Goal: Information Seeking & Learning: Learn about a topic

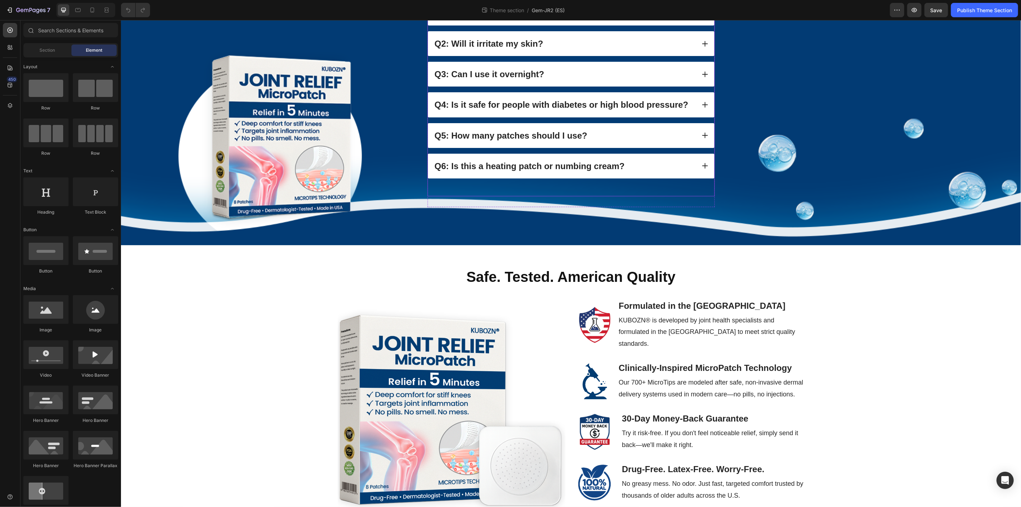
scroll to position [428, 0]
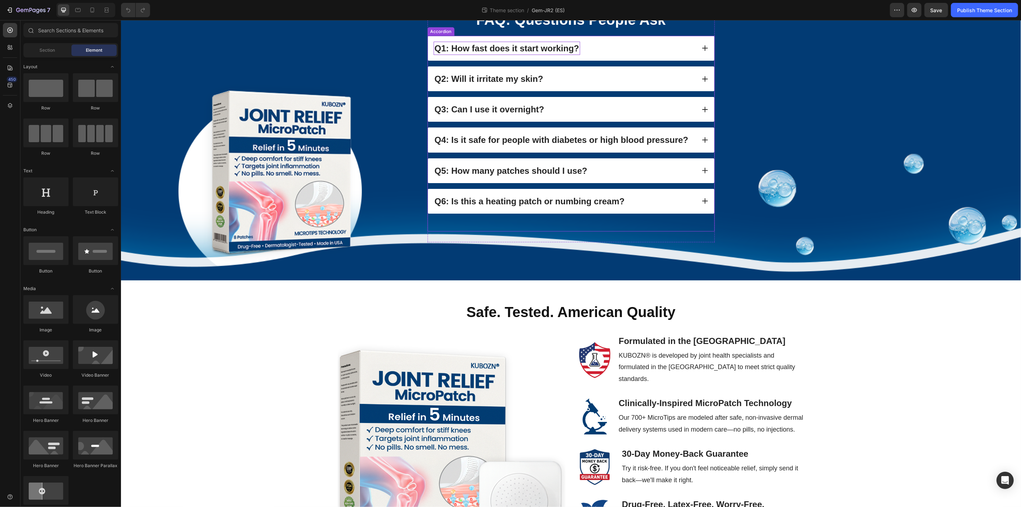
click at [511, 53] on strong "Q1: How fast does it start working?" at bounding box center [506, 48] width 145 height 10
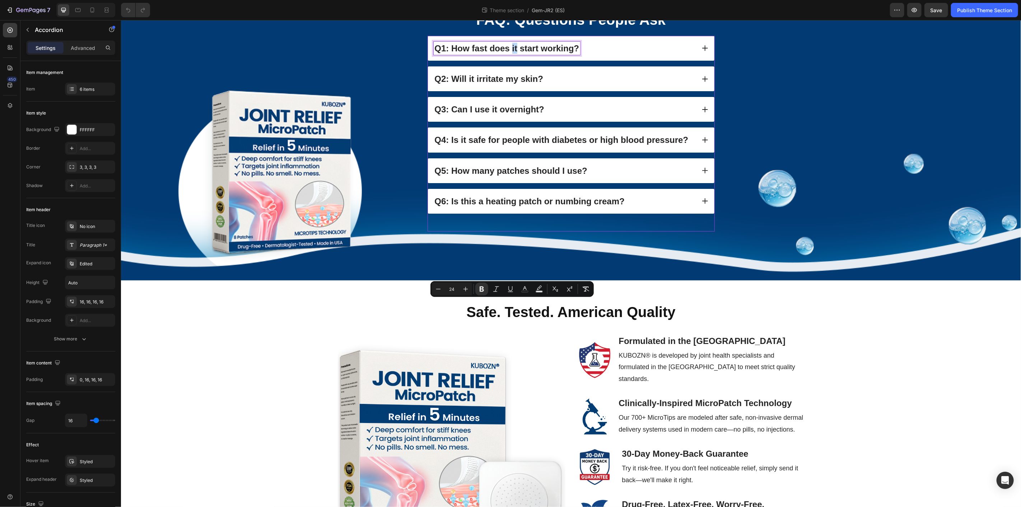
click at [511, 53] on strong "Q1: How fast does it start working?" at bounding box center [506, 48] width 145 height 10
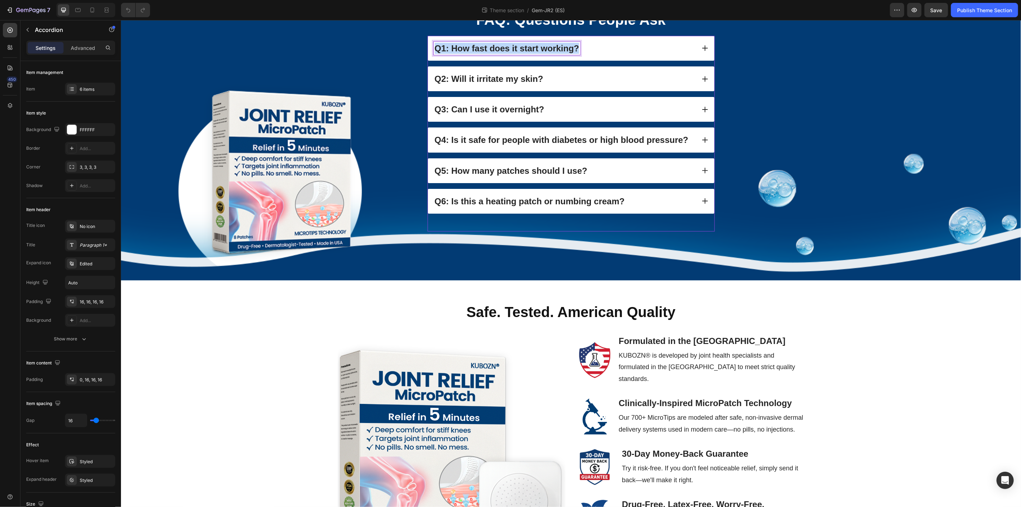
click at [511, 53] on strong "Q1: How fast does it start working?" at bounding box center [506, 48] width 145 height 10
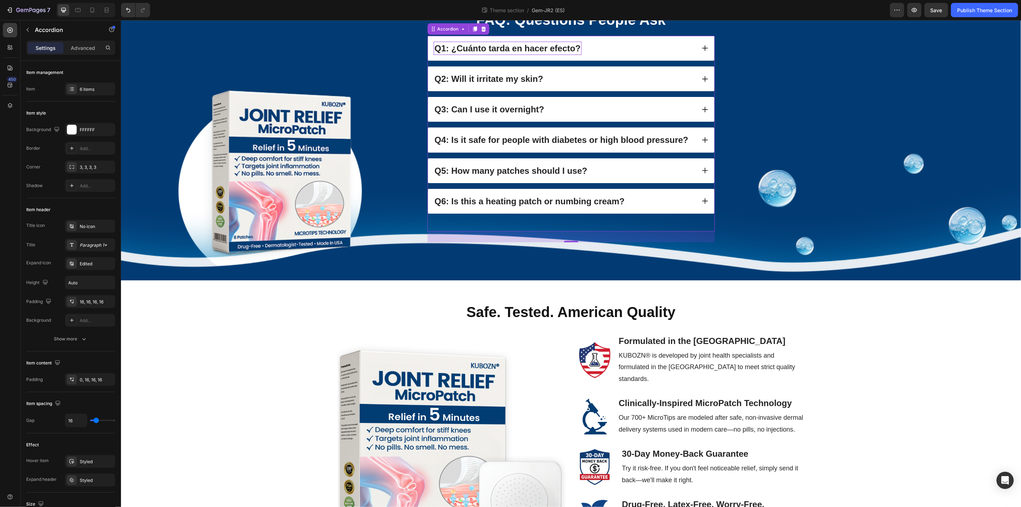
click at [702, 51] on icon at bounding box center [704, 47] width 7 height 7
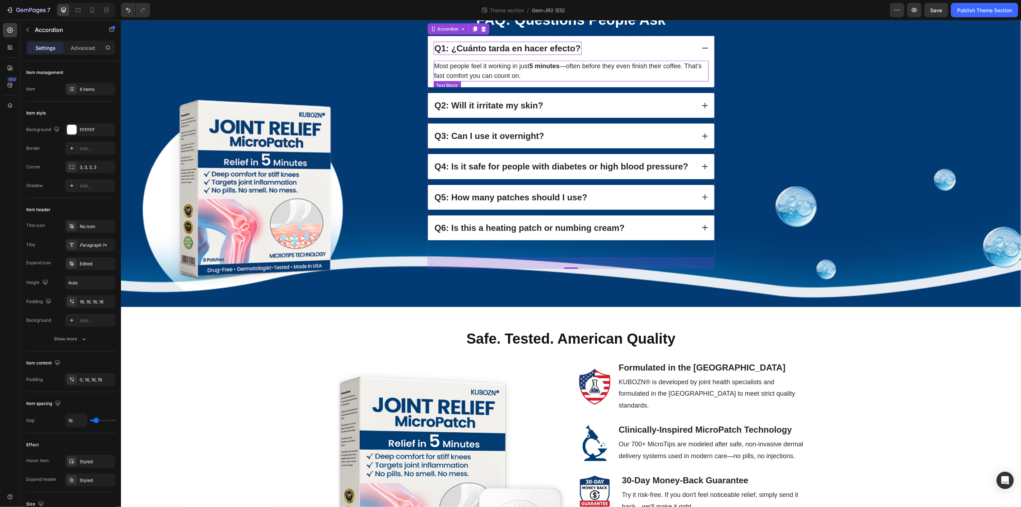
click at [612, 80] on p "Most people feel it working in just 5 minutes —often before they even finish th…" at bounding box center [571, 70] width 274 height 19
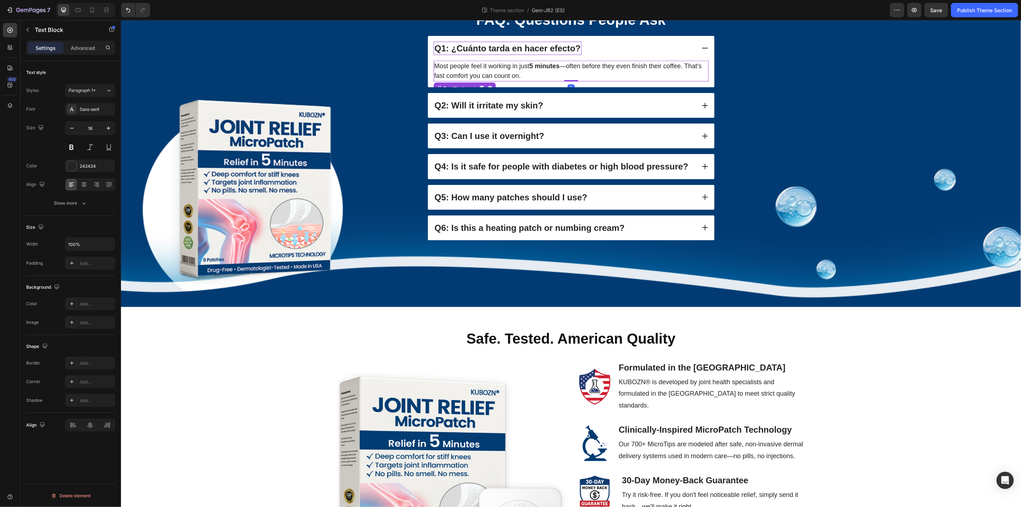
click at [612, 80] on p "Most people feel it working in just 5 minutes —often before they even finish th…" at bounding box center [571, 70] width 274 height 19
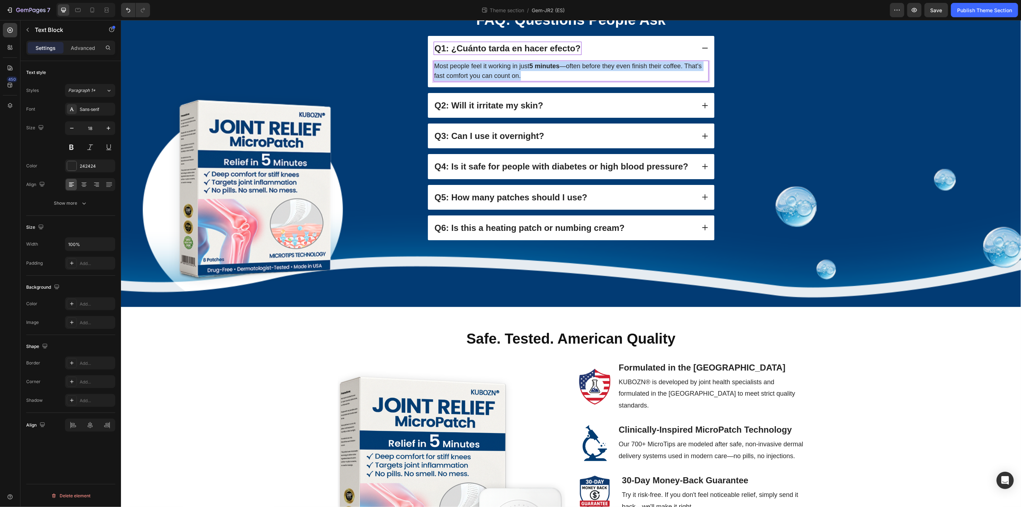
click at [612, 80] on p "Most people feel it working in just 5 minutes —often before they even finish th…" at bounding box center [571, 70] width 274 height 19
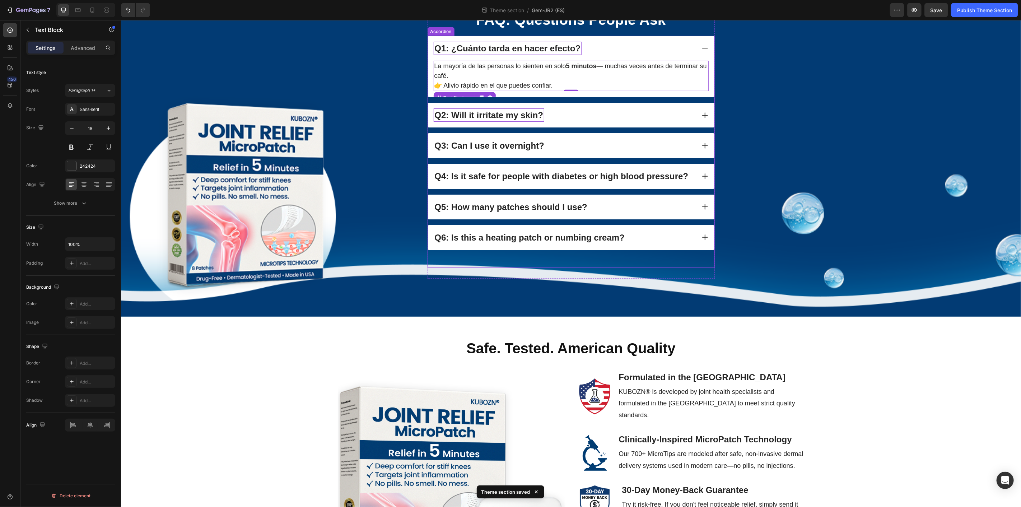
click at [507, 120] on strong "Q2: Will it irritate my skin?" at bounding box center [488, 115] width 109 height 10
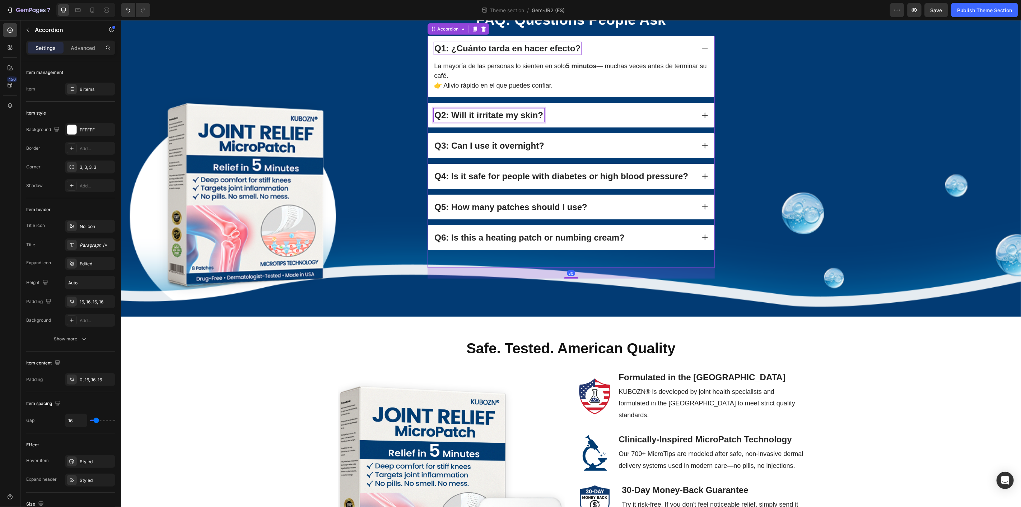
click at [508, 120] on strong "Q2: Will it irritate my skin?" at bounding box center [488, 115] width 109 height 10
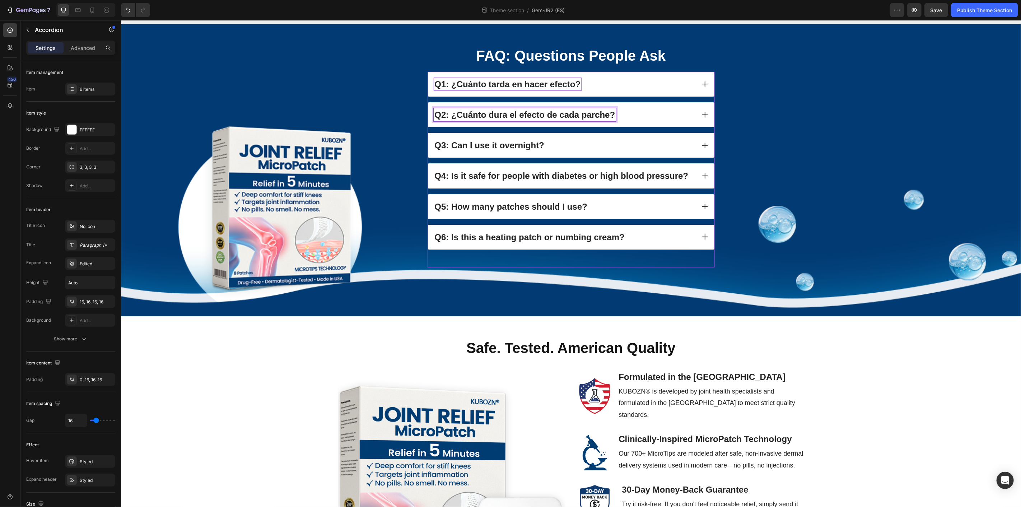
scroll to position [392, 0]
drag, startPoint x: 702, startPoint y: 372, endPoint x: 692, endPoint y: 375, distance: 10.6
click at [702, 118] on icon at bounding box center [704, 114] width 7 height 7
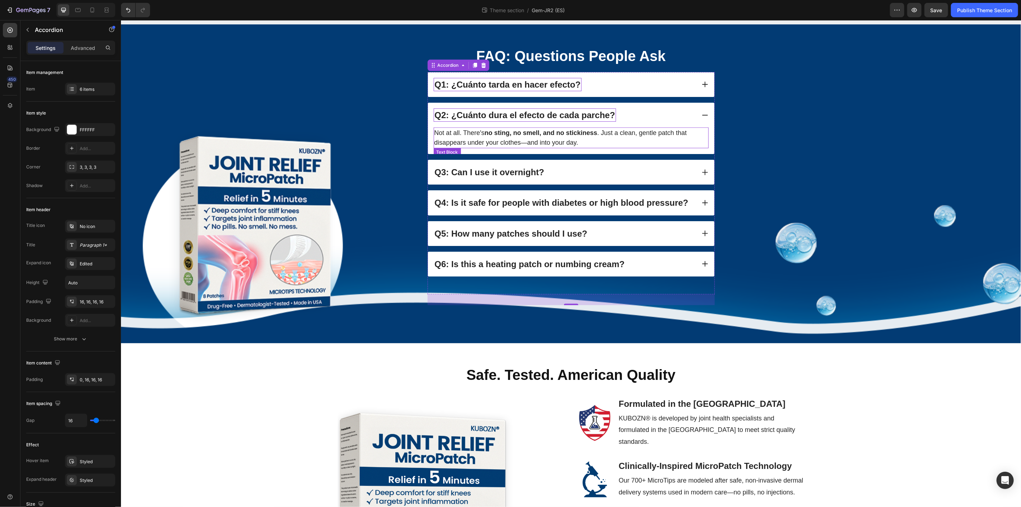
click at [578, 147] on p "Not at all. There's no sting, no smell, and no stickiness . Just a clean, gentl…" at bounding box center [571, 137] width 274 height 19
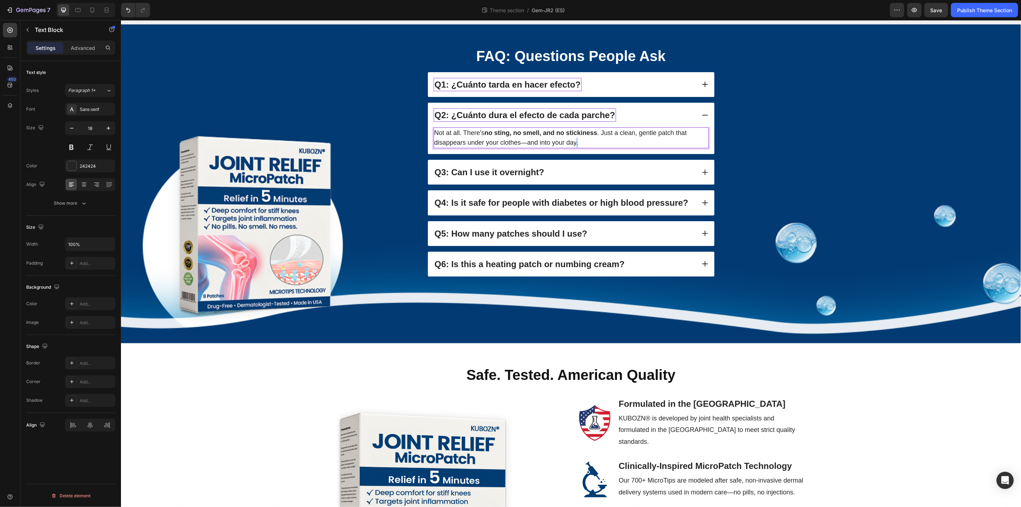
click at [578, 147] on p "Not at all. There's no sting, no smell, and no stickiness . Just a clean, gentl…" at bounding box center [571, 137] width 274 height 19
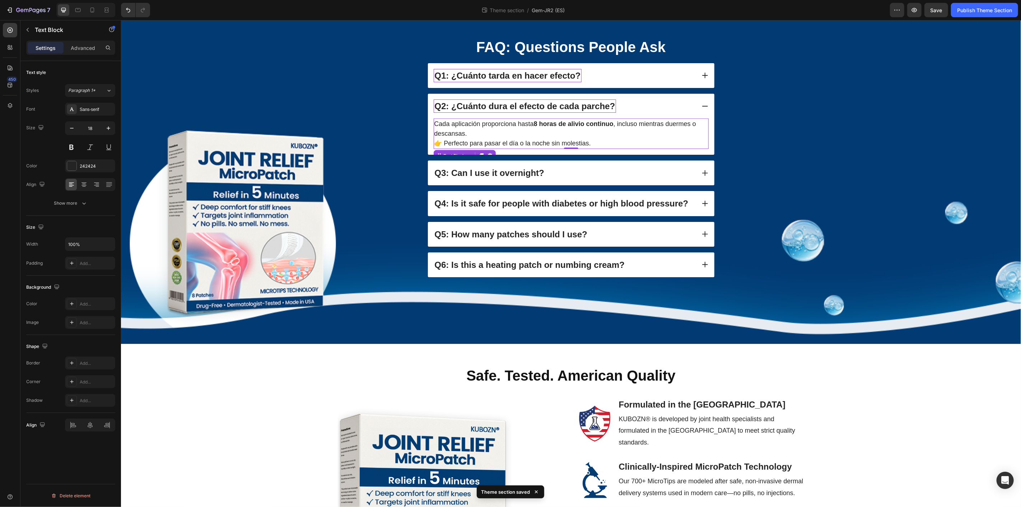
scroll to position [471, 0]
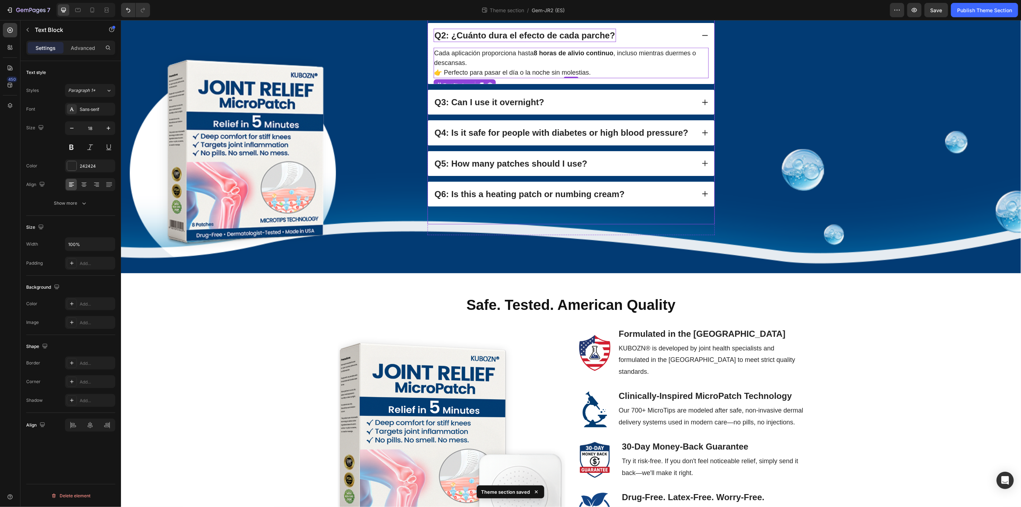
click at [548, 108] on div "Q3: Can I use it overnight?" at bounding box center [564, 101] width 262 height 13
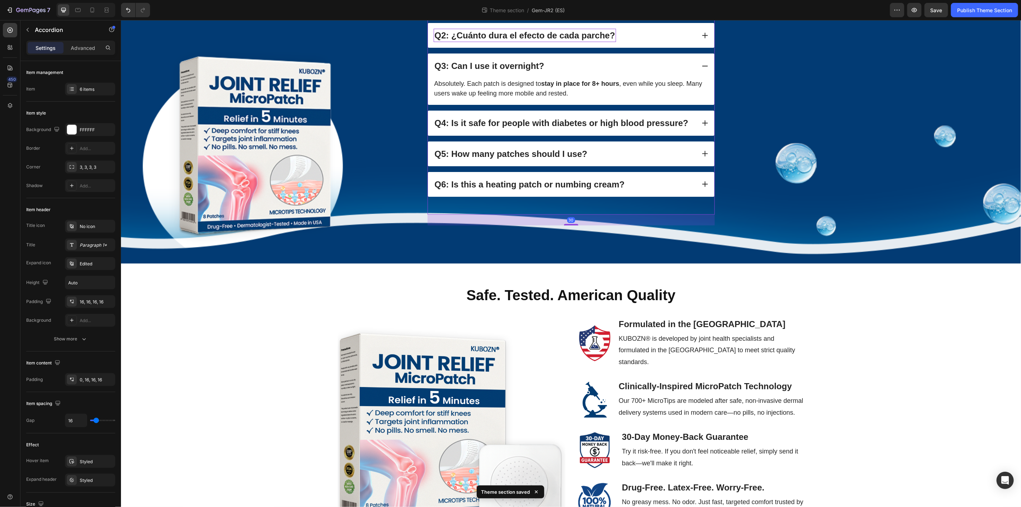
click at [548, 104] on div "Q3: Can I use it overnight? Absolutely. Each patch is designed to stay in place…" at bounding box center [571, 78] width 286 height 51
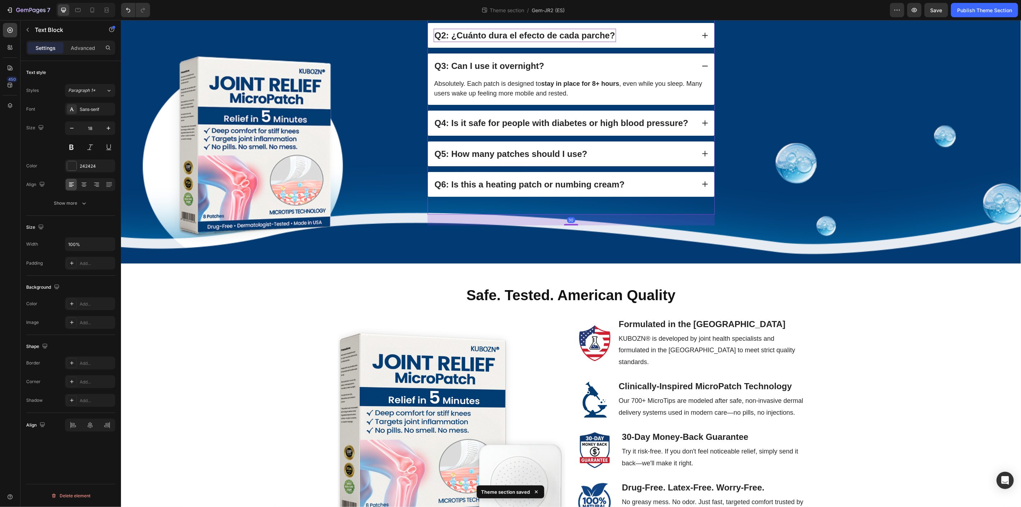
click at [548, 196] on div "Q1: ¿Cuánto tarda en hacer efecto? Q2: ¿Cuánto dura el efecto de cada parche? C…" at bounding box center [570, 94] width 287 height 204
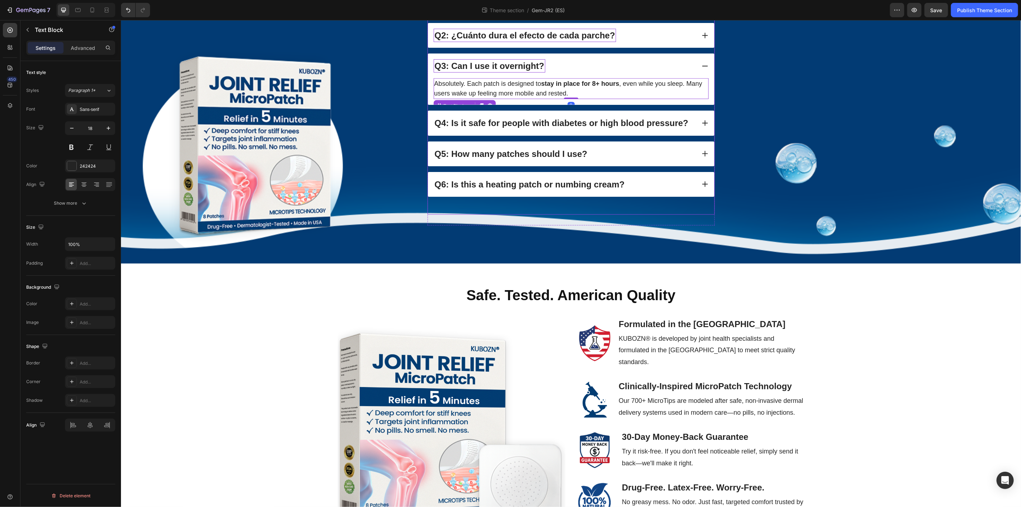
click at [534, 70] on strong "Q3: Can I use it overnight?" at bounding box center [488, 66] width 109 height 10
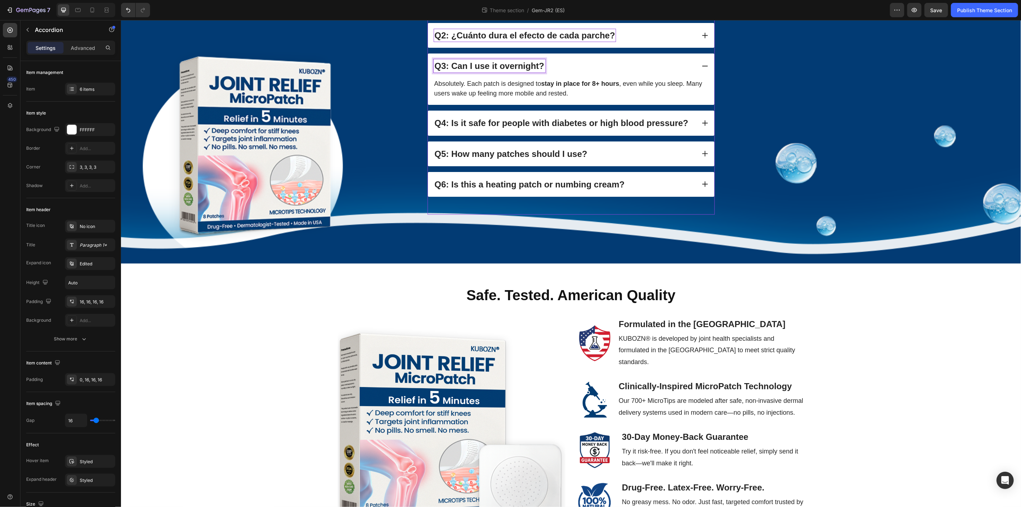
click at [534, 70] on strong "Q3: Can I use it overnight?" at bounding box center [488, 66] width 109 height 10
click at [535, 70] on strong "Q3: Can I use it overnight?" at bounding box center [488, 66] width 109 height 10
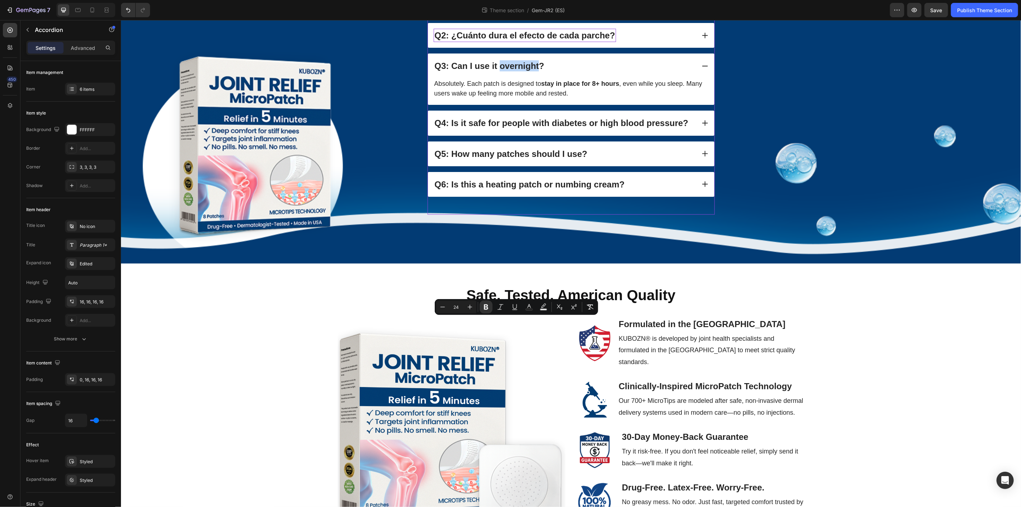
click at [562, 72] on div "Q3: Can I use it overnight?" at bounding box center [564, 65] width 262 height 13
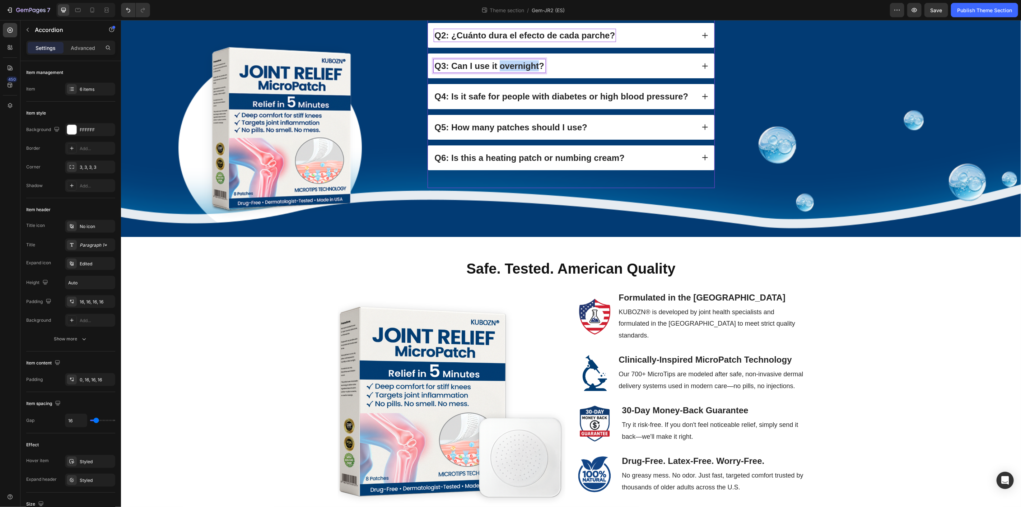
click at [532, 70] on strong "Q3: Can I use it overnight?" at bounding box center [488, 66] width 109 height 10
click at [595, 72] on div "Q3: Can I use it overnight?" at bounding box center [564, 65] width 262 height 13
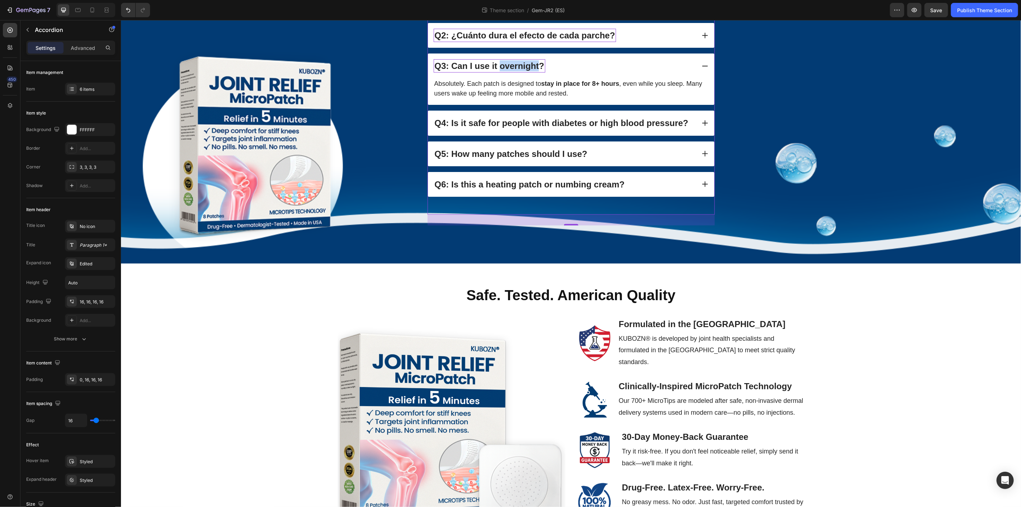
click at [506, 70] on strong "Q3: Can I use it overnight?" at bounding box center [488, 66] width 109 height 10
click at [472, 70] on strong "Q3: Can I use it overnight?" at bounding box center [488, 66] width 109 height 10
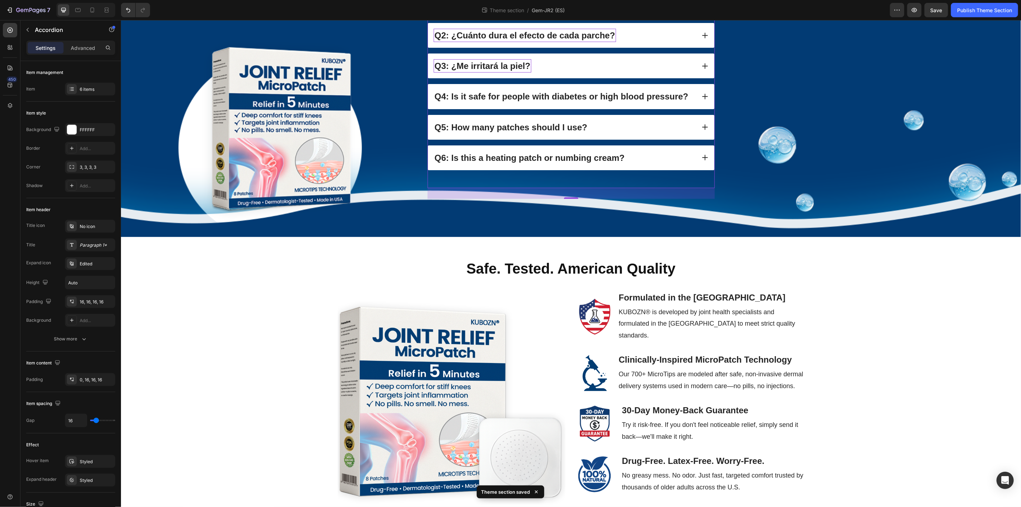
click at [701, 69] on icon at bounding box center [704, 65] width 7 height 7
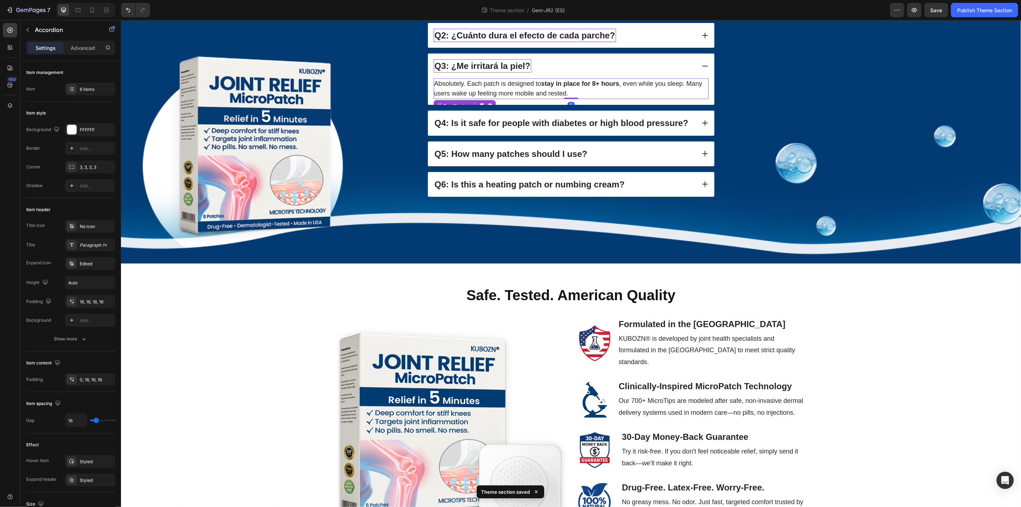
click at [494, 98] on p "Absolutely. Each patch is designed to stay in place for 8+ hours , even while y…" at bounding box center [571, 88] width 274 height 19
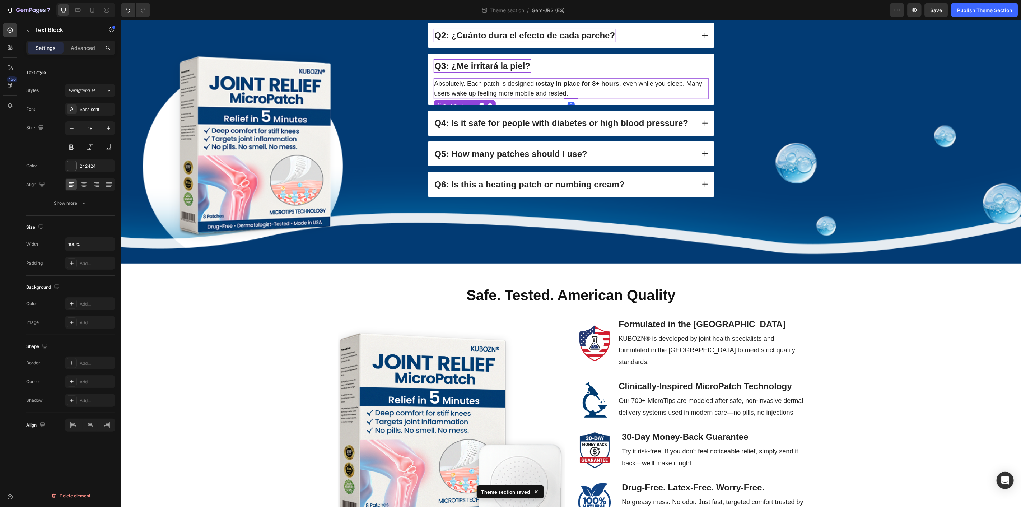
click at [494, 98] on p "Absolutely. Each patch is designed to stay in place for 8+ hours , even while y…" at bounding box center [571, 88] width 274 height 19
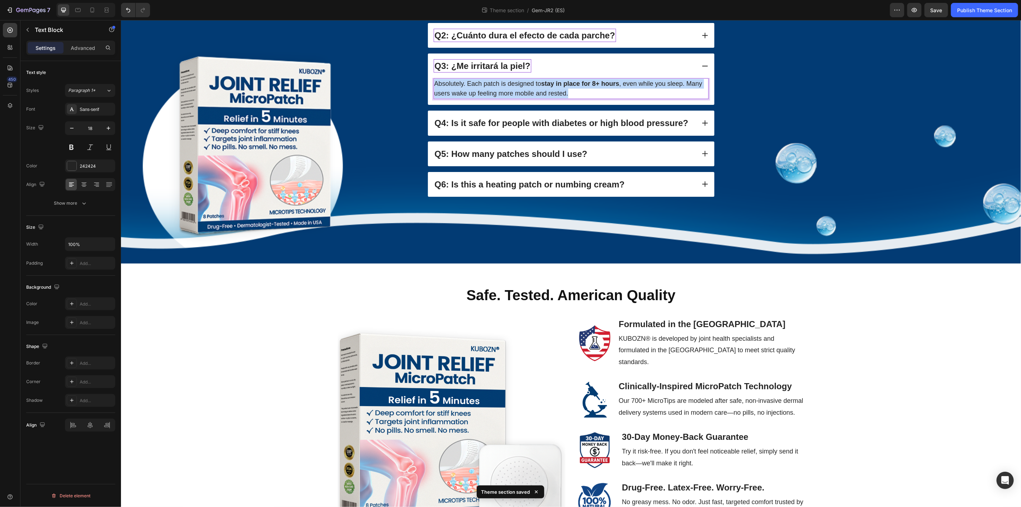
click at [494, 98] on p "Absolutely. Each patch is designed to stay in place for 8+ hours , even while y…" at bounding box center [571, 88] width 274 height 19
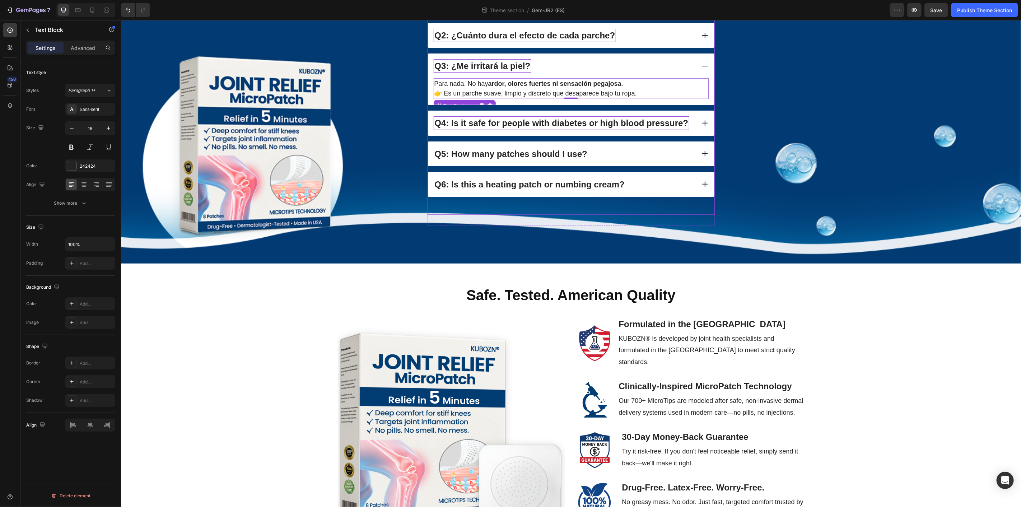
click at [620, 127] on strong "Q4: Is it safe for people with diabetes or high blood pressure?" at bounding box center [561, 123] width 254 height 10
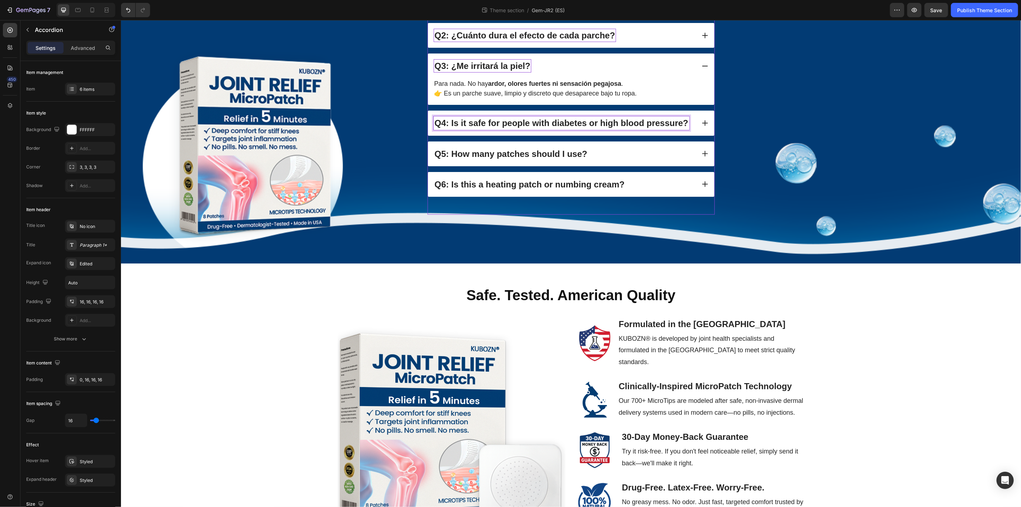
click at [621, 127] on strong "Q4: Is it safe for people with diabetes or high blood pressure?" at bounding box center [561, 123] width 254 height 10
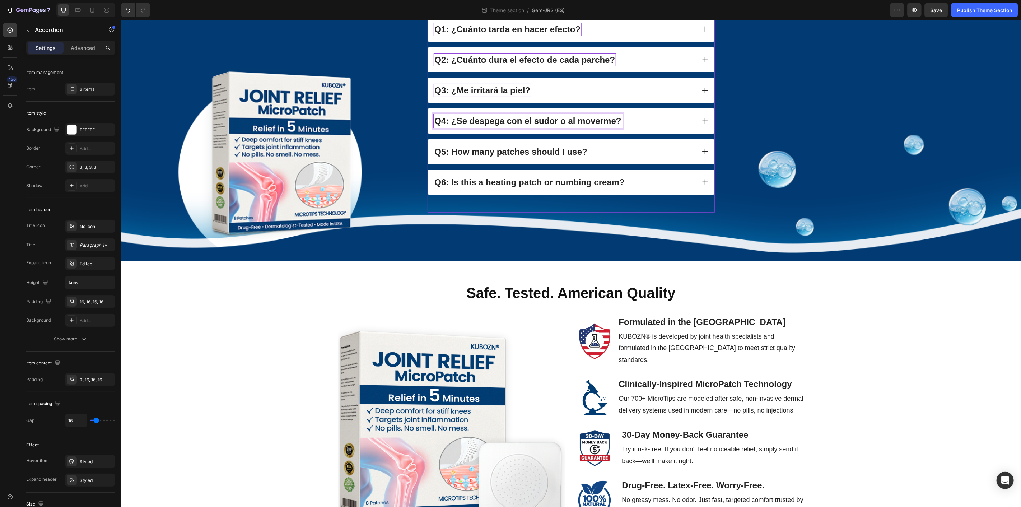
scroll to position [444, 0]
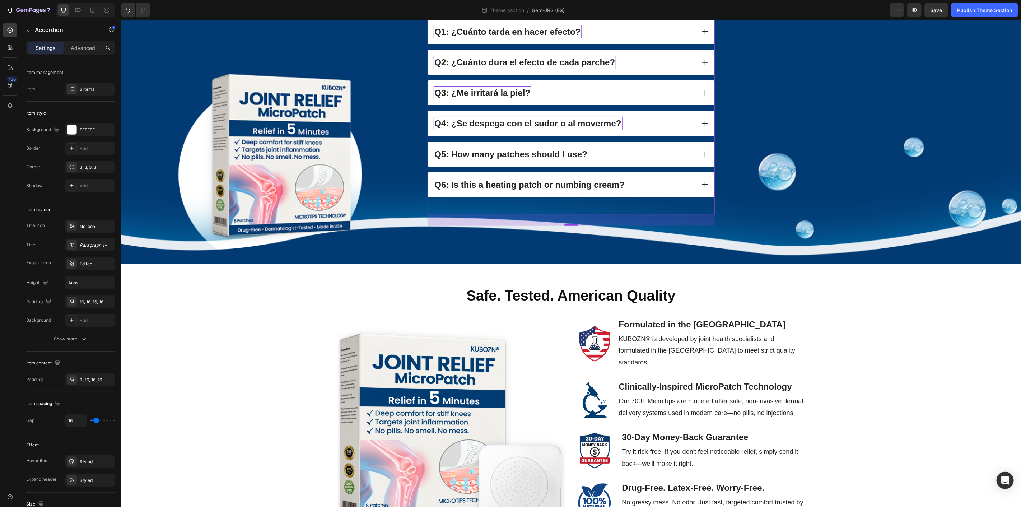
click at [702, 126] on icon at bounding box center [705, 123] width 6 height 6
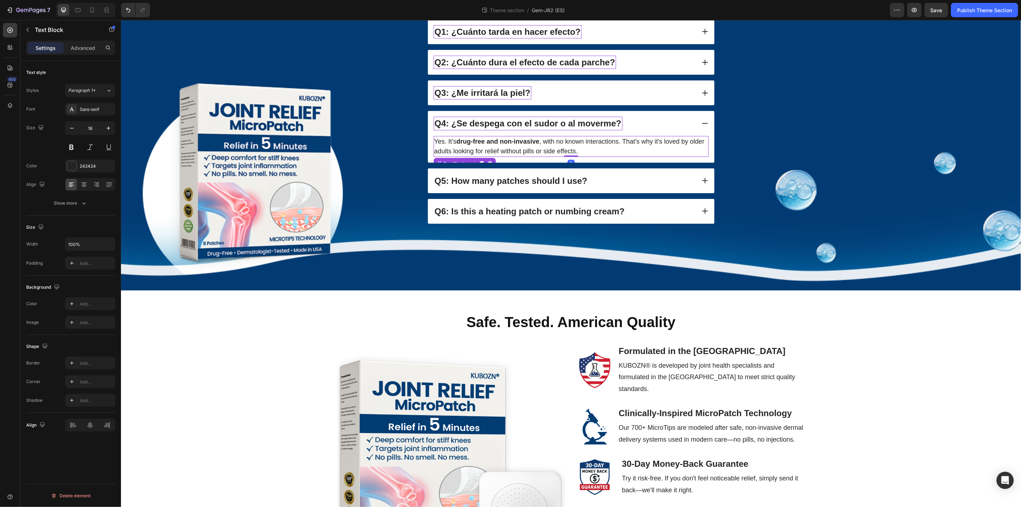
click at [570, 156] on p "Yes. It's drug-free and non-invasive , with no known interactions. That's why i…" at bounding box center [571, 145] width 274 height 19
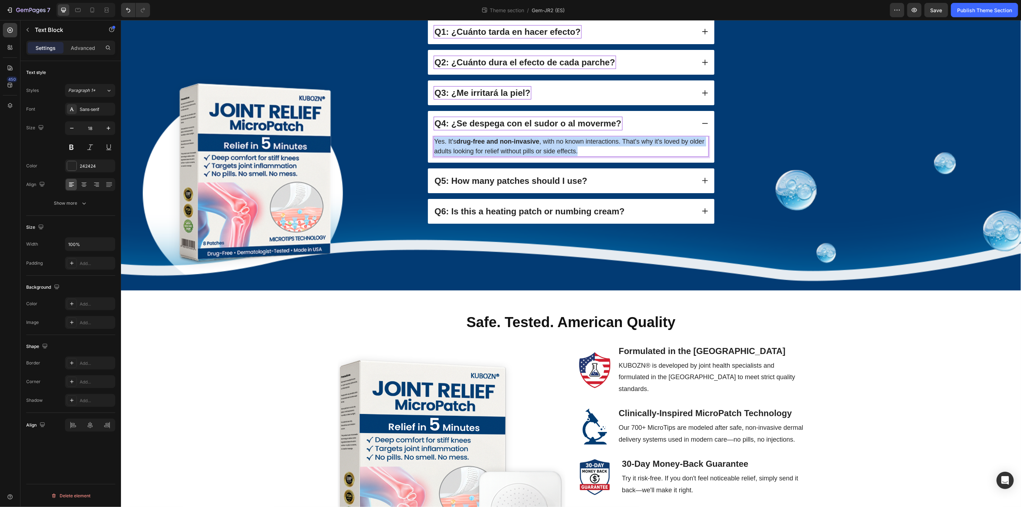
click at [570, 156] on p "Yes. It's drug-free and non-invasive , with no known interactions. That's why i…" at bounding box center [571, 145] width 274 height 19
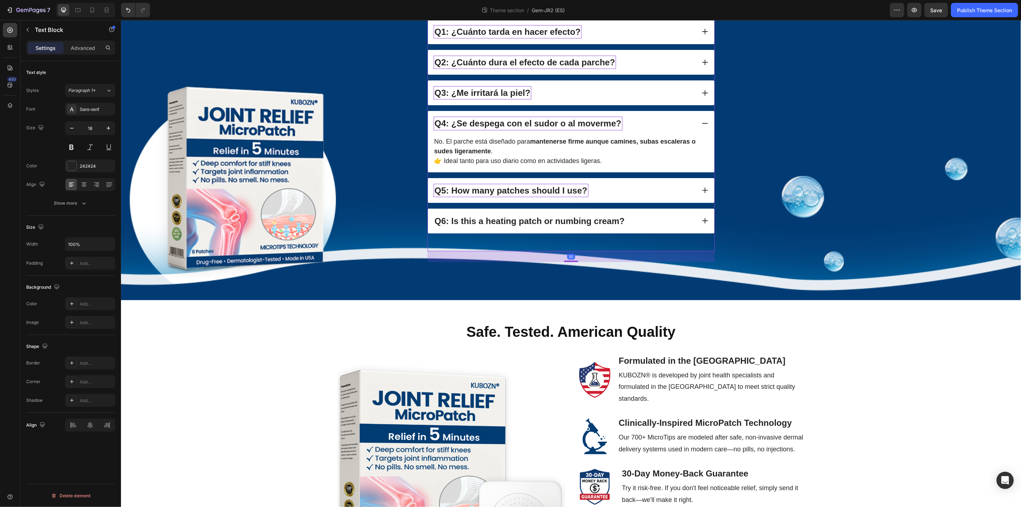
click at [567, 195] on strong "Q5: How many patches should I use?" at bounding box center [510, 190] width 153 height 10
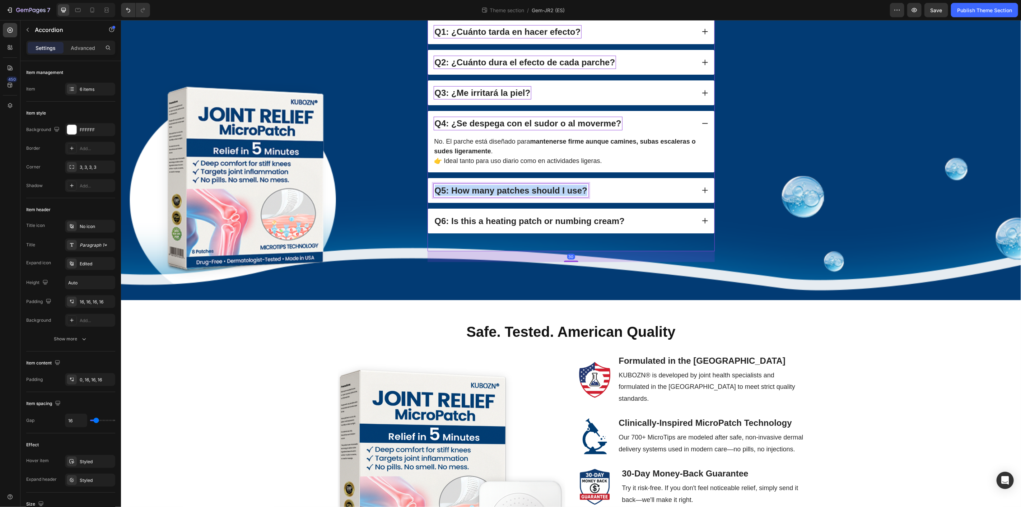
click at [567, 195] on strong "Q5: How many patches should I use?" at bounding box center [510, 190] width 153 height 10
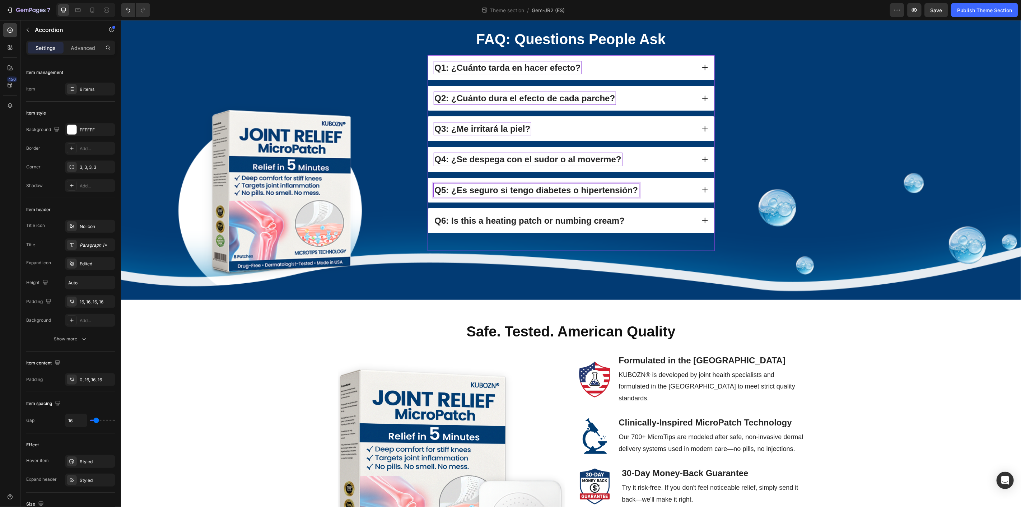
scroll to position [408, 0]
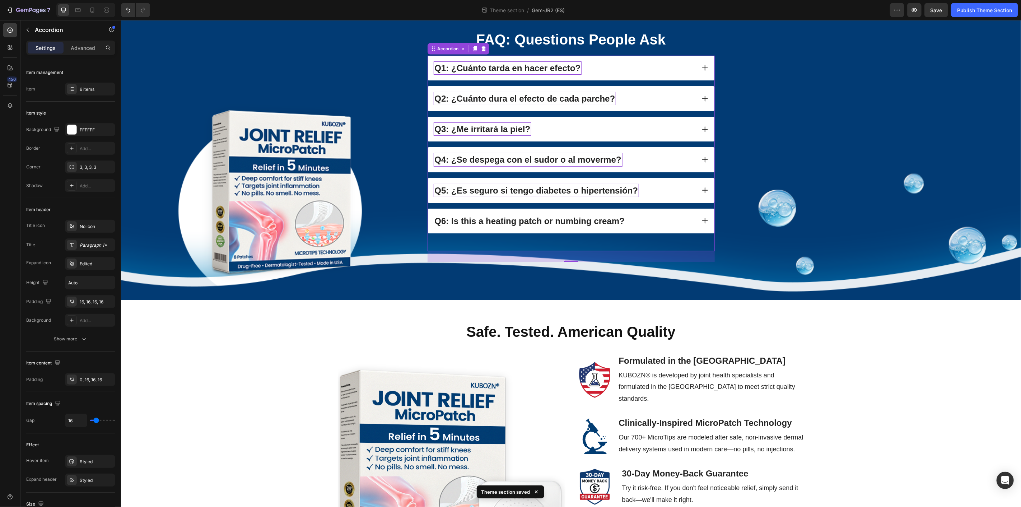
drag, startPoint x: 698, startPoint y: 446, endPoint x: 692, endPoint y: 449, distance: 6.6
click at [701, 193] on icon at bounding box center [704, 189] width 7 height 7
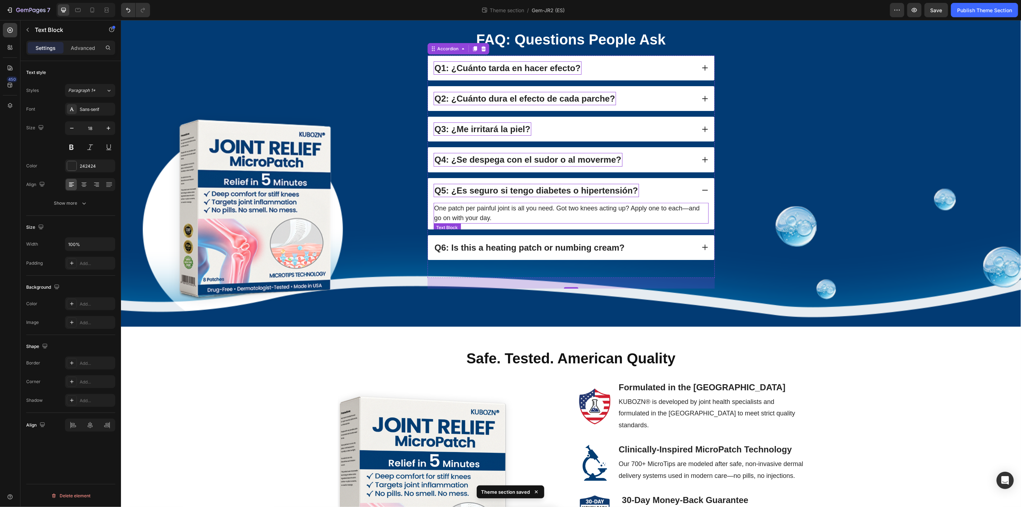
click at [543, 223] on p "One patch per painful joint is all you need. Got two knees acting up? Apply one…" at bounding box center [571, 212] width 274 height 19
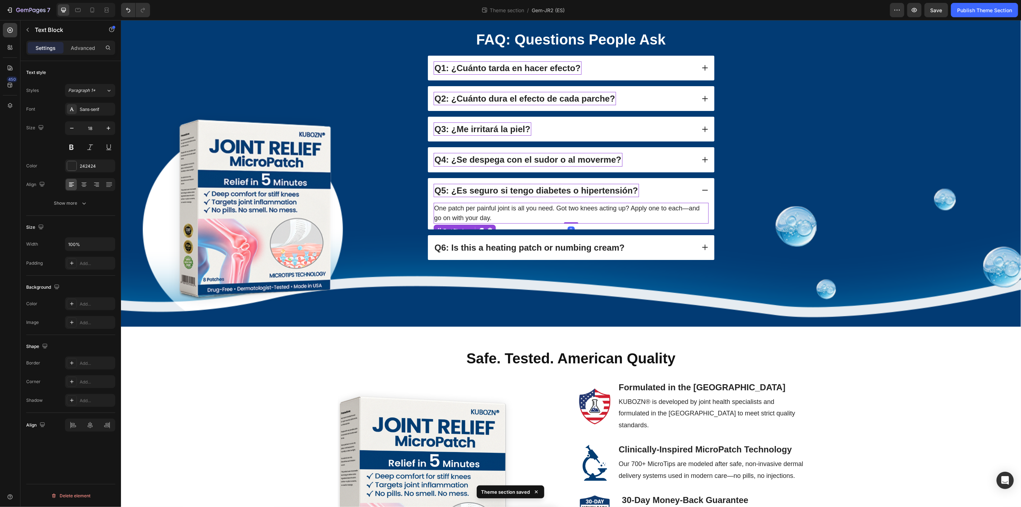
click at [544, 223] on p "One patch per painful joint is all you need. Got two knees acting up? Apply one…" at bounding box center [571, 212] width 274 height 19
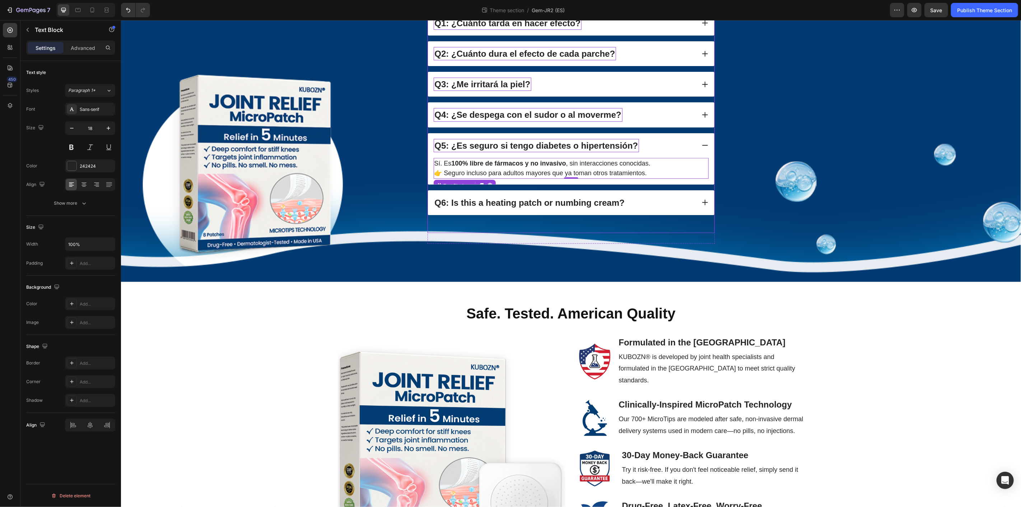
scroll to position [568, 0]
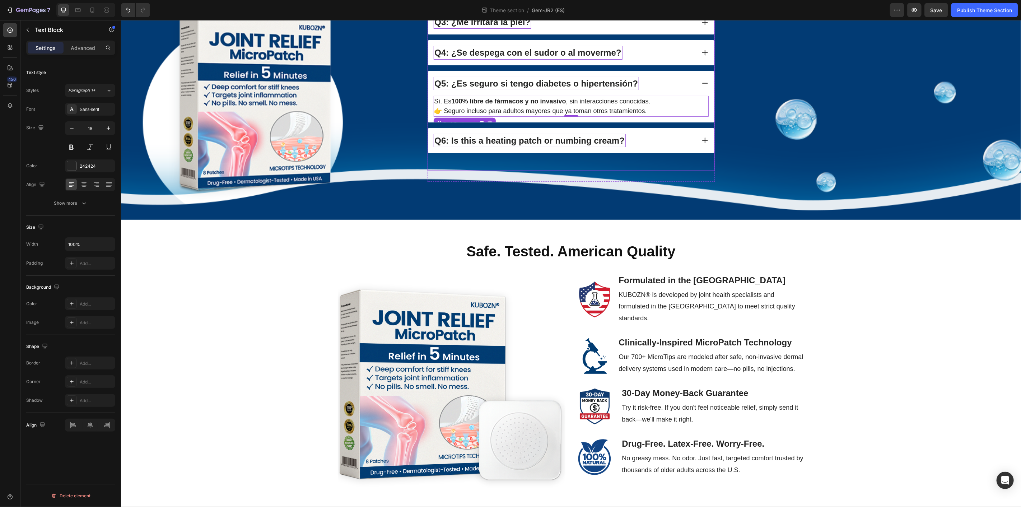
click at [546, 145] on strong "Q6: Is this a heating patch or numbing cream?" at bounding box center [529, 140] width 190 height 10
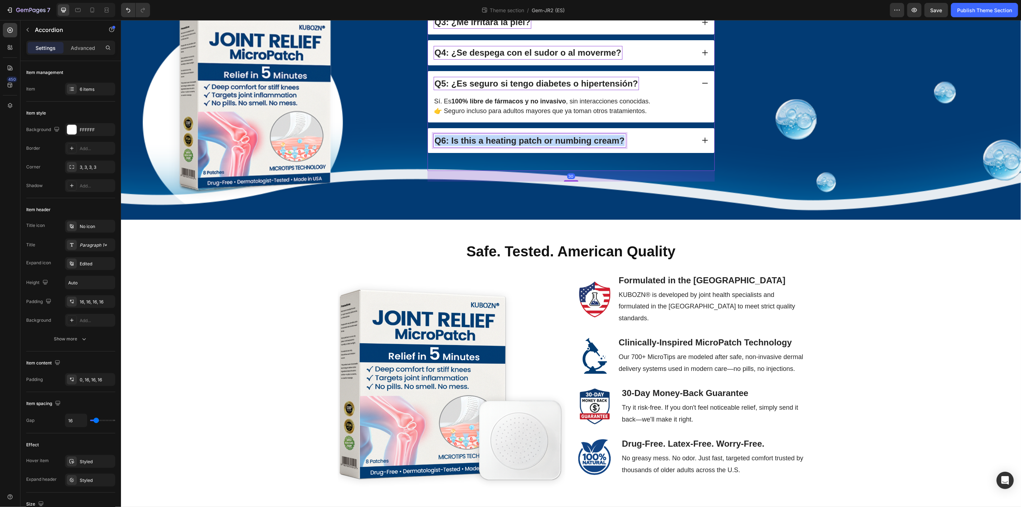
click at [545, 145] on strong "Q6: Is this a heating patch or numbing cream?" at bounding box center [529, 140] width 190 height 10
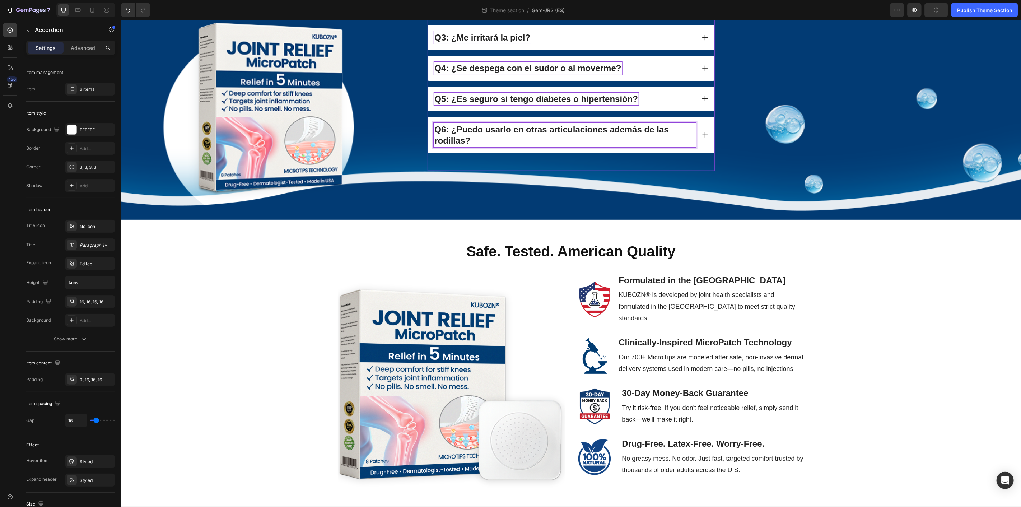
scroll to position [541, 0]
click at [702, 138] on icon at bounding box center [704, 134] width 7 height 7
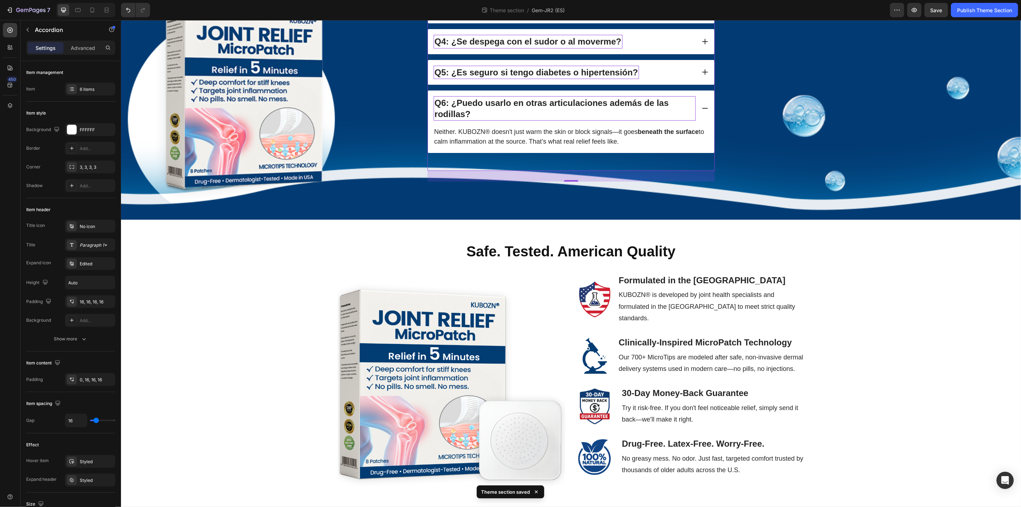
click at [504, 146] on p "Neither. KUBOZN® doesn't just warm the skin or block signals—it goes beneath th…" at bounding box center [571, 136] width 274 height 19
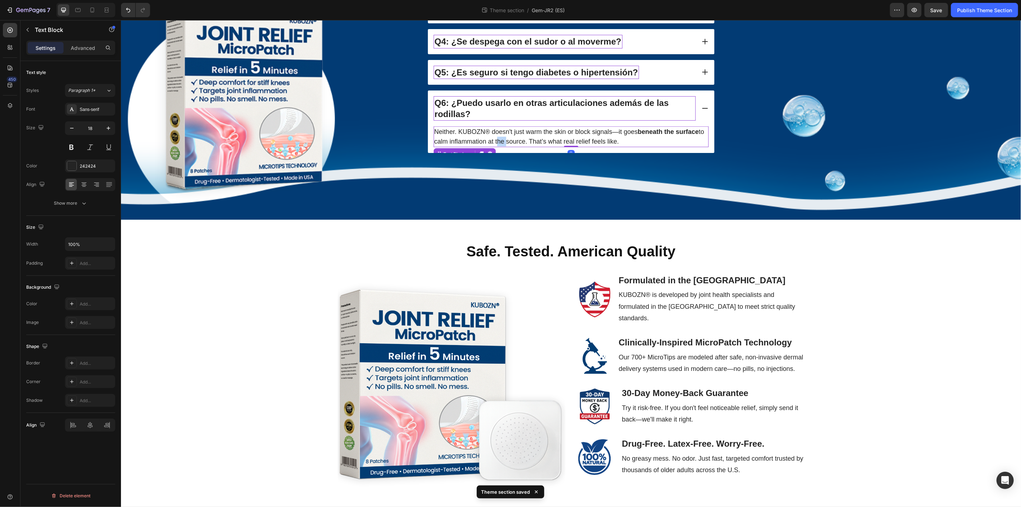
click at [504, 146] on p "Neither. KUBOZN® doesn't just warm the skin or block signals—it goes beneath th…" at bounding box center [571, 136] width 274 height 19
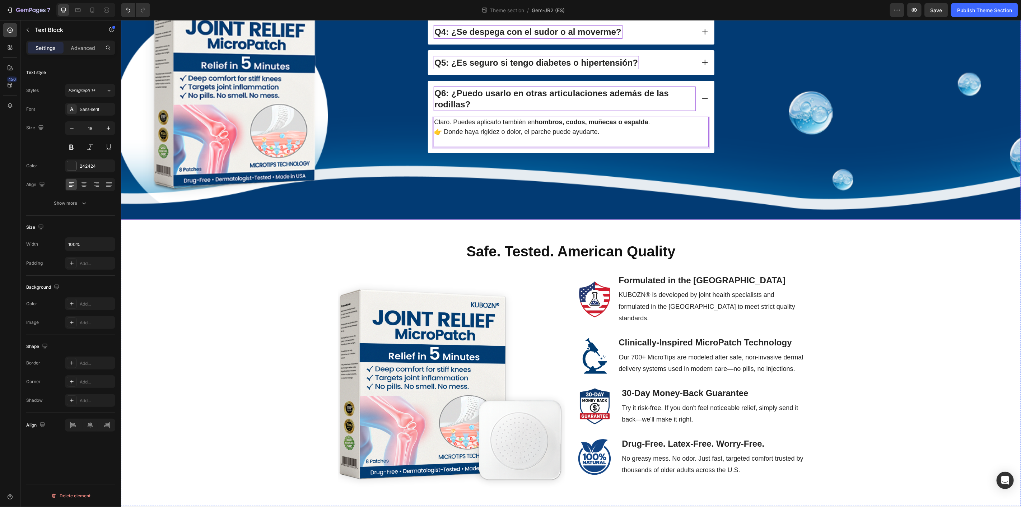
click at [907, 191] on div "FAQ: Questions People Ask Heading Q1: ¿Cuánto tarda en hacer efecto? Q2: ¿Cuánt…" at bounding box center [571, 45] width 886 height 289
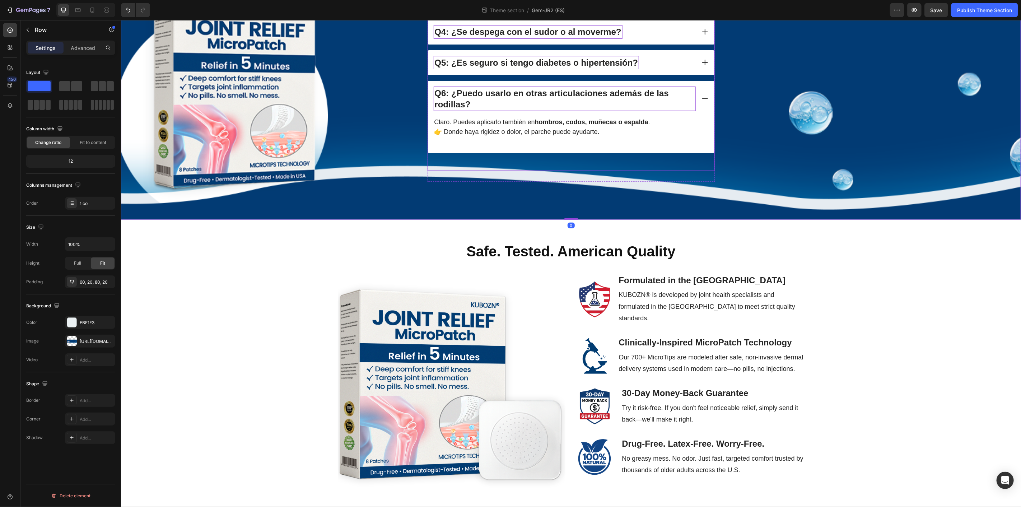
click at [479, 153] on div "Claro. Puedes aplicarlo también en hombros, codos, muñecas o espalda . 👉 Donde …" at bounding box center [571, 134] width 286 height 36
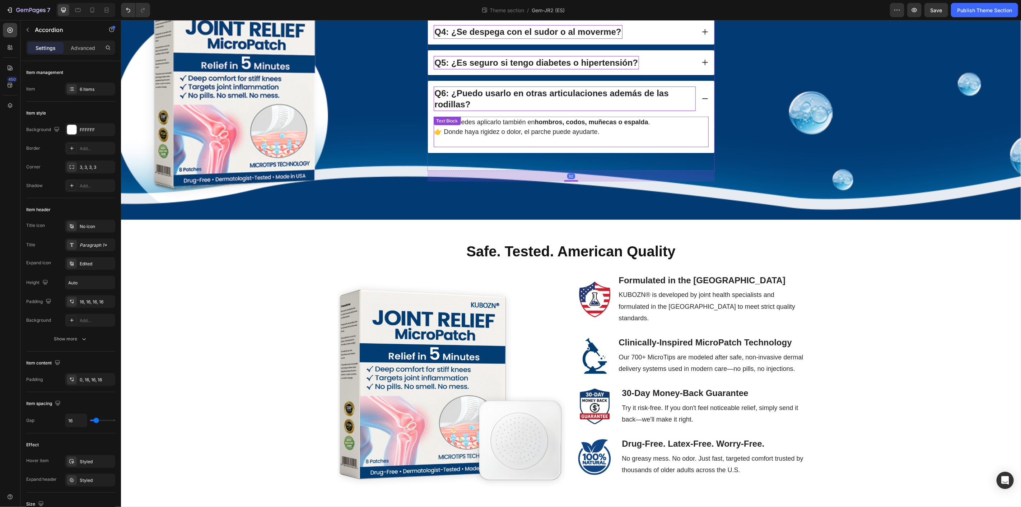
click at [466, 146] on p "Rich Text Editor. Editing area: main" at bounding box center [571, 141] width 274 height 10
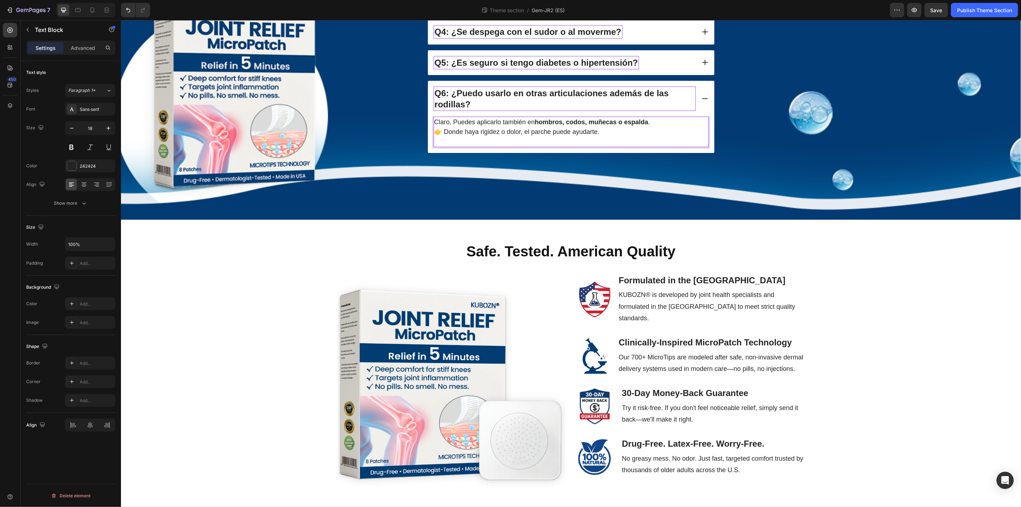
click at [462, 146] on p "Rich Text Editor. Editing area: main" at bounding box center [571, 141] width 274 height 10
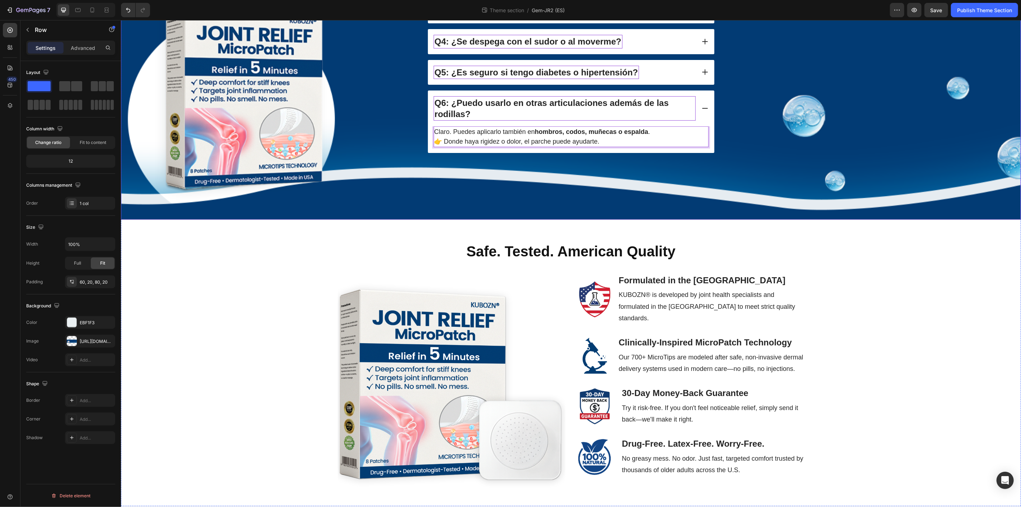
click at [823, 191] on div "FAQ: Questions People Ask Heading Q1: ¿Cuánto tarda en hacer efecto? Q2: ¿Cuánt…" at bounding box center [571, 51] width 886 height 280
click at [806, 191] on div "FAQ: Questions People Ask Heading Q1: ¿Cuánto tarda en hacer efecto? Q2: ¿Cuánt…" at bounding box center [571, 51] width 886 height 280
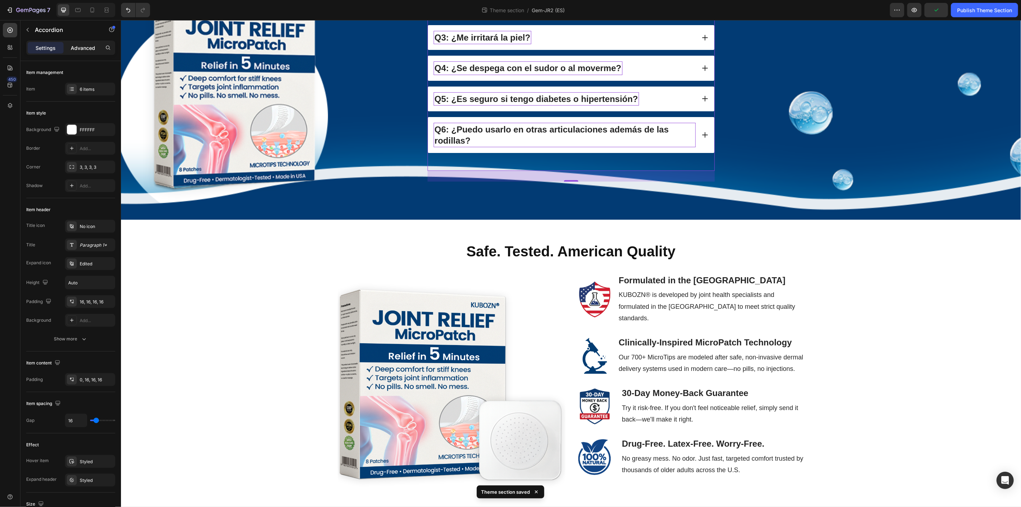
click at [81, 50] on p "Advanced" at bounding box center [83, 48] width 24 height 8
type input "100%"
type input "100"
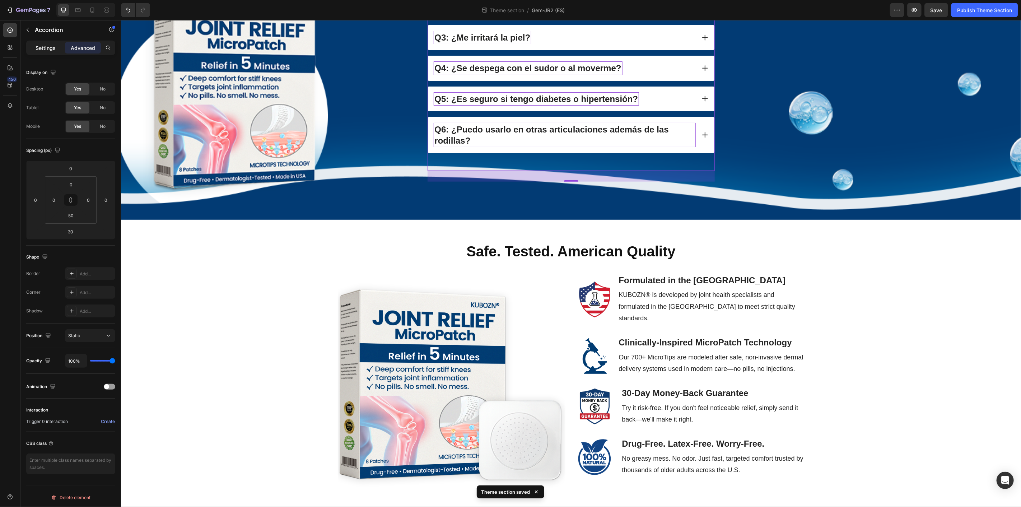
click at [39, 48] on p "Settings" at bounding box center [46, 48] width 20 height 8
type input "16"
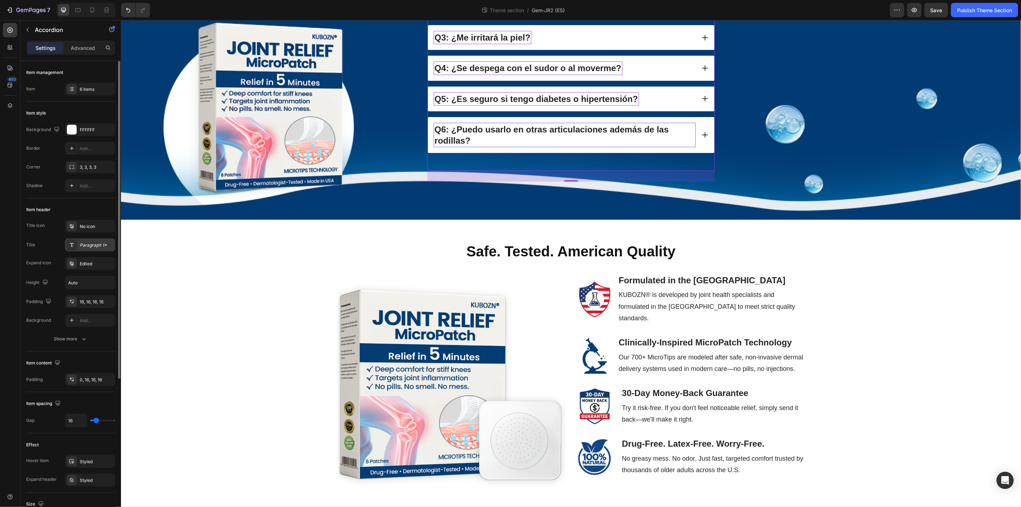
click at [88, 245] on div "Paragraph 1*" at bounding box center [97, 245] width 34 height 6
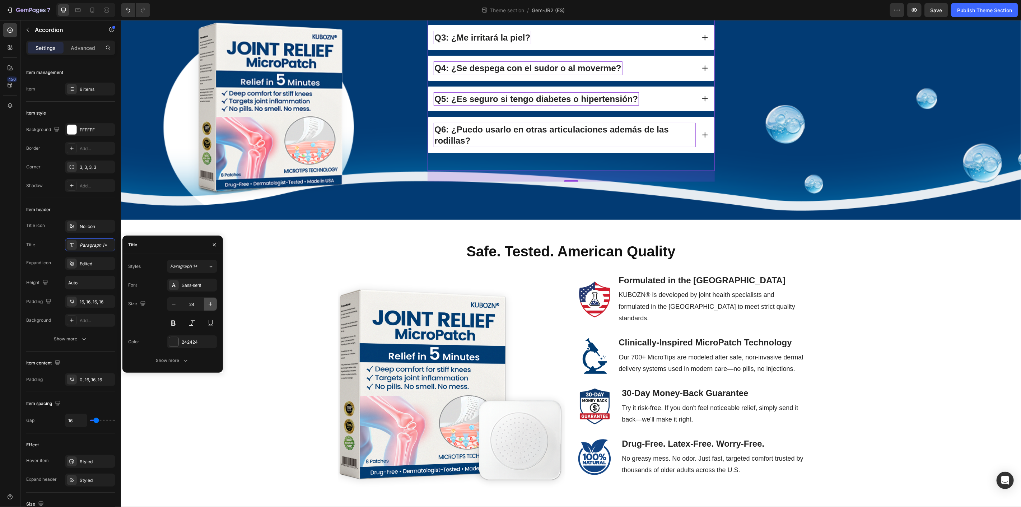
click at [210, 303] on icon "button" at bounding box center [210, 303] width 7 height 7
type input "25"
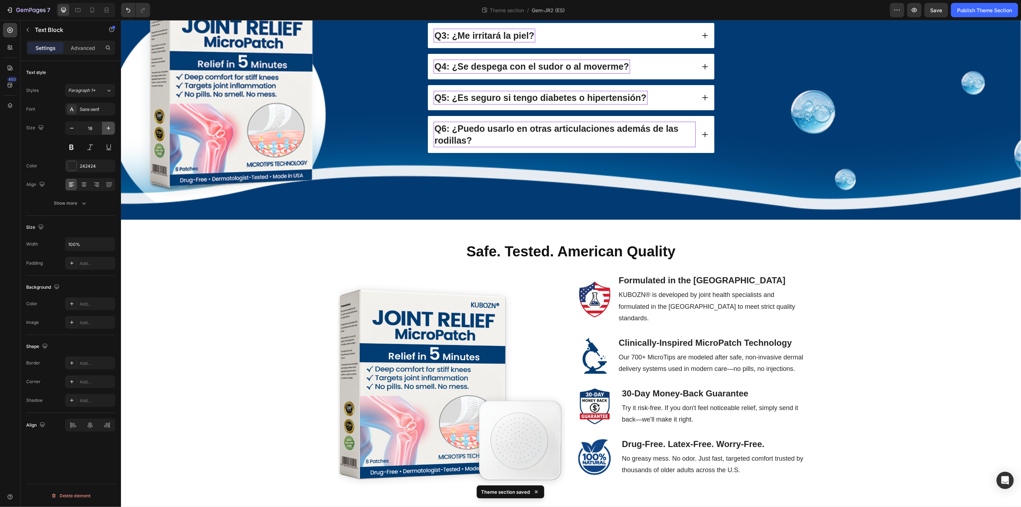
click at [108, 127] on icon "button" at bounding box center [108, 128] width 7 height 7
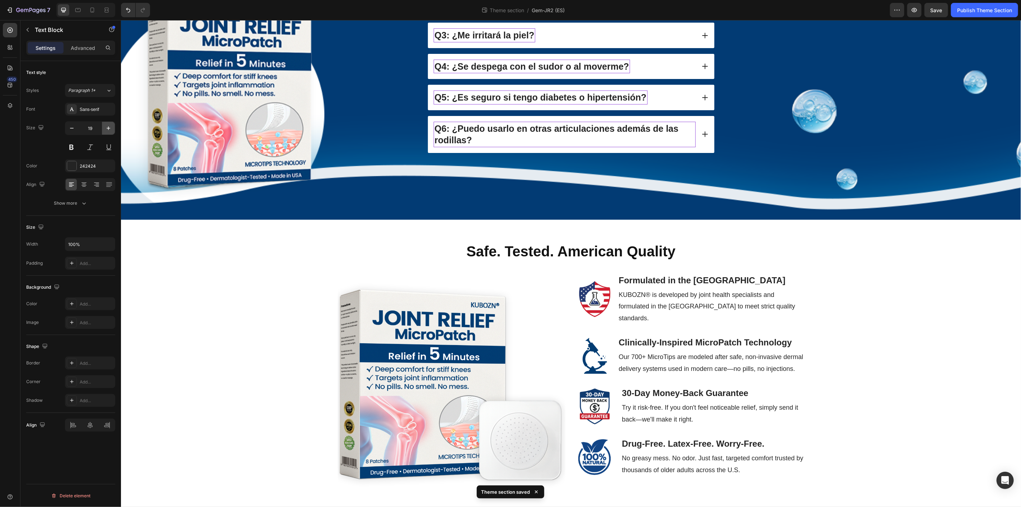
click at [108, 127] on icon "button" at bounding box center [108, 128] width 7 height 7
type input "20"
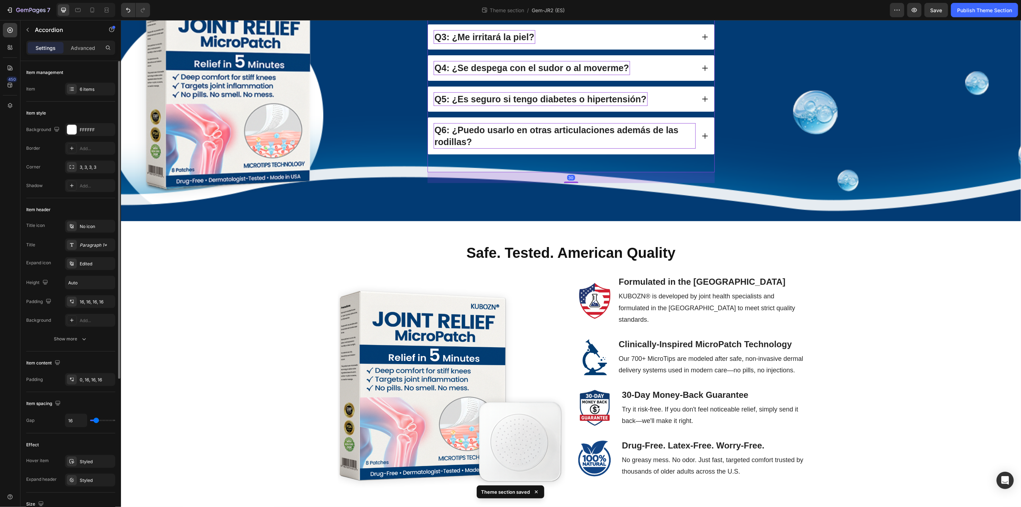
click at [704, 9] on icon at bounding box center [704, 5] width 7 height 7
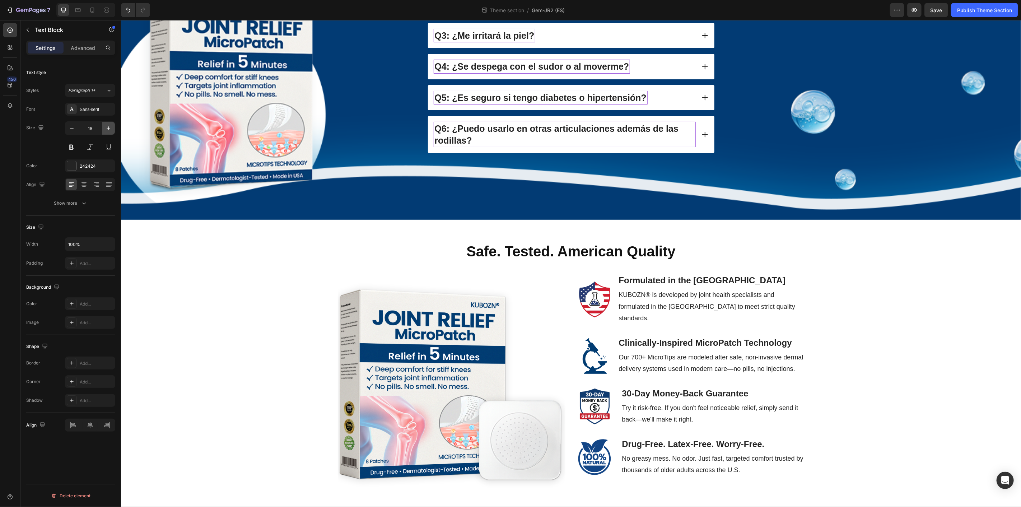
click at [108, 126] on icon "button" at bounding box center [108, 128] width 7 height 7
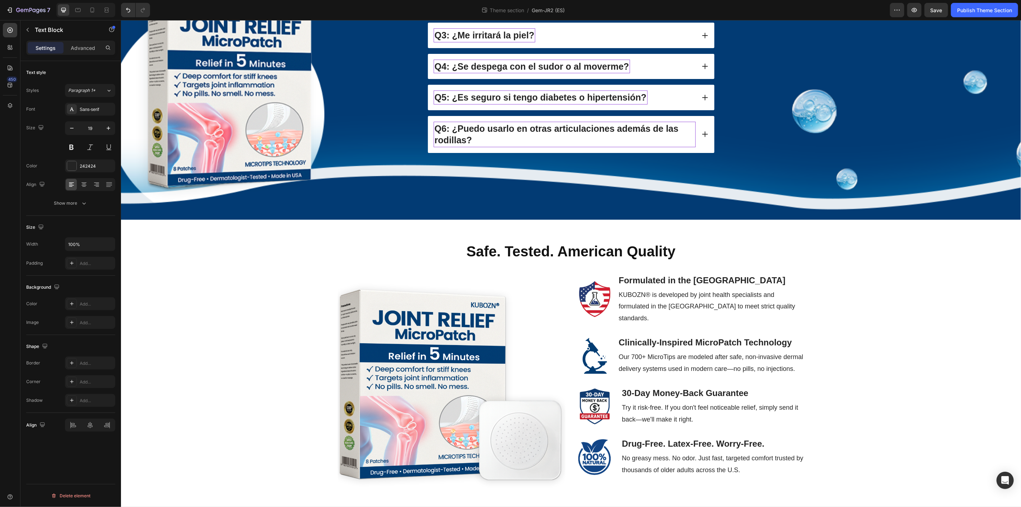
type input "20"
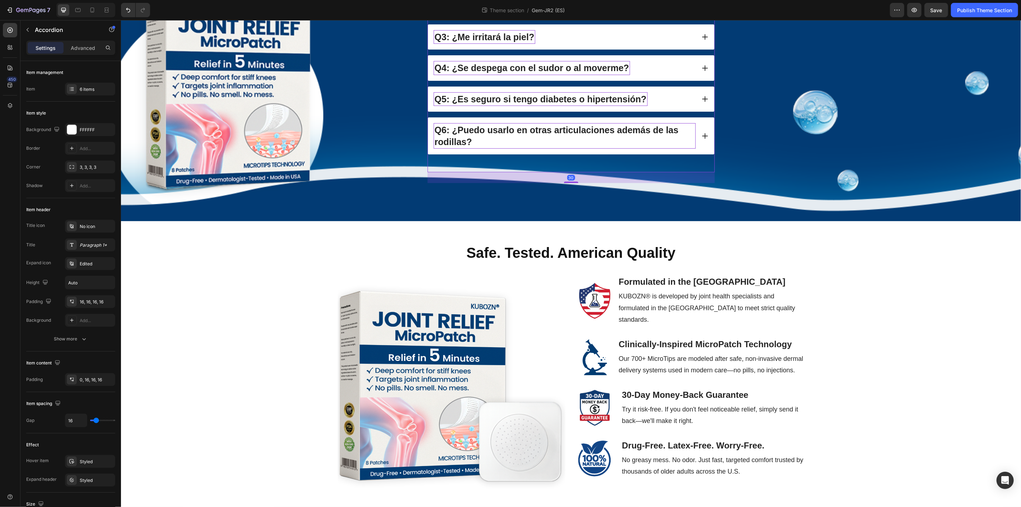
click at [701, 40] on icon at bounding box center [704, 36] width 7 height 7
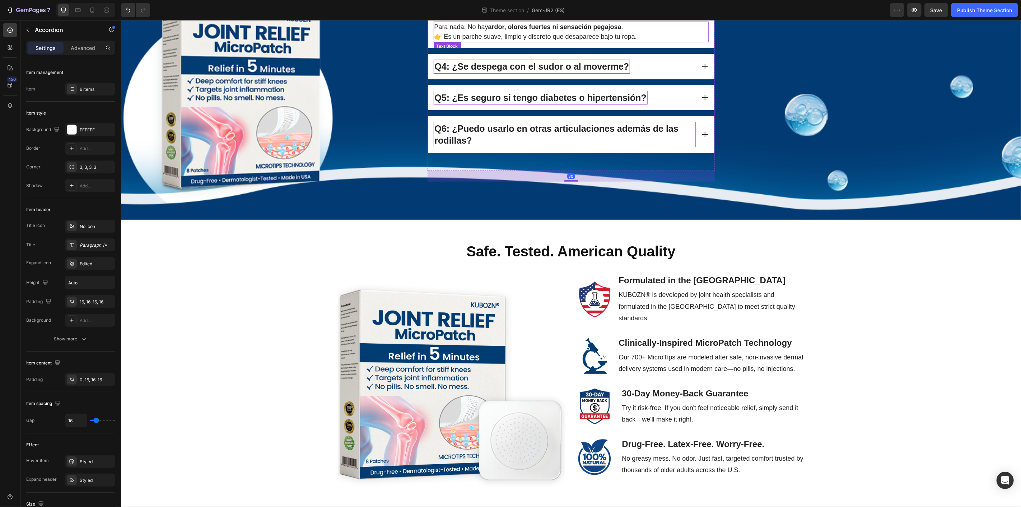
click at [590, 41] on p "Para nada. No hay ardor, olores fuertes ni sensación pegajosa . 👉 Es un parche …" at bounding box center [571, 31] width 274 height 19
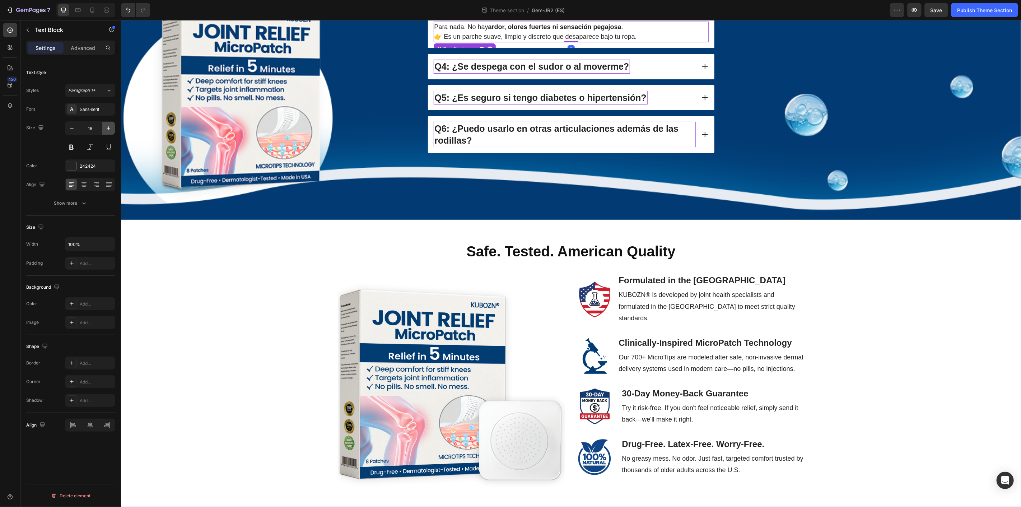
click at [110, 126] on icon "button" at bounding box center [108, 128] width 7 height 7
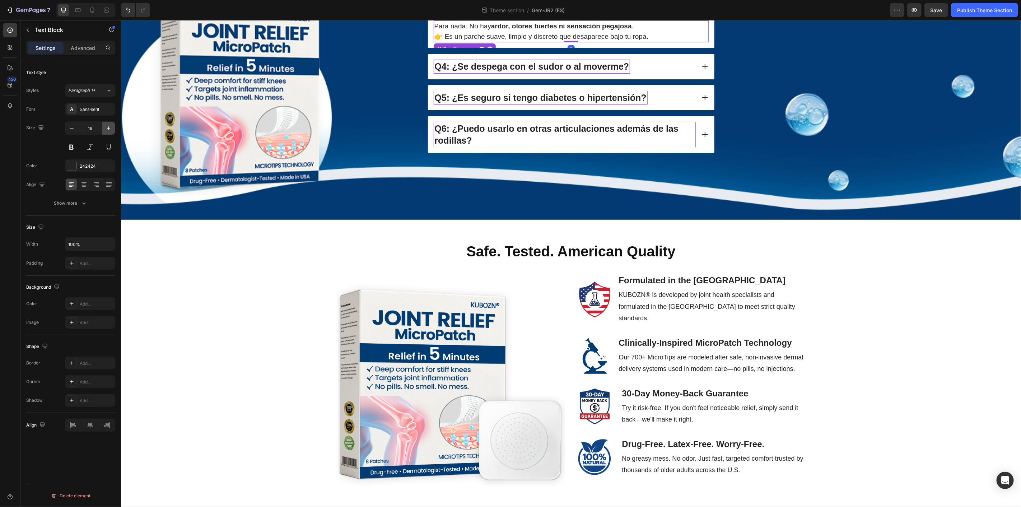
click at [110, 126] on icon "button" at bounding box center [108, 128] width 7 height 7
type input "20"
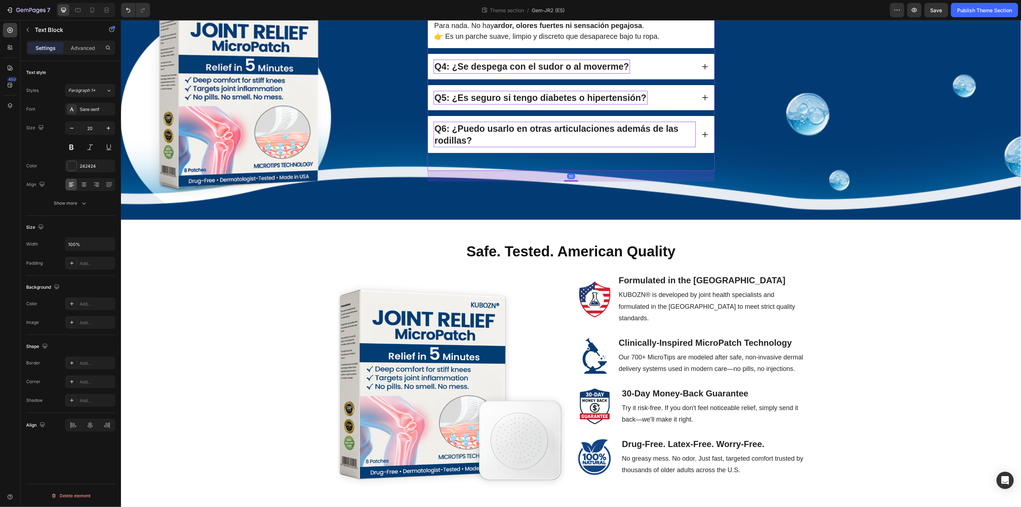
click at [702, 70] on icon at bounding box center [704, 66] width 7 height 7
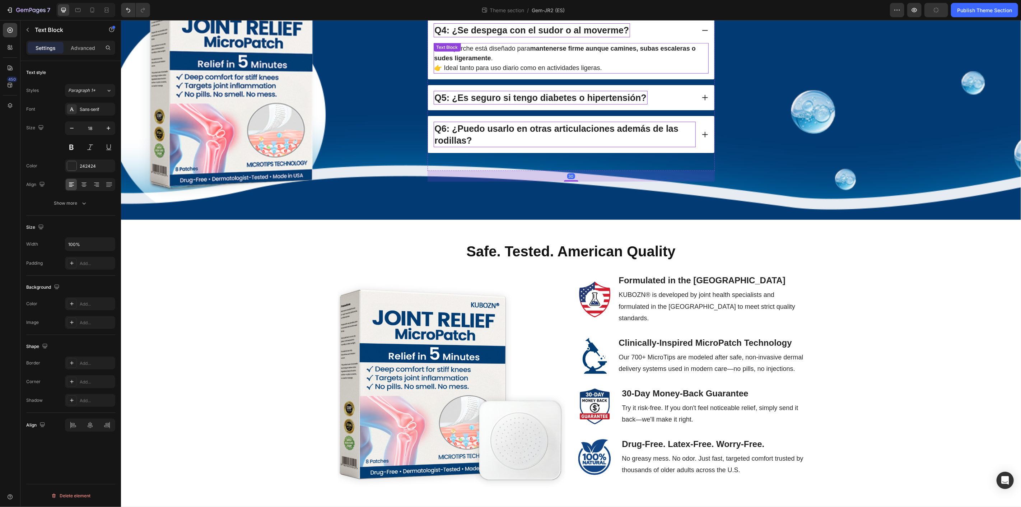
click at [571, 61] on strong "mantenerse firme aunque camines, subas escaleras o sudes ligeramente" at bounding box center [564, 53] width 261 height 17
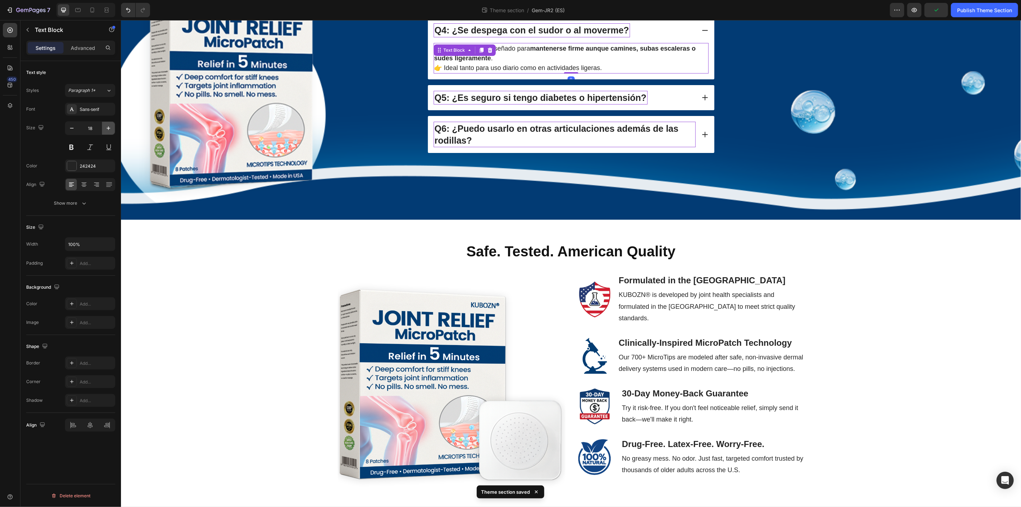
click at [106, 128] on icon "button" at bounding box center [108, 128] width 7 height 7
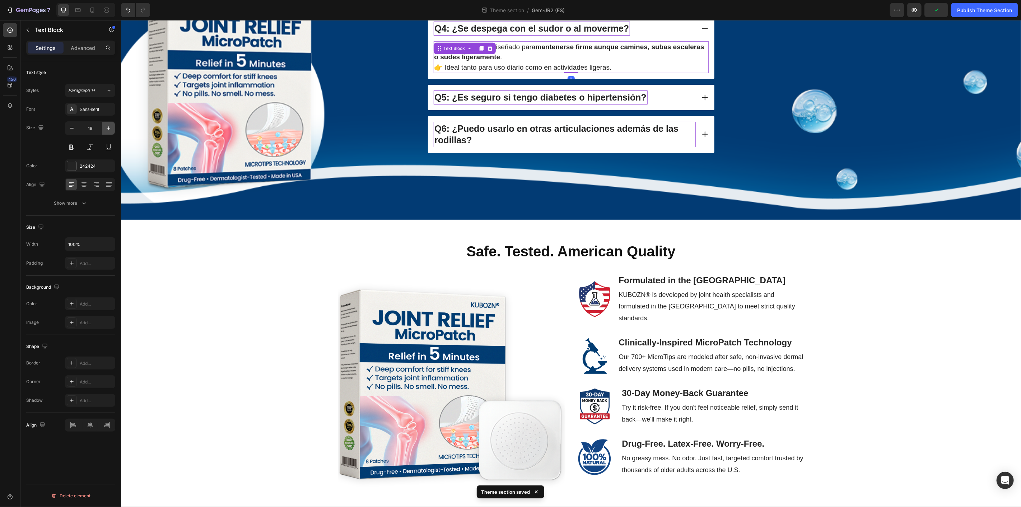
click at [106, 128] on icon "button" at bounding box center [108, 128] width 7 height 7
type input "20"
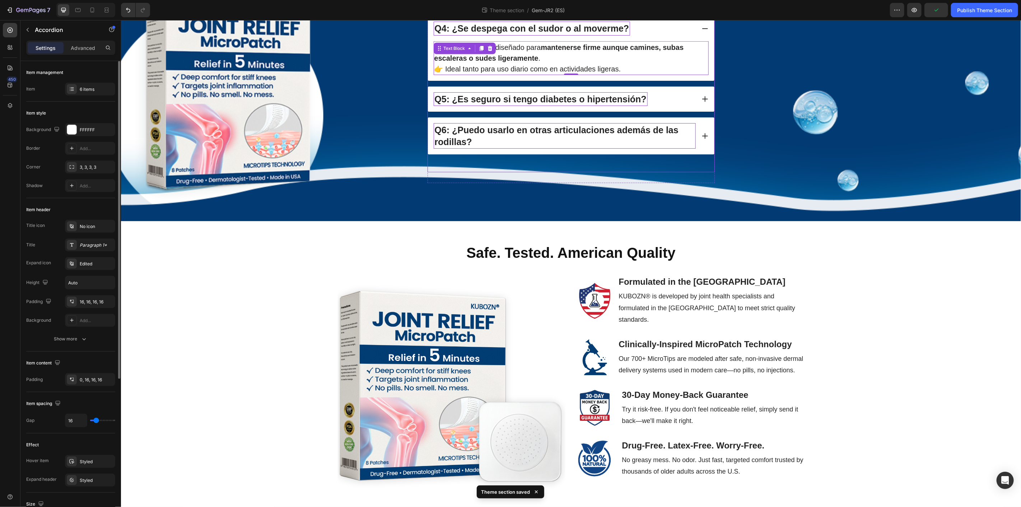
click at [699, 112] on div "Q5: ¿Es seguro si tengo diabetes o hipertensión?" at bounding box center [571, 98] width 286 height 25
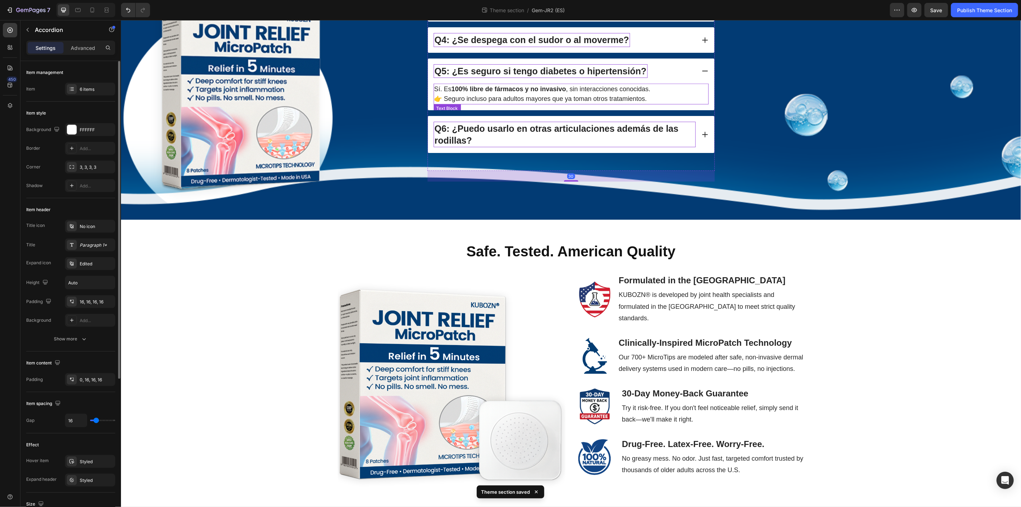
click at [580, 104] on div "Sí. Es 100% libre de fármacos y no invasivo , sin interacciones conocidas. 👉 Se…" at bounding box center [570, 93] width 275 height 21
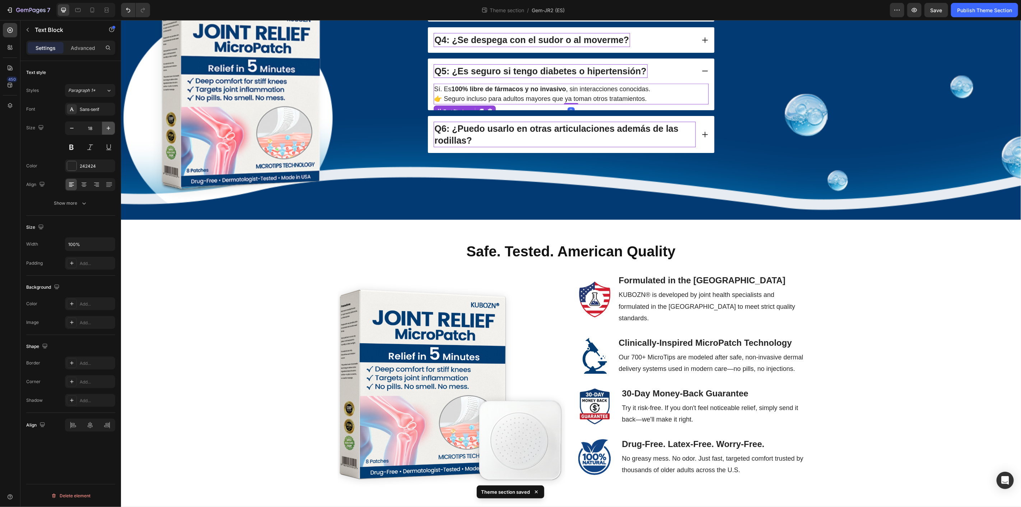
click at [108, 126] on icon "button" at bounding box center [108, 128] width 7 height 7
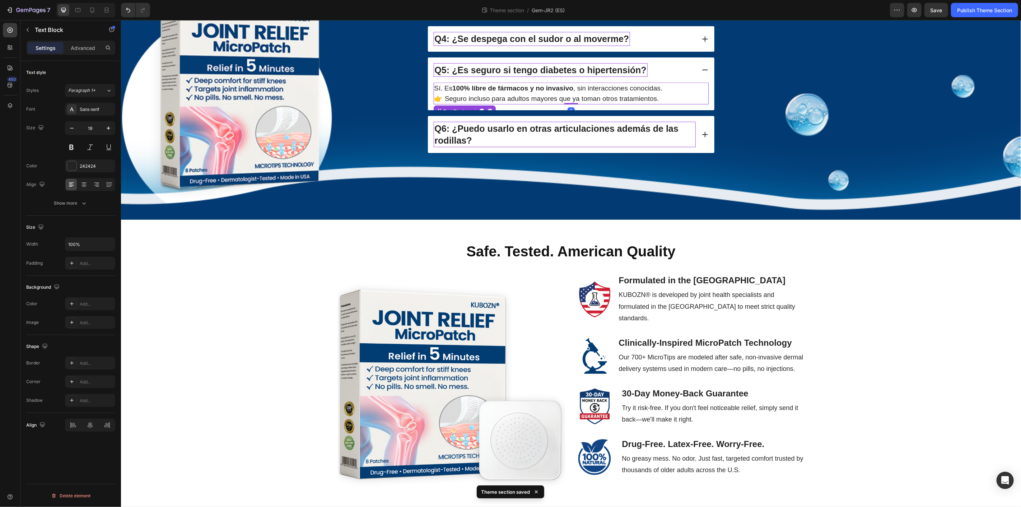
type input "20"
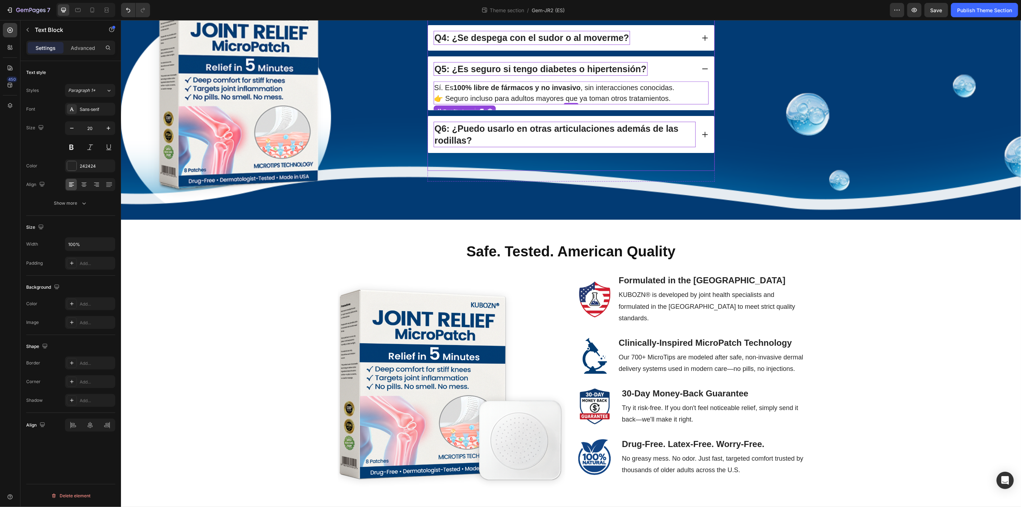
click at [702, 138] on icon at bounding box center [704, 134] width 7 height 7
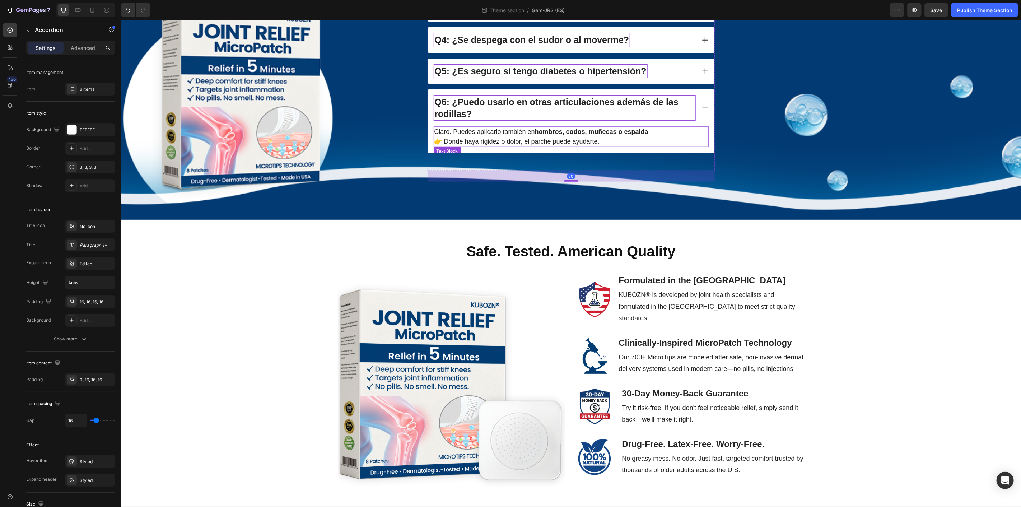
click at [586, 135] on strong "hombros, codos, muñecas o espalda" at bounding box center [590, 131] width 113 height 7
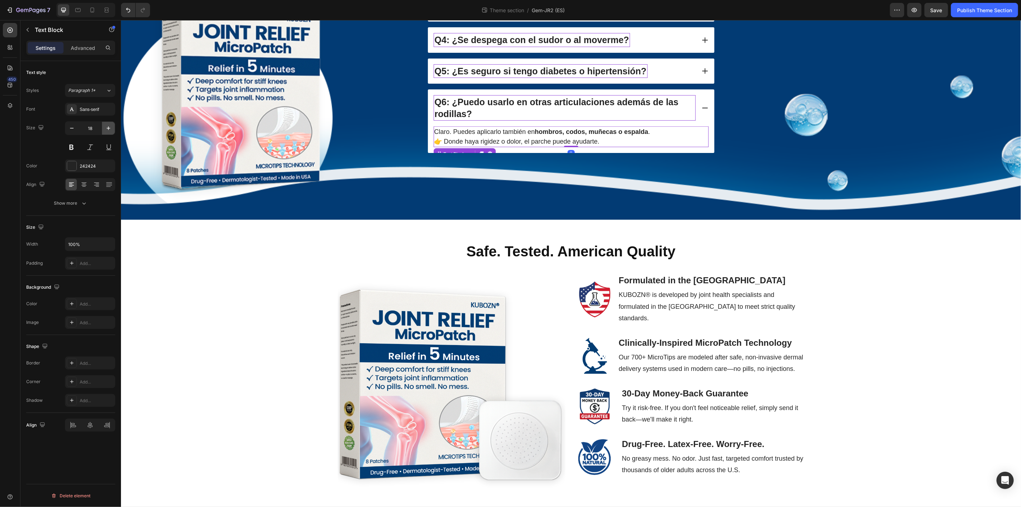
click at [109, 129] on icon "button" at bounding box center [108, 128] width 7 height 7
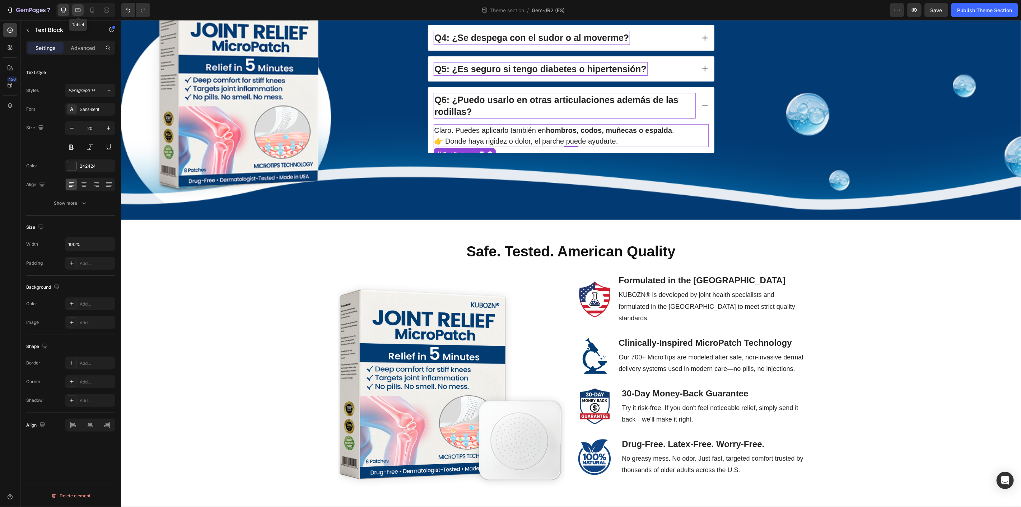
click at [76, 11] on icon at bounding box center [77, 10] width 5 height 4
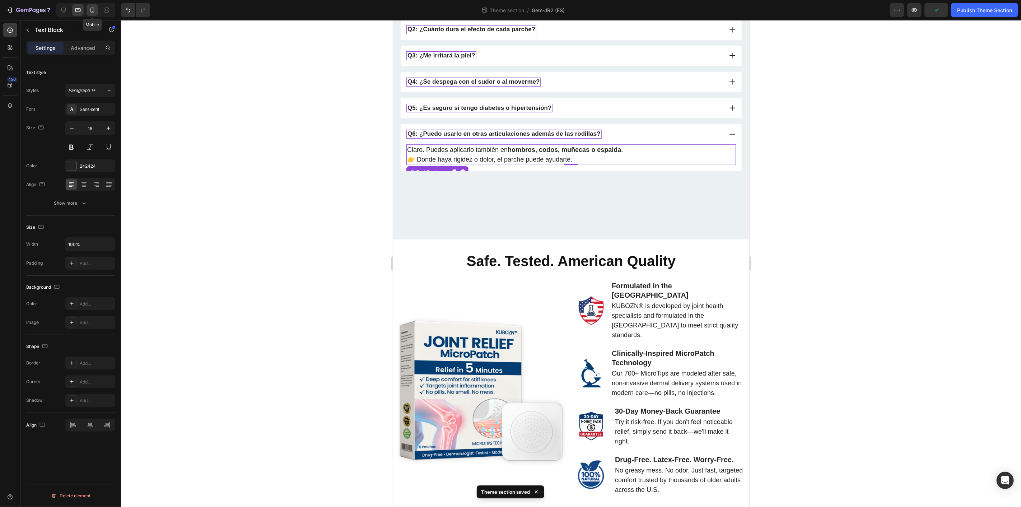
click at [94, 10] on icon at bounding box center [92, 10] width 4 height 5
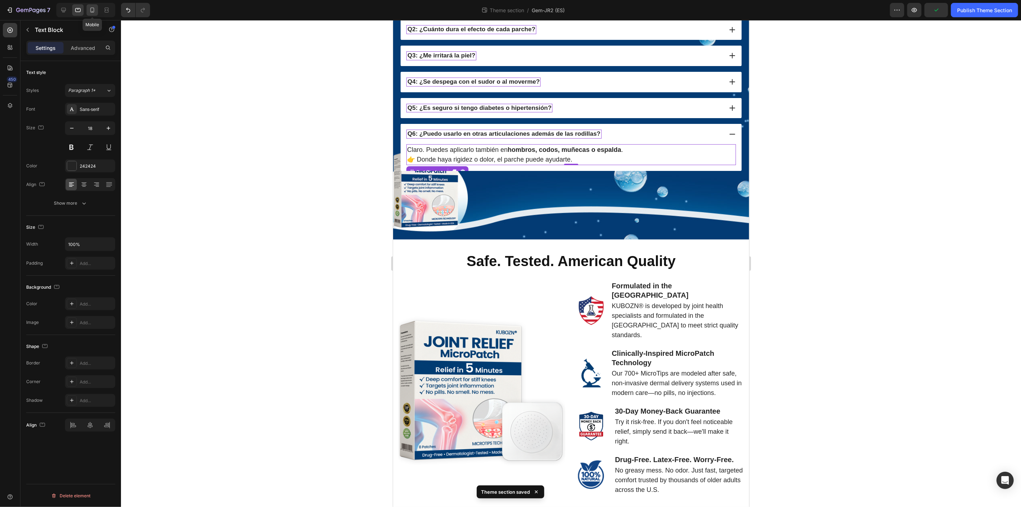
type input "16"
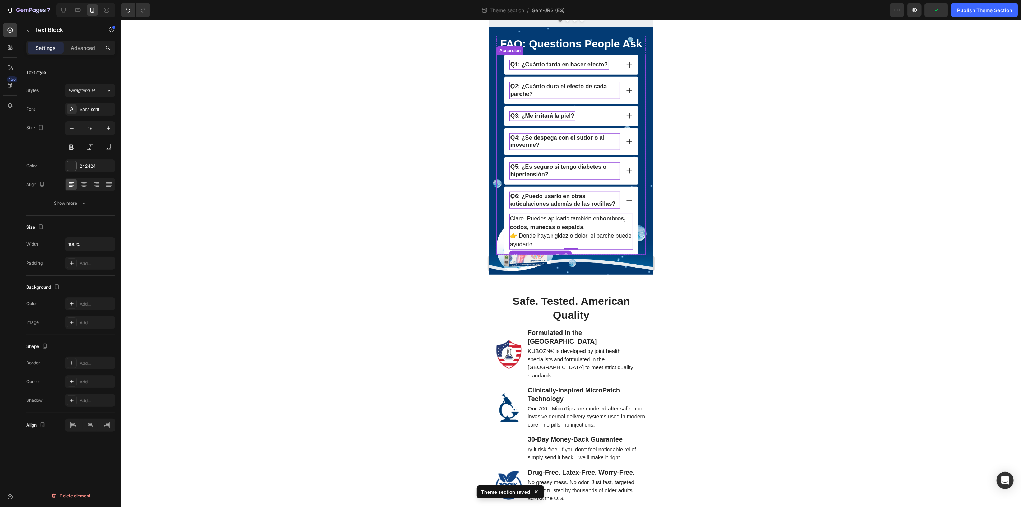
scroll to position [1058, 0]
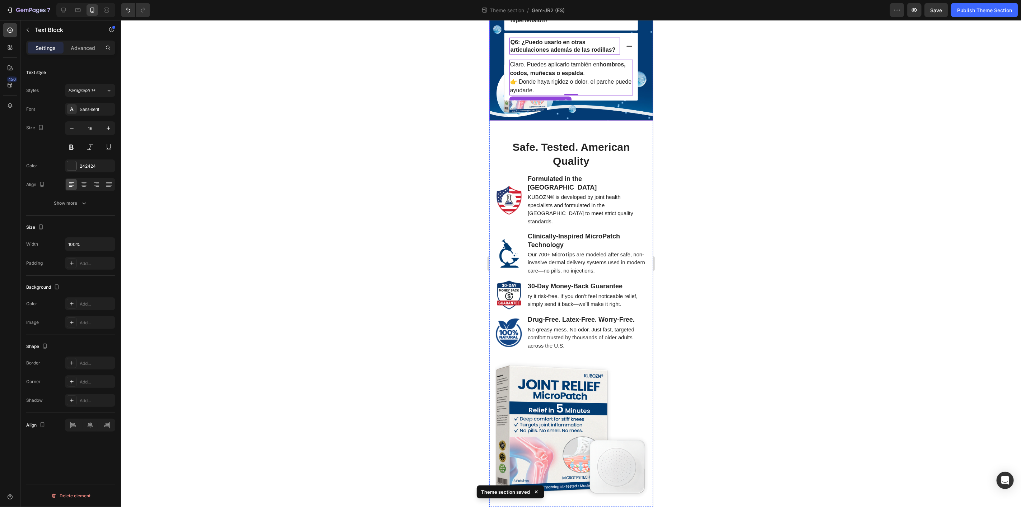
click at [741, 130] on div at bounding box center [571, 263] width 900 height 487
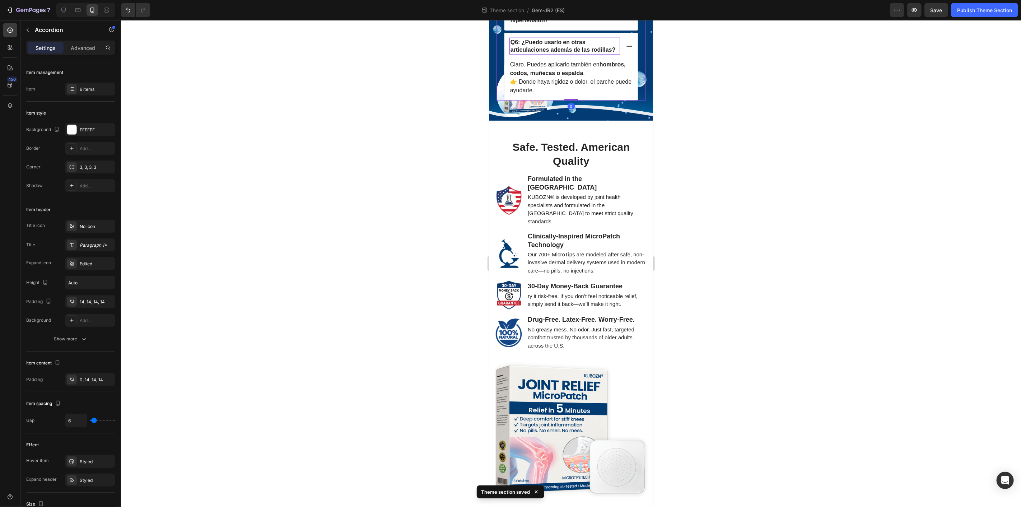
click at [89, 243] on div "Paragraph 1*" at bounding box center [97, 245] width 34 height 6
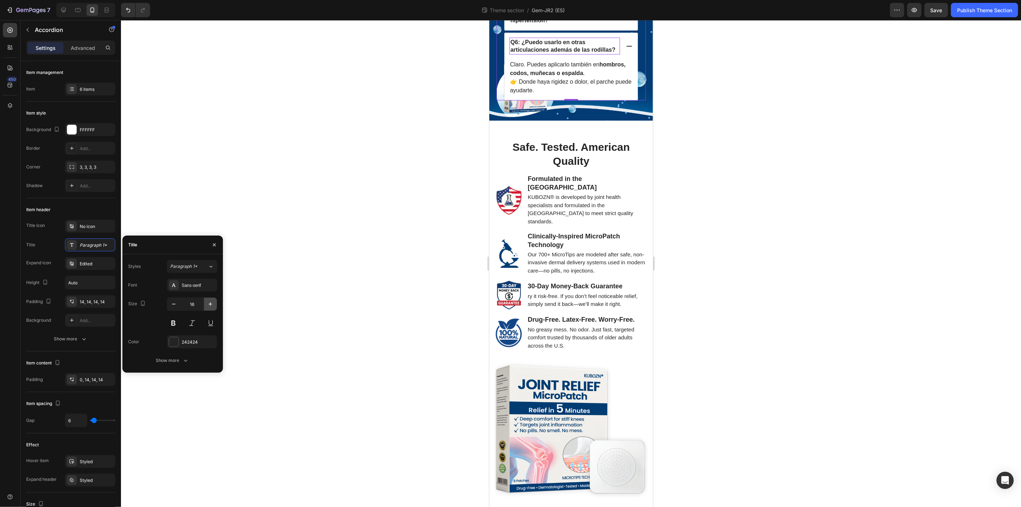
click at [207, 303] on icon "button" at bounding box center [210, 303] width 7 height 7
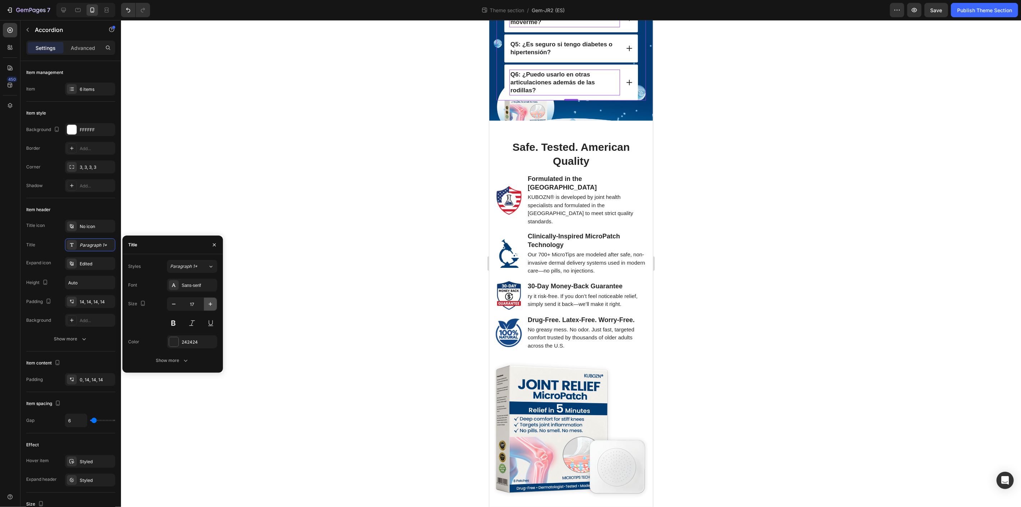
click at [206, 303] on button "button" at bounding box center [210, 304] width 13 height 13
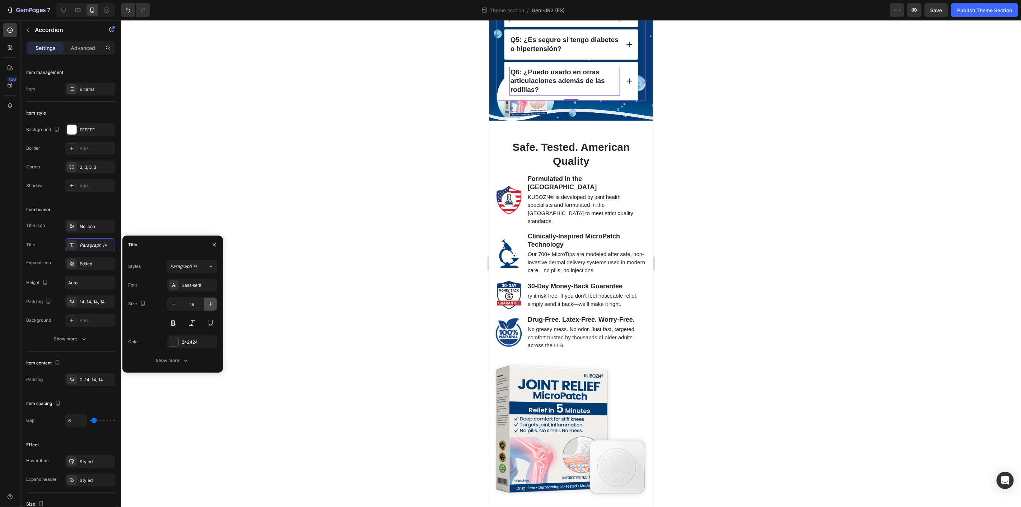
click at [207, 303] on icon "button" at bounding box center [210, 303] width 7 height 7
click at [207, 302] on icon "button" at bounding box center [210, 303] width 7 height 7
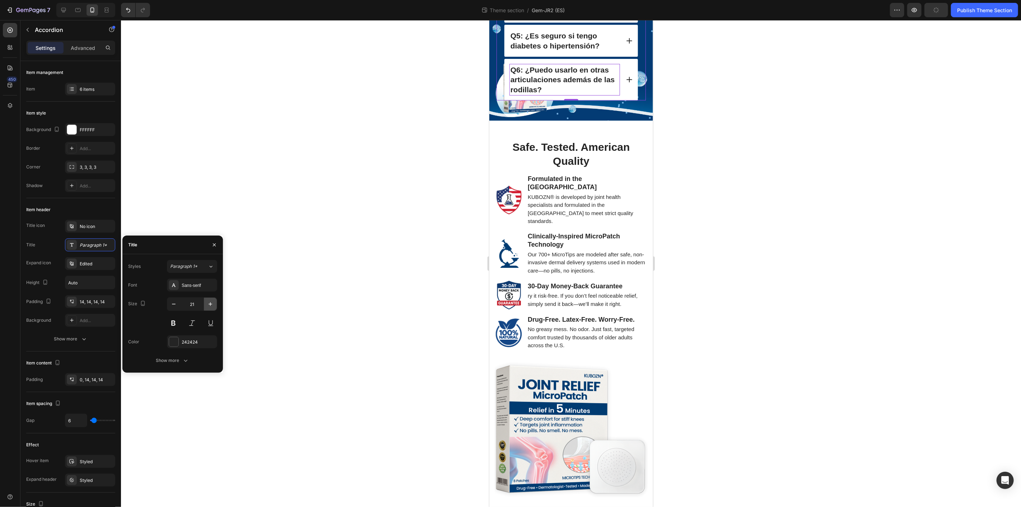
click at [207, 302] on icon "button" at bounding box center [210, 303] width 7 height 7
click at [172, 304] on icon "button" at bounding box center [174, 304] width 4 height 1
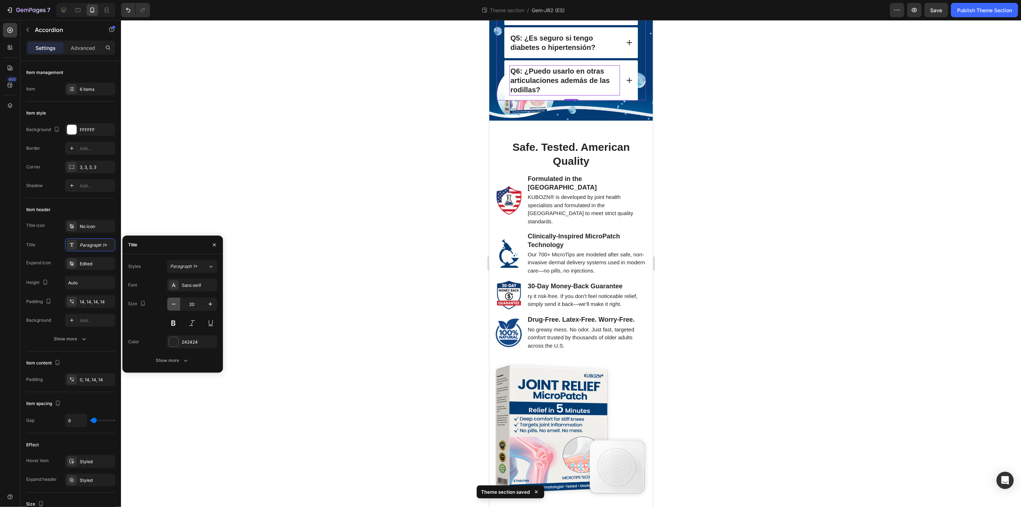
click at [172, 303] on icon "button" at bounding box center [173, 303] width 7 height 7
type input "18"
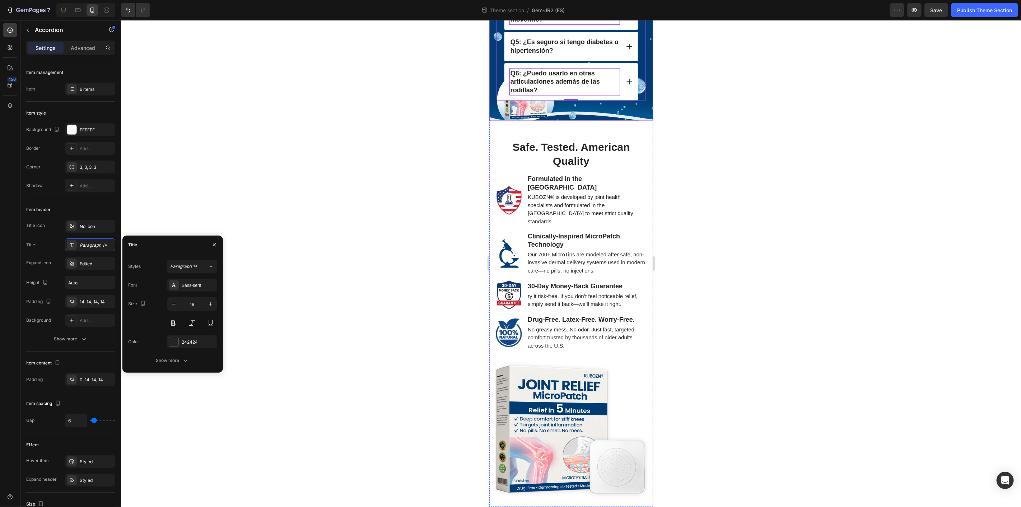
click at [633, 120] on div "FAQ: Questions People Ask Heading Q1: ¿Cuánto tarda en hacer efecto? Q2: ¿Cuánt…" at bounding box center [571, 4] width 164 height 233
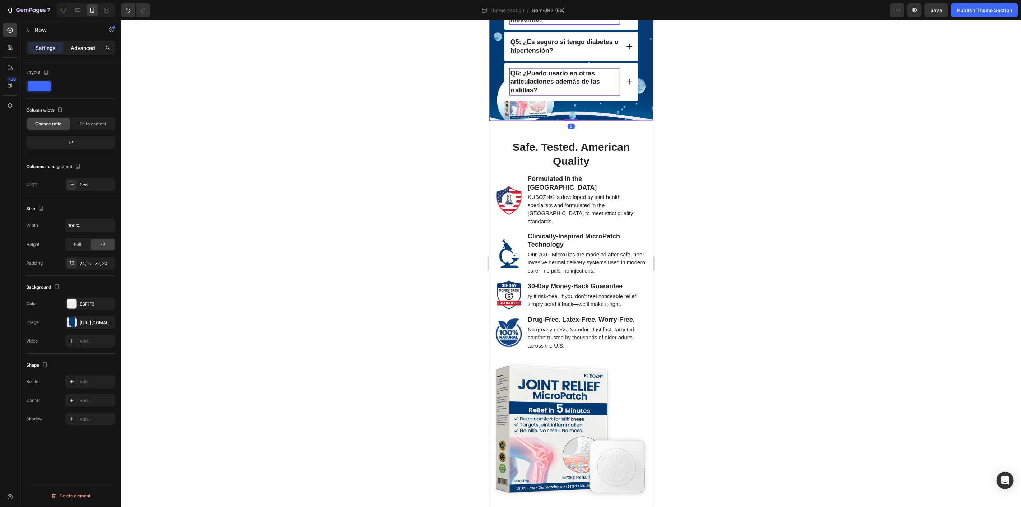
click at [94, 49] on p "Advanced" at bounding box center [83, 48] width 24 height 8
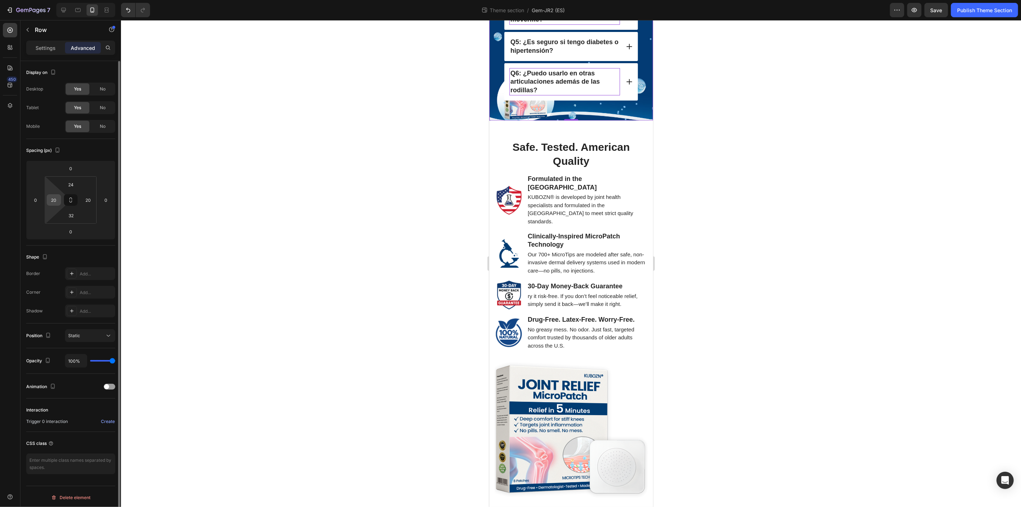
click at [61, 197] on div "20" at bounding box center [54, 199] width 14 height 11
click at [59, 199] on input "20" at bounding box center [53, 200] width 11 height 11
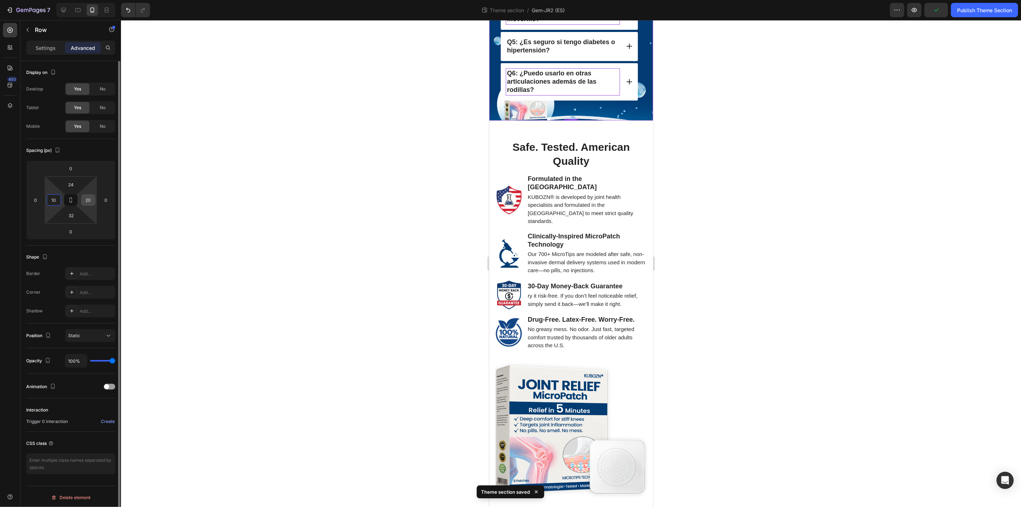
type input "10"
click at [89, 199] on input "20" at bounding box center [88, 200] width 11 height 11
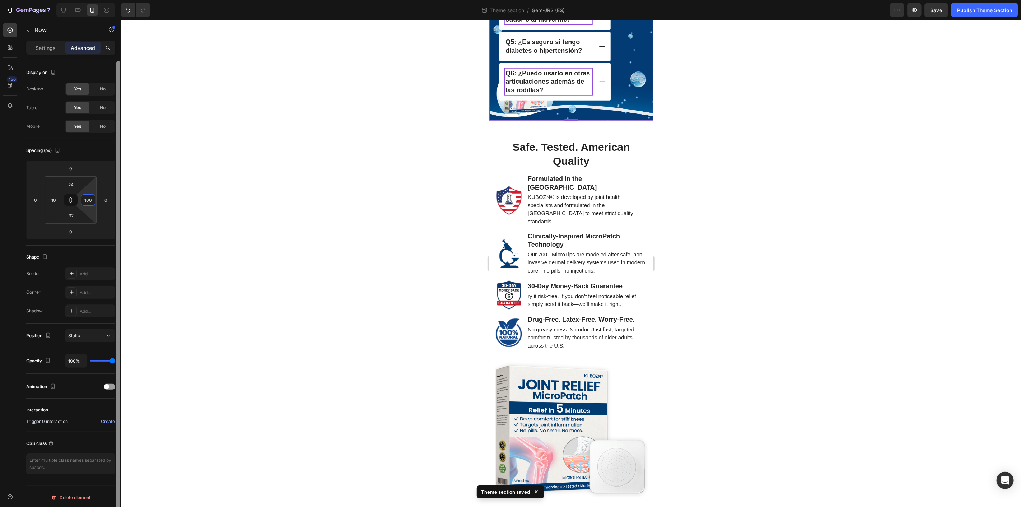
type input "10"
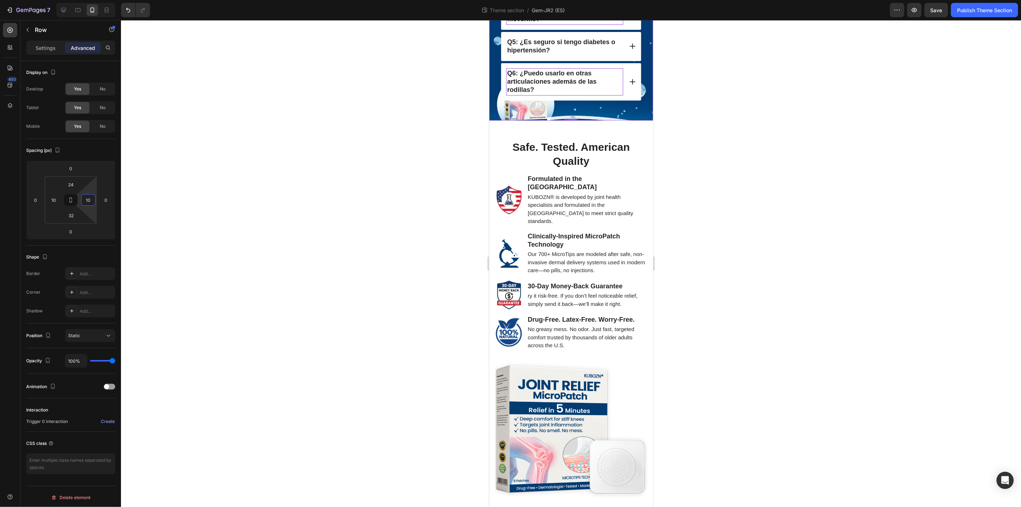
click at [783, 210] on div at bounding box center [571, 263] width 900 height 487
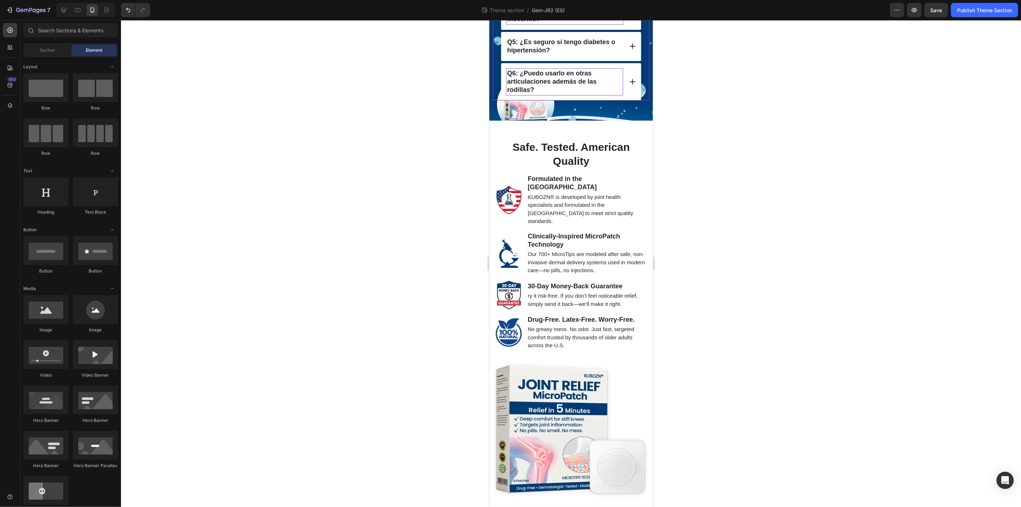
scroll to position [978, 0]
click at [769, 187] on div at bounding box center [571, 263] width 900 height 487
click at [738, 254] on div at bounding box center [571, 263] width 900 height 487
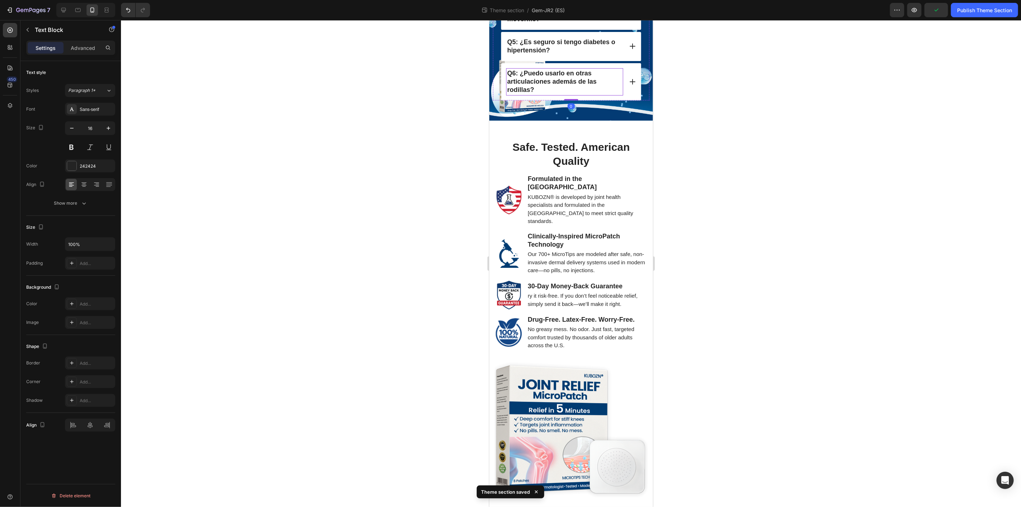
click at [699, 188] on div at bounding box center [571, 263] width 900 height 487
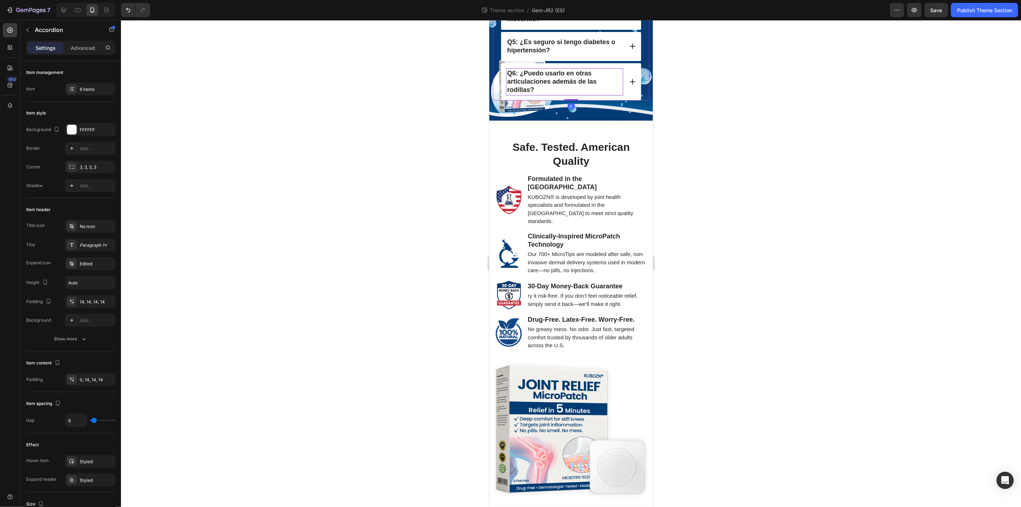
drag, startPoint x: 96, startPoint y: 244, endPoint x: 106, endPoint y: 244, distance: 10.1
click at [96, 244] on div "Paragraph 1*" at bounding box center [97, 245] width 34 height 6
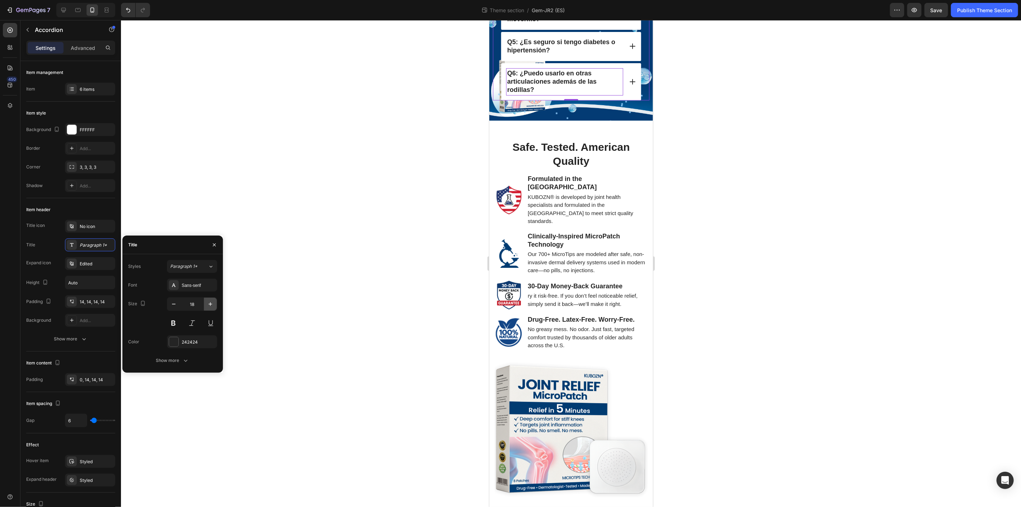
click at [209, 304] on icon "button" at bounding box center [210, 303] width 7 height 7
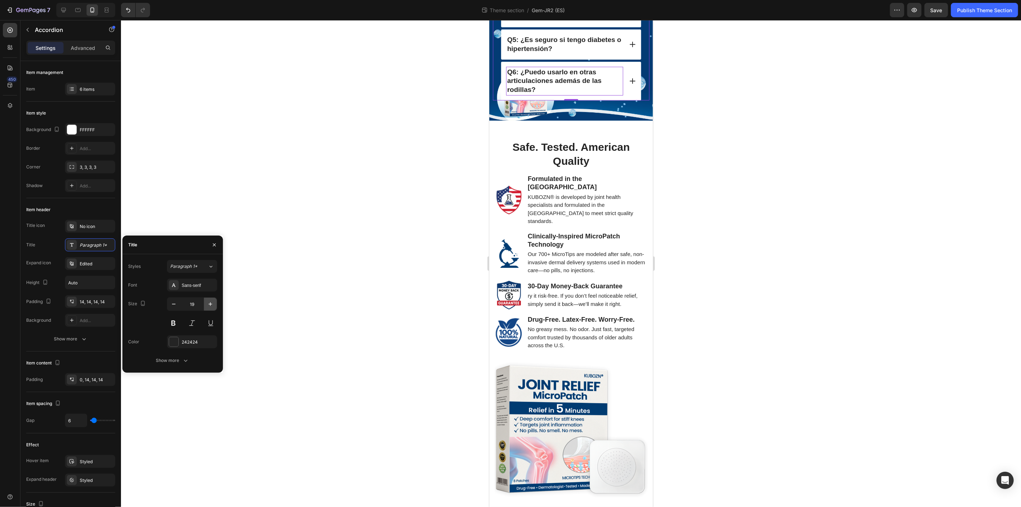
click at [210, 304] on icon "button" at bounding box center [211, 304] width 4 height 4
type input "20"
click at [742, 160] on div at bounding box center [571, 263] width 900 height 487
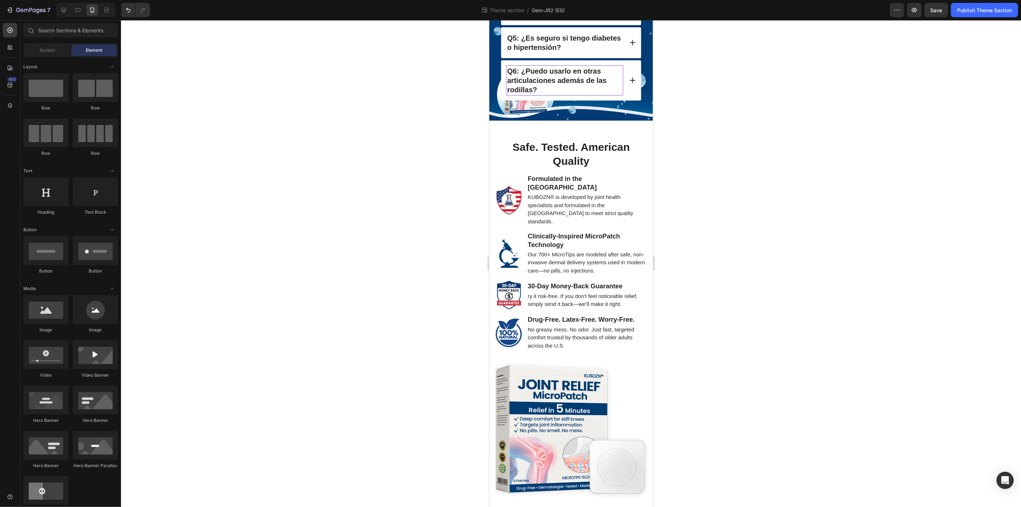
click at [781, 159] on div at bounding box center [571, 263] width 900 height 487
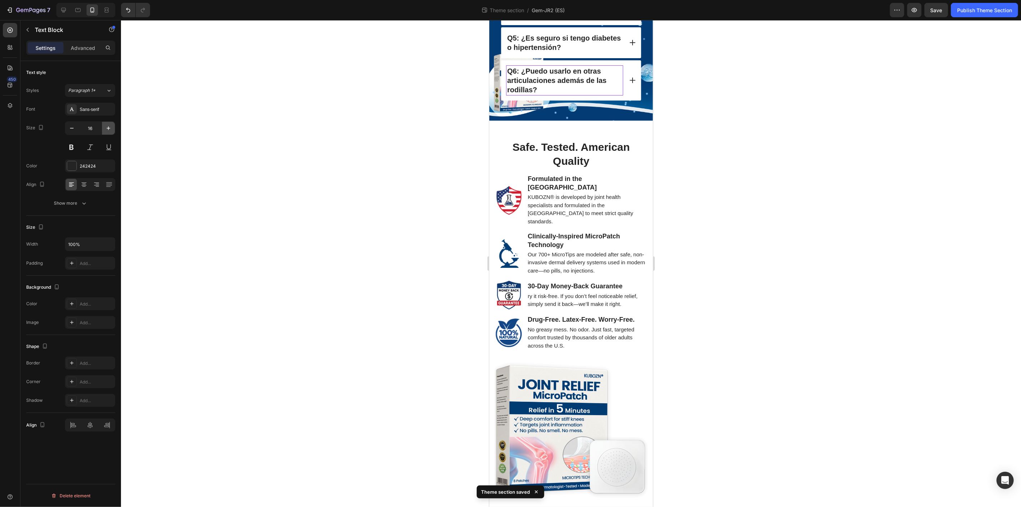
click at [108, 128] on icon "button" at bounding box center [109, 128] width 4 height 4
type input "18"
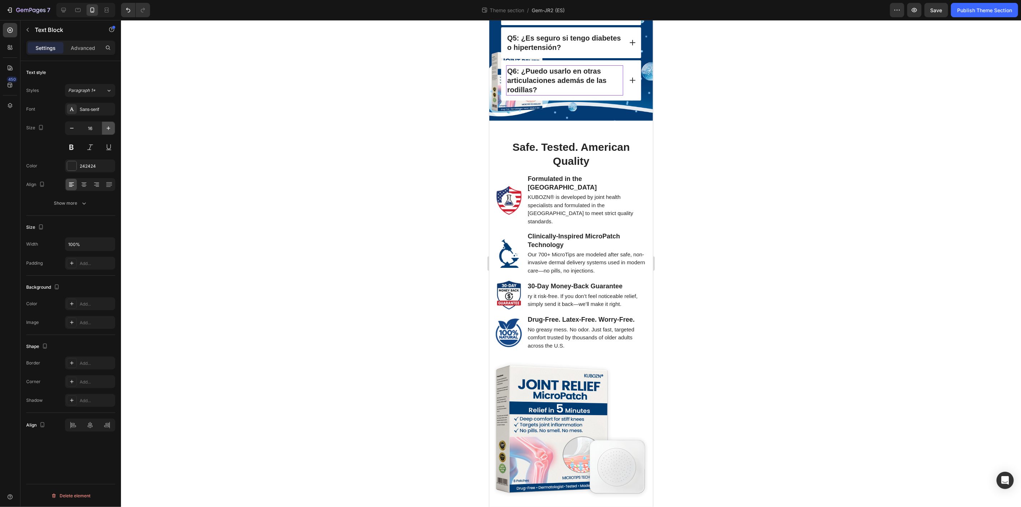
click at [107, 129] on icon "button" at bounding box center [108, 128] width 7 height 7
click at [108, 128] on icon "button" at bounding box center [108, 128] width 7 height 7
type input "18"
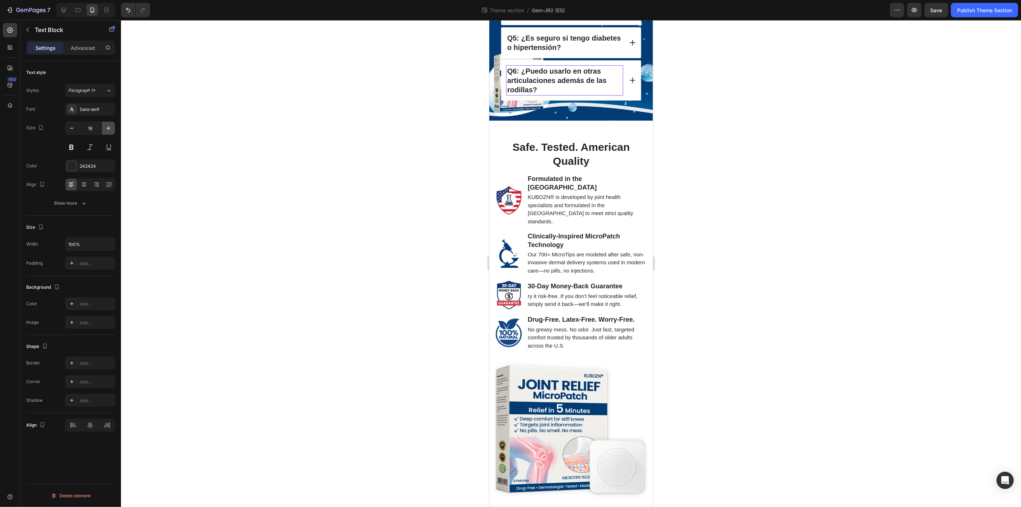
click at [110, 127] on icon "button" at bounding box center [108, 128] width 7 height 7
type input "18"
click at [628, 25] on div "Q4: ¿Se despega con el sudor o al moverme?" at bounding box center [571, 9] width 140 height 31
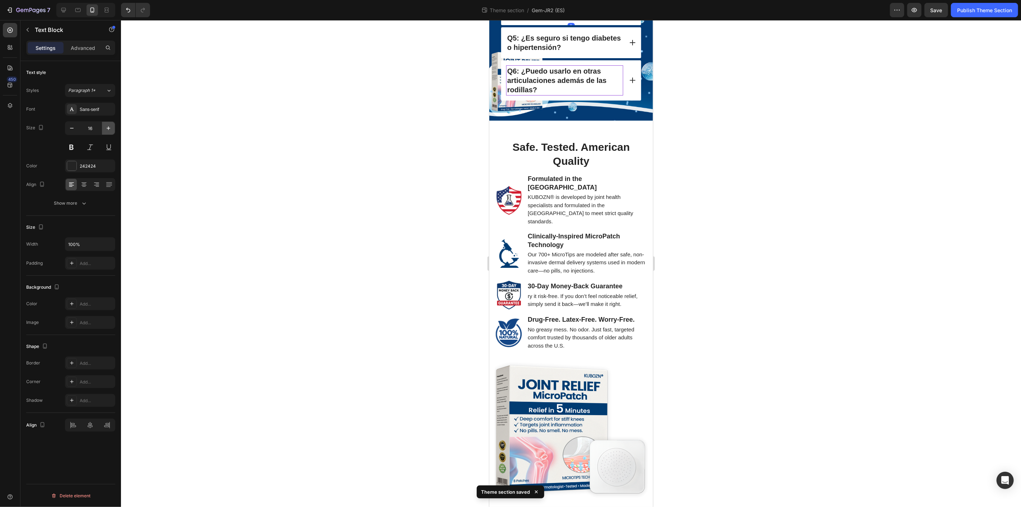
click at [108, 128] on icon "button" at bounding box center [109, 128] width 4 height 4
type input "18"
click at [629, 46] on icon at bounding box center [632, 42] width 7 height 7
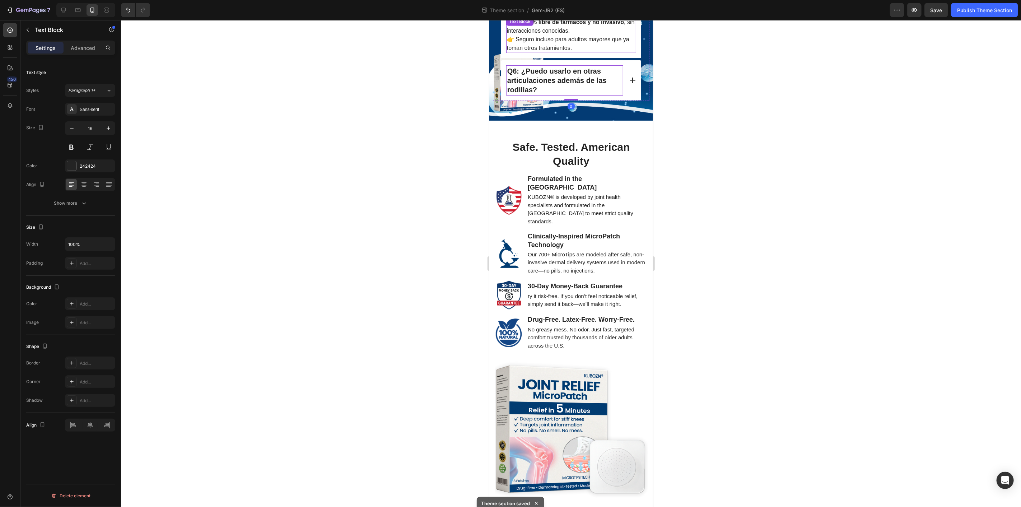
click at [565, 52] on p "Sí. Es 100% libre de fármacos y no invasivo , sin interacciones conocidas. 👉 Se…" at bounding box center [570, 35] width 129 height 34
click at [111, 128] on icon "button" at bounding box center [108, 128] width 7 height 7
type input "18"
click at [629, 84] on icon at bounding box center [632, 79] width 7 height 7
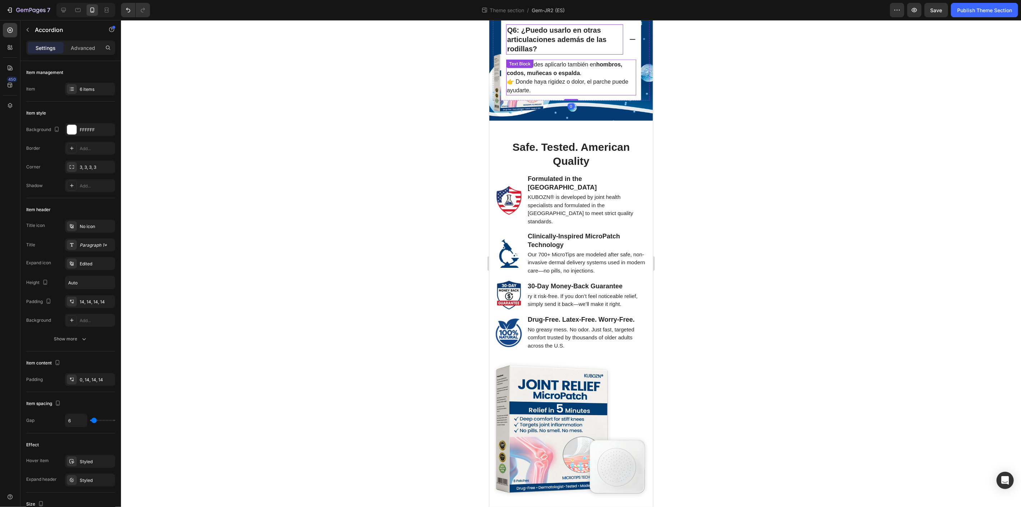
click at [570, 76] on strong "hombros, codos, muñecas o espalda" at bounding box center [564, 68] width 116 height 15
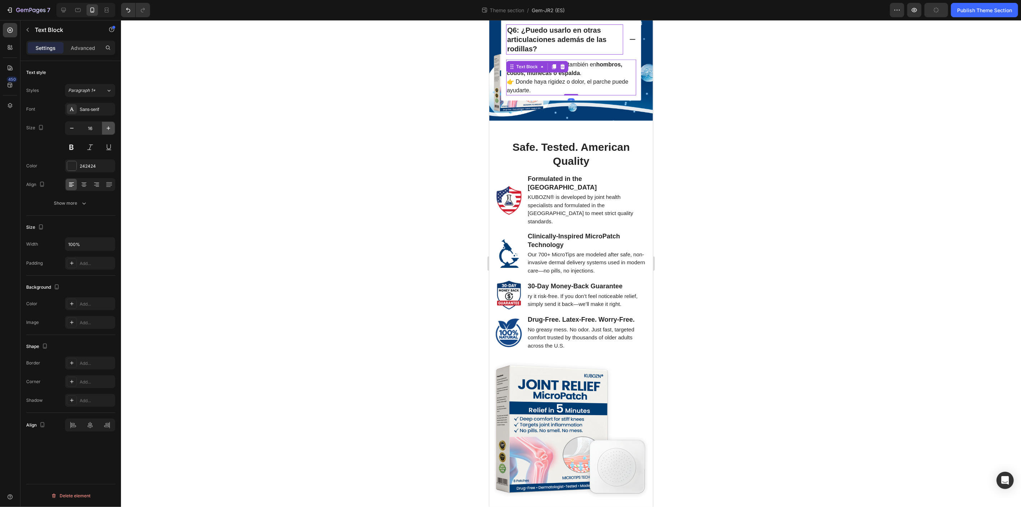
click at [106, 127] on icon "button" at bounding box center [108, 128] width 7 height 7
type input "18"
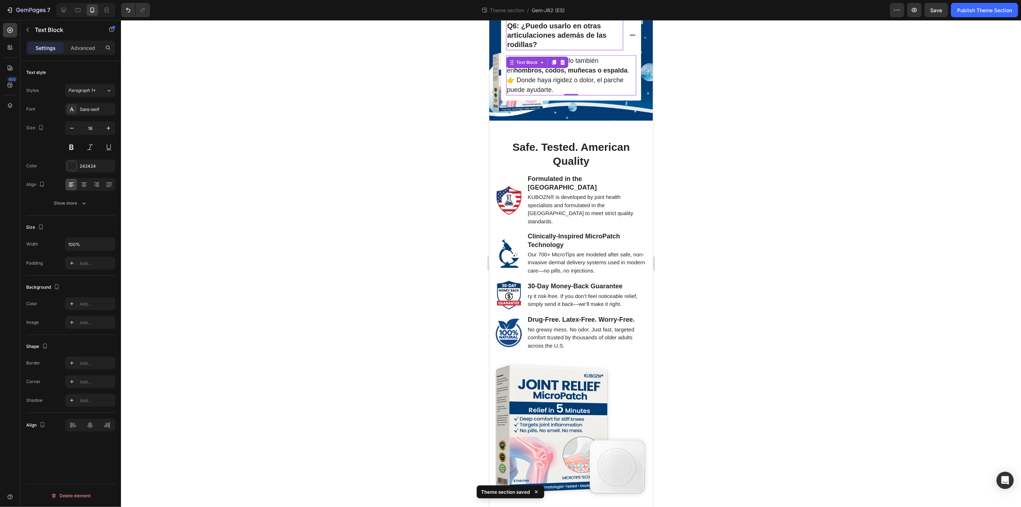
click at [844, 309] on div at bounding box center [571, 263] width 900 height 487
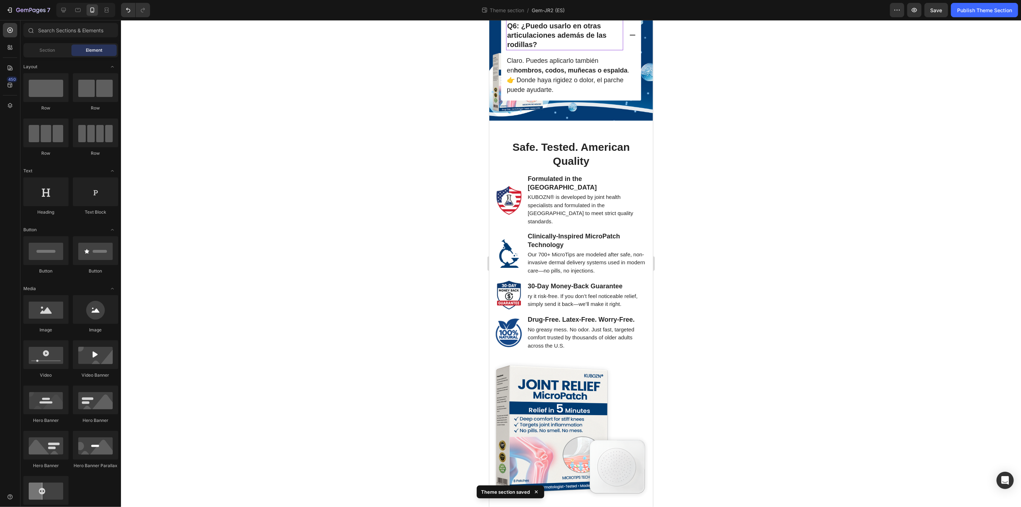
scroll to position [738, 0]
click at [62, 11] on icon at bounding box center [63, 10] width 5 height 5
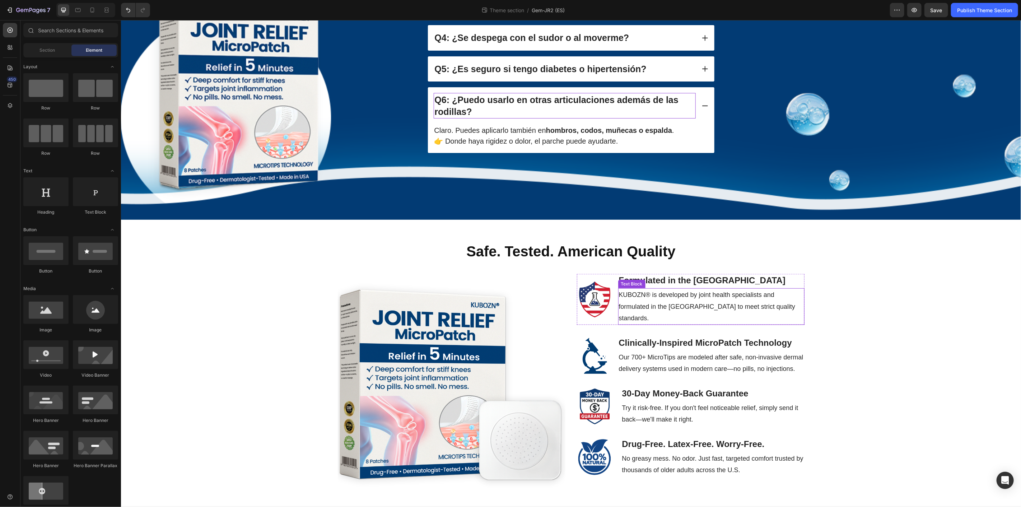
scroll to position [790, 0]
click at [608, 250] on h2 "Safe. Tested. American Quality" at bounding box center [570, 251] width 889 height 20
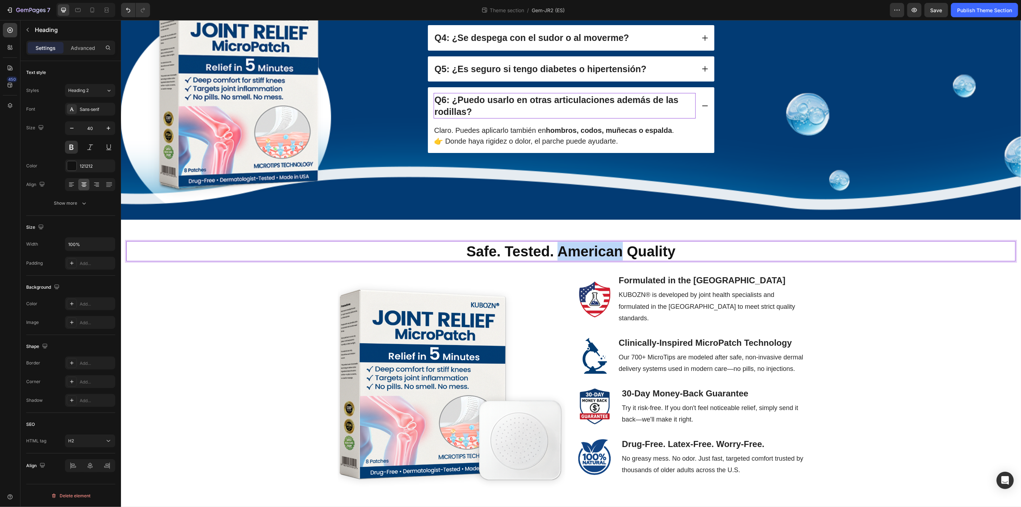
click at [608, 250] on h2 "Safe. Tested. American Quality" at bounding box center [570, 251] width 889 height 20
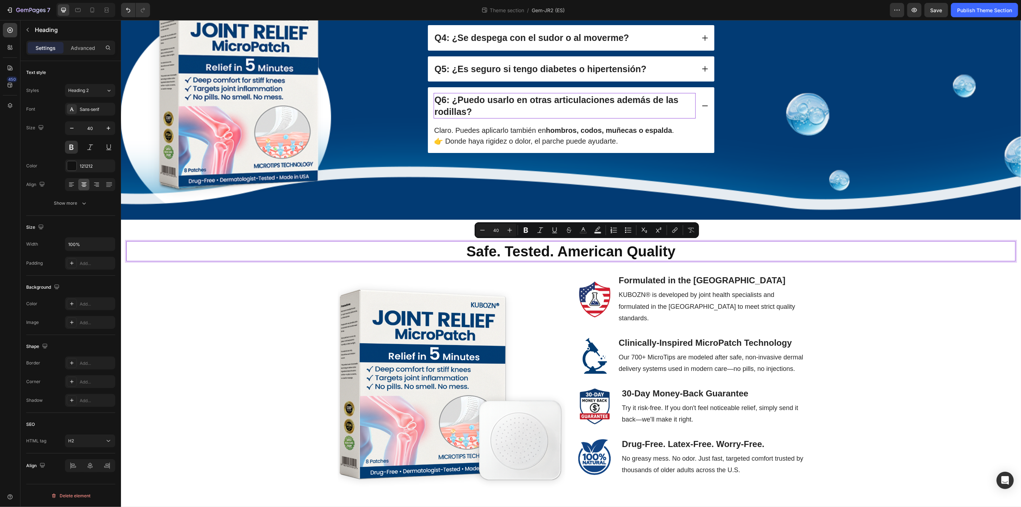
click at [674, 254] on p "Safe. Tested. American Quality" at bounding box center [571, 251] width 888 height 19
click at [649, 254] on p "Safe. Tested. American Quality" at bounding box center [571, 251] width 888 height 19
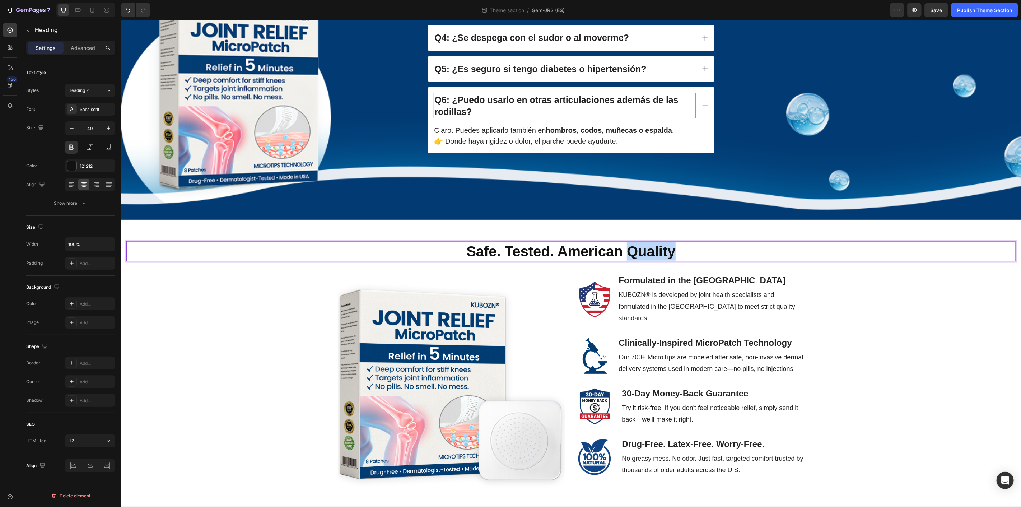
click at [649, 254] on p "Safe. Tested. American Quality" at bounding box center [571, 251] width 888 height 19
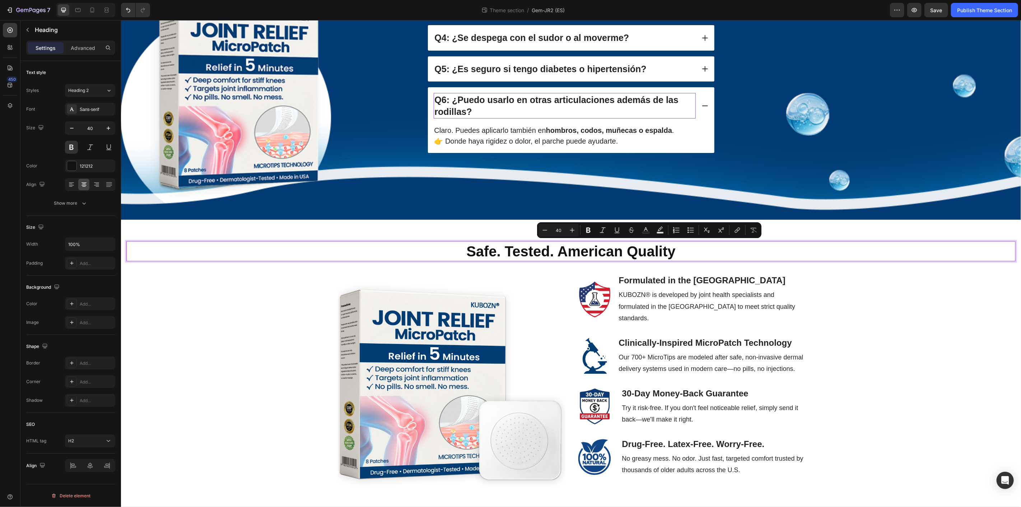
click at [603, 255] on p "Safe. Tested. American Quality" at bounding box center [571, 251] width 888 height 19
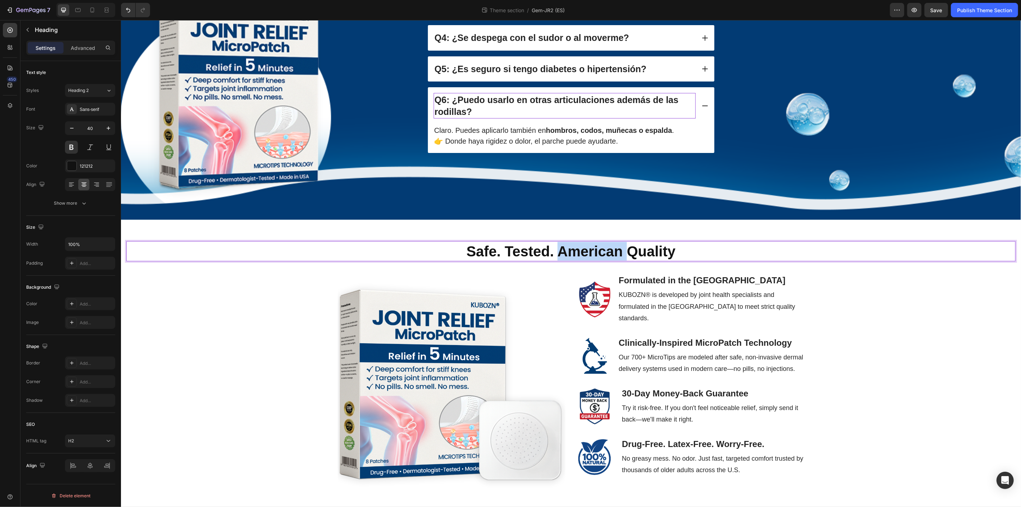
click at [603, 255] on p "Safe. Tested. American Quality" at bounding box center [571, 251] width 888 height 19
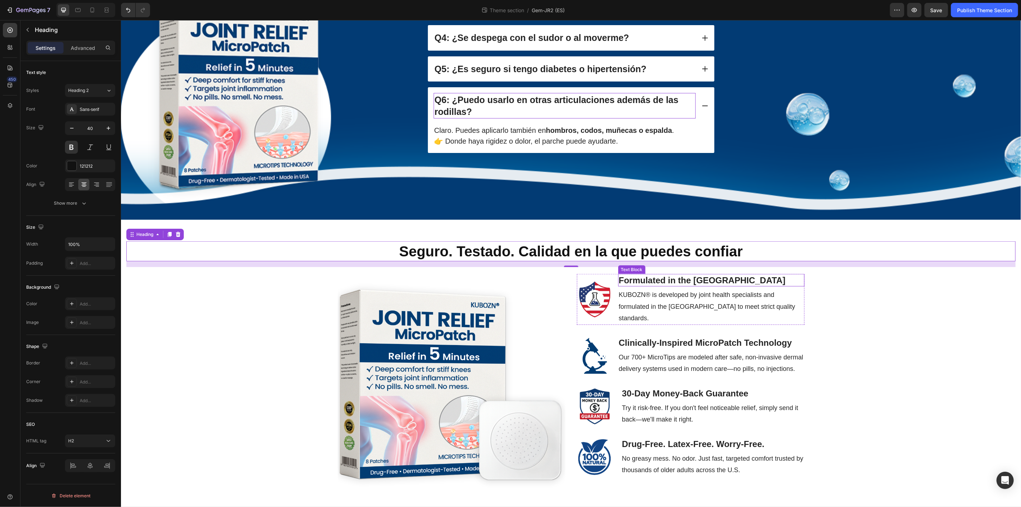
click at [680, 281] on strong "Formulated in the [GEOGRAPHIC_DATA]" at bounding box center [701, 280] width 167 height 10
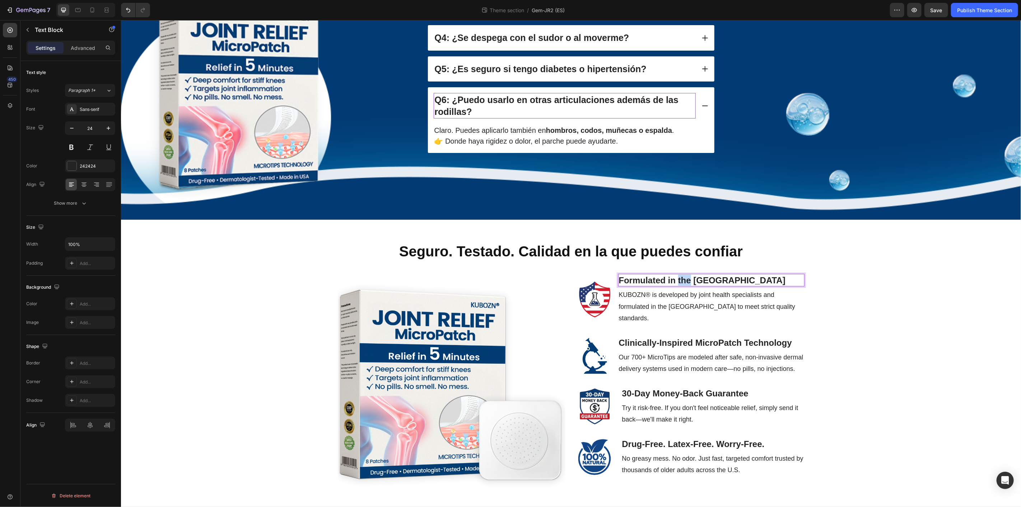
click at [680, 281] on strong "Formulated in the [GEOGRAPHIC_DATA]" at bounding box center [701, 280] width 167 height 10
click at [680, 280] on strong "Formulated in the [GEOGRAPHIC_DATA]" at bounding box center [701, 280] width 167 height 10
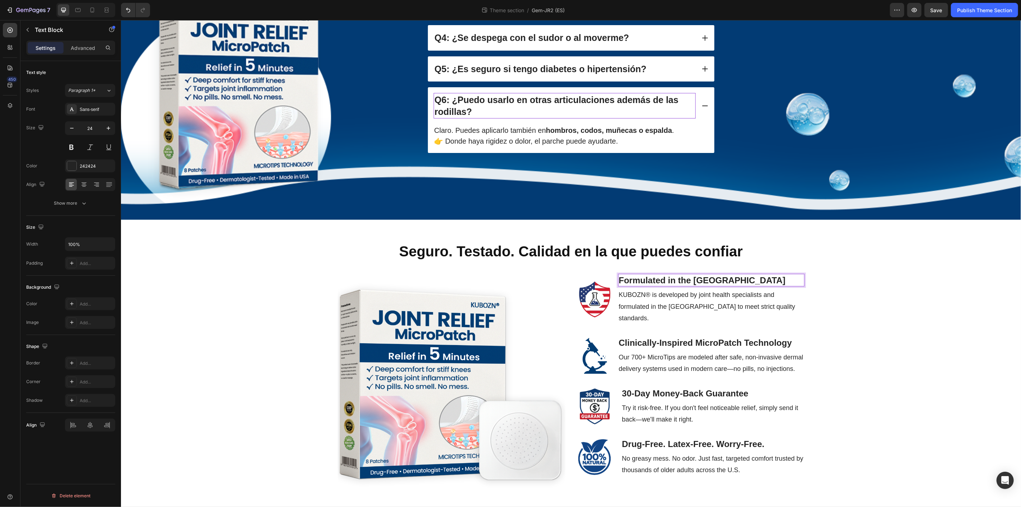
click at [661, 275] on strong "Formulated in the [GEOGRAPHIC_DATA]" at bounding box center [701, 280] width 167 height 10
click at [650, 281] on strong "Formulated in the [GEOGRAPHIC_DATA]" at bounding box center [701, 280] width 167 height 10
click at [710, 297] on p "KUBOZN® is developed by joint health specialists and formulated in the [GEOGRAP…" at bounding box center [710, 306] width 185 height 35
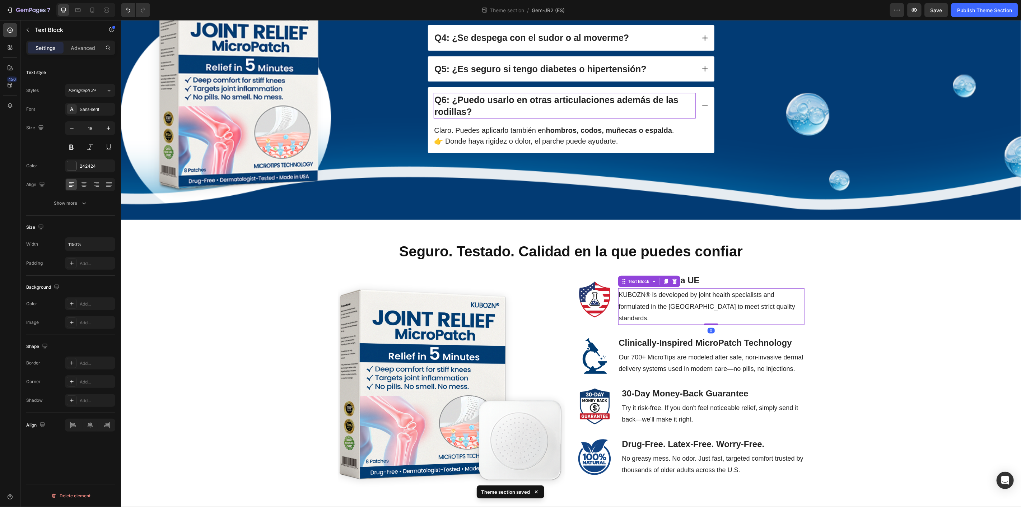
click at [711, 297] on p "KUBOZN® is developed by joint health specialists and formulated in the [GEOGRAP…" at bounding box center [710, 306] width 185 height 35
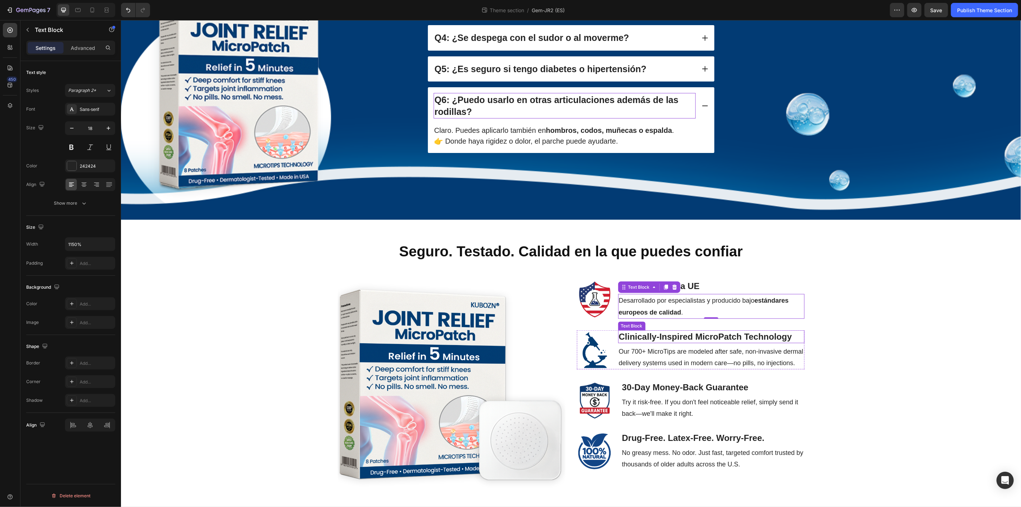
click at [770, 335] on strong "Clinically-Inspired MicroPatch Technology" at bounding box center [704, 336] width 173 height 10
click at [733, 331] on strong "Clinically-Inspired MicroPatch Technology" at bounding box center [704, 336] width 173 height 10
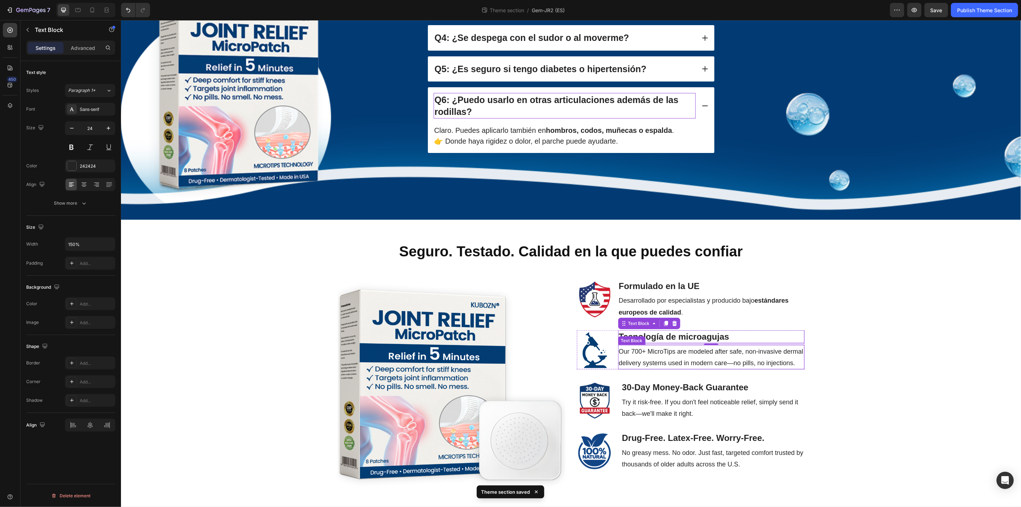
click at [636, 349] on p "Our 700+ MicroTips are modeled after safe, non-invasive dermal delivery systems…" at bounding box center [710, 356] width 185 height 23
click at [637, 349] on p "Our 700+ MicroTips are modeled after safe, non-invasive dermal delivery systems…" at bounding box center [710, 356] width 185 height 23
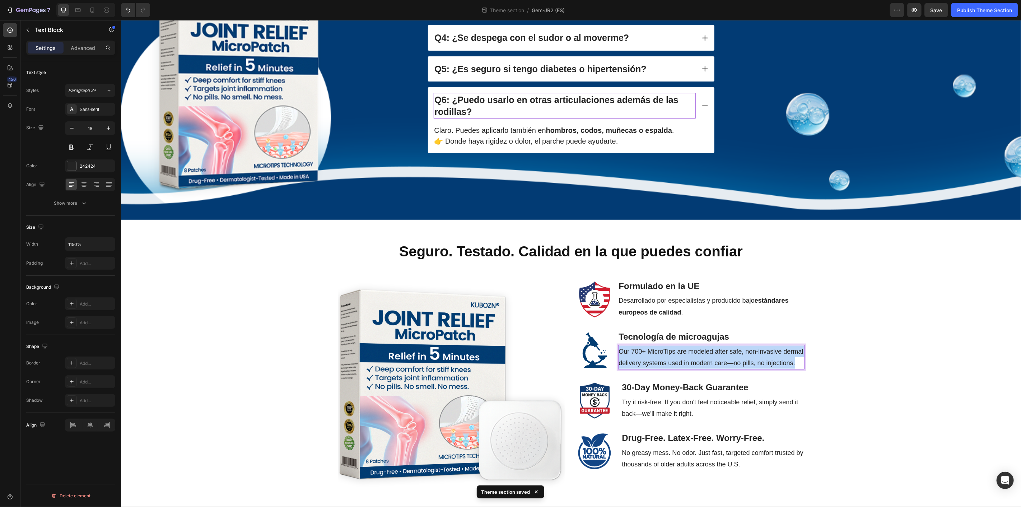
click at [637, 349] on p "Our 700+ MicroTips are modeled after safe, non-invasive dermal delivery systems…" at bounding box center [710, 356] width 185 height 23
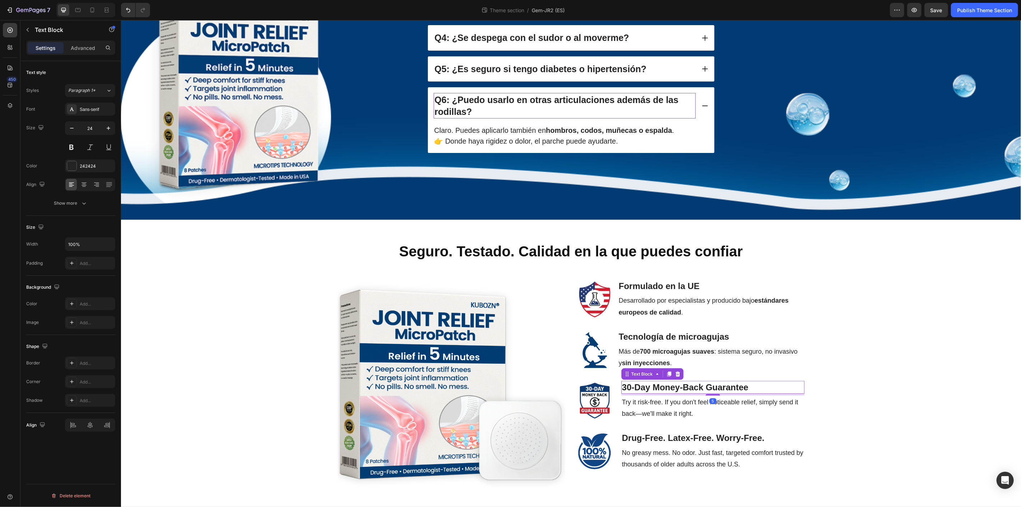
click at [656, 385] on strong "30-Day Money-Back Guarantee" at bounding box center [685, 387] width 126 height 10
click at [672, 408] on p "Try it risk-free. If you don't feel noticeable relief, simply send it back—we'l…" at bounding box center [713, 407] width 182 height 23
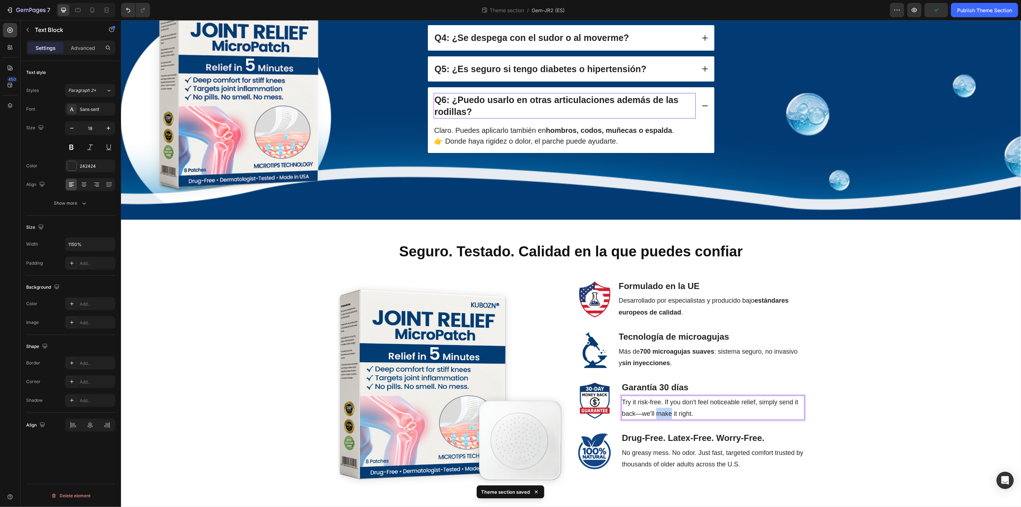
click at [672, 408] on p "Try it risk-free. If you don't feel noticeable relief, simply send it back—we'l…" at bounding box center [713, 407] width 182 height 23
click at [683, 433] on strong "Drug-Free. Latex-Free. Worry-Free." at bounding box center [693, 438] width 143 height 10
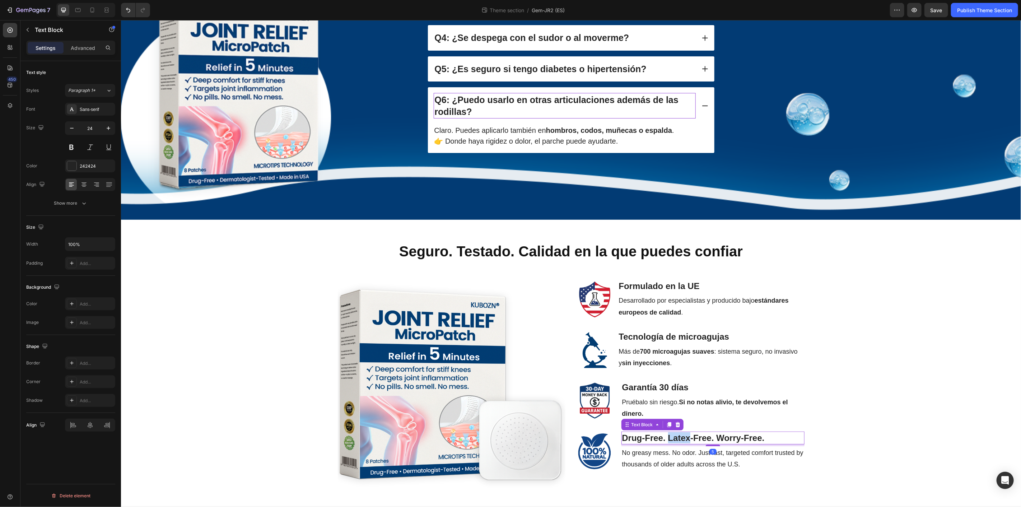
click at [683, 433] on strong "Drug-Free. Latex-Free. Worry-Free." at bounding box center [693, 438] width 143 height 10
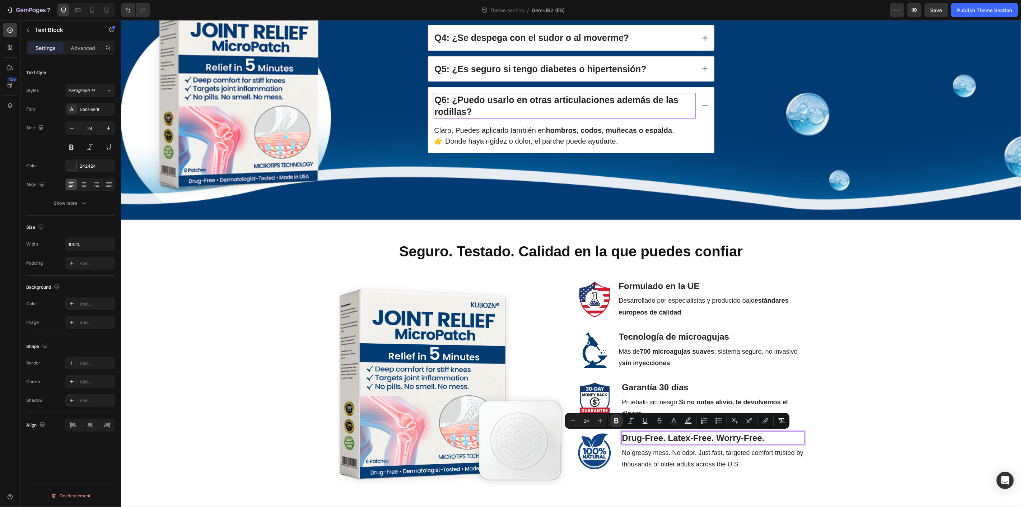
click at [701, 434] on strong "Drug-Free. Latex-Free. Worry-Free." at bounding box center [693, 438] width 143 height 10
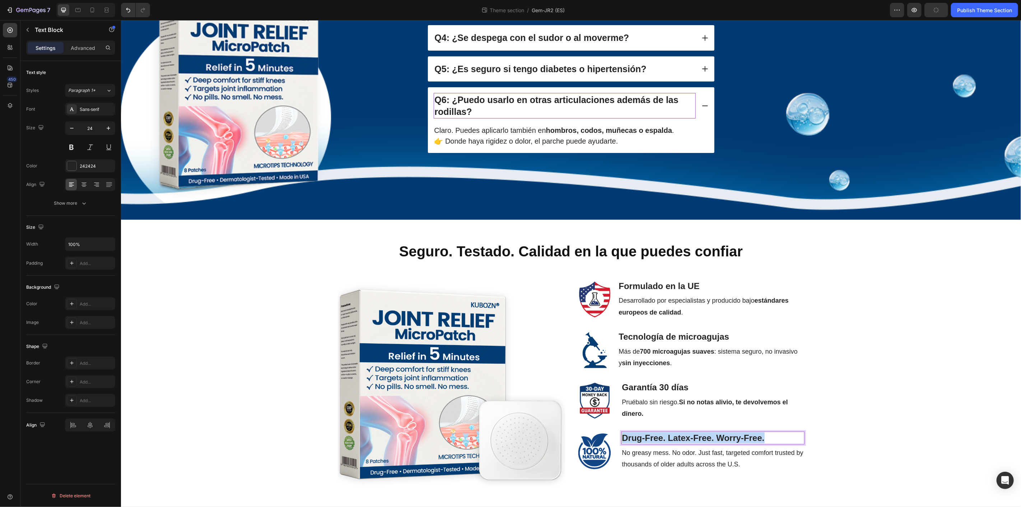
click at [701, 434] on strong "Drug-Free. Latex-Free. Worry-Free." at bounding box center [693, 438] width 143 height 10
click at [699, 463] on p "No greasy mess. No odor. Just fast, targeted comfort trusted by thousands of ol…" at bounding box center [713, 458] width 182 height 23
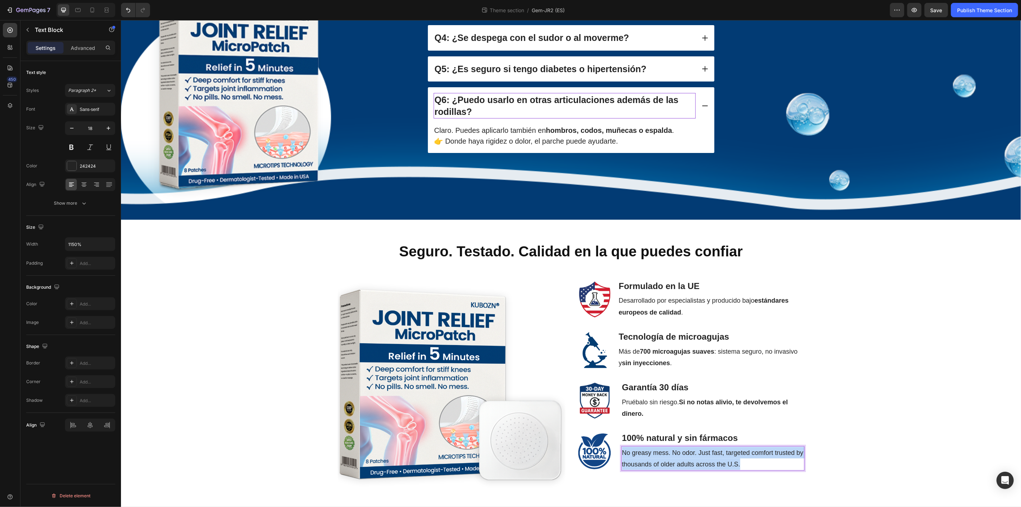
click at [699, 463] on p "No greasy mess. No odor. Just fast, targeted comfort trusted by thousands of ol…" at bounding box center [713, 458] width 182 height 23
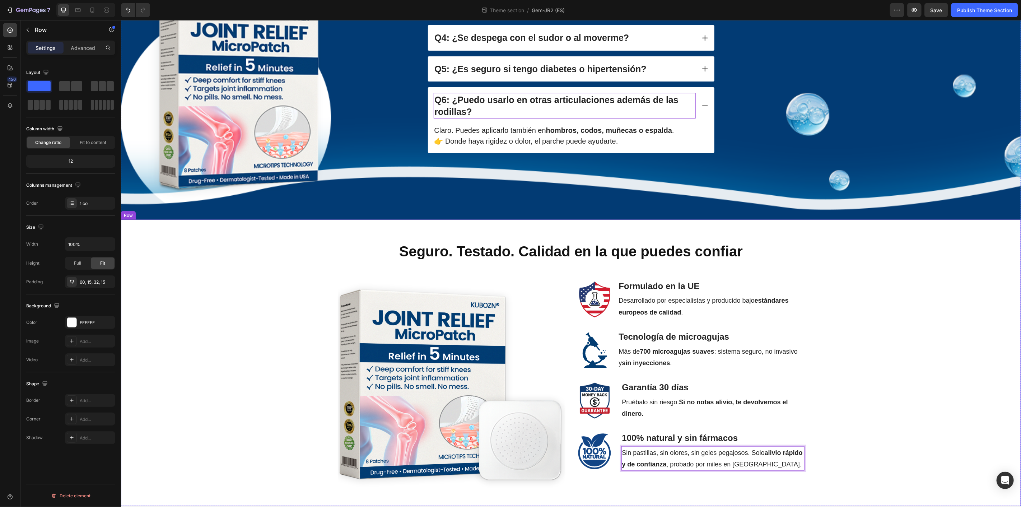
click at [938, 413] on div "⁠⁠⁠⁠⁠⁠⁠ Seguro. Testado. Calidad en la que puedes confiar Heading Image Formula…" at bounding box center [570, 367] width 889 height 253
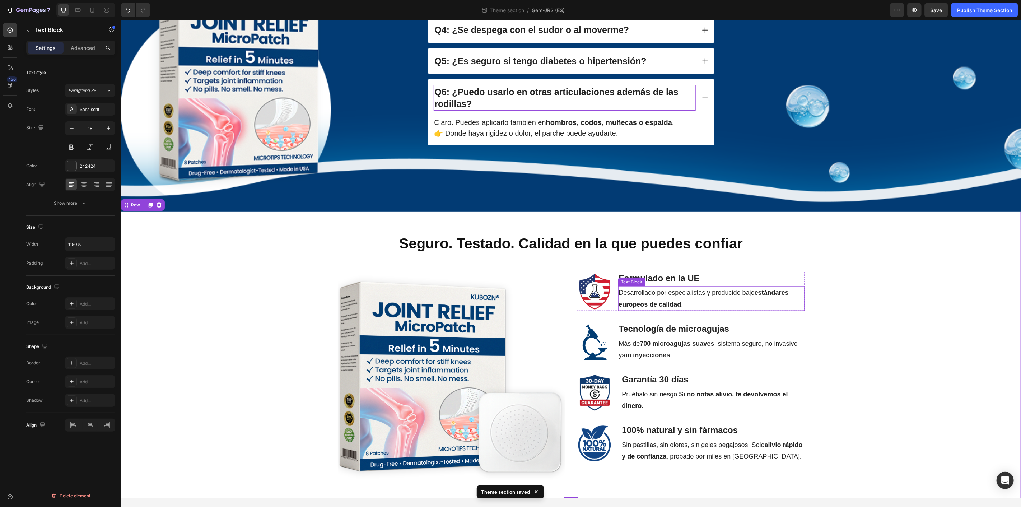
click at [648, 300] on p "Desarrollado por especialistas y producido bajo estándares europeos de calidad ." at bounding box center [710, 297] width 185 height 23
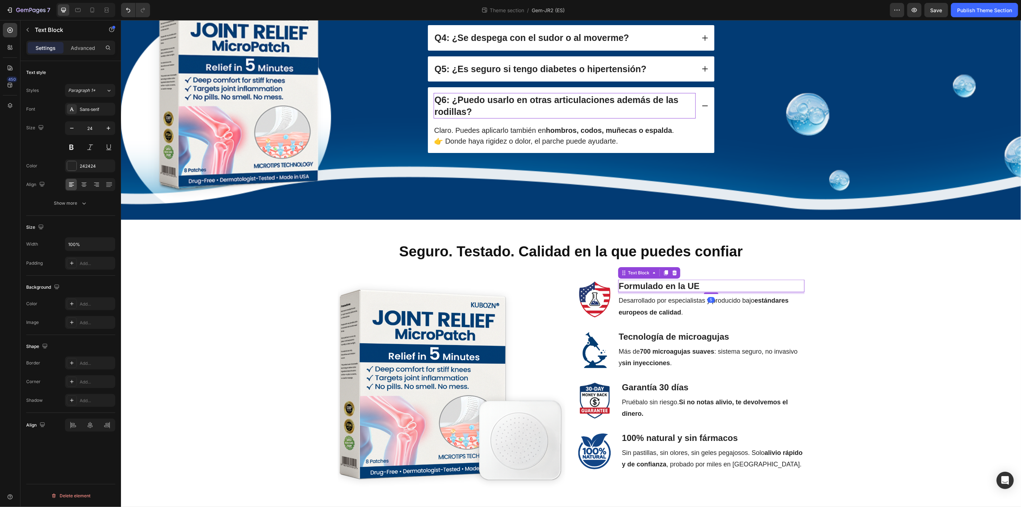
click at [723, 288] on p "Formulado en la UE" at bounding box center [710, 285] width 185 height 11
click at [666, 311] on strong "estándares europeos de calidad" at bounding box center [703, 306] width 170 height 19
click at [110, 128] on icon "button" at bounding box center [108, 128] width 7 height 7
click at [69, 126] on icon "button" at bounding box center [71, 128] width 7 height 7
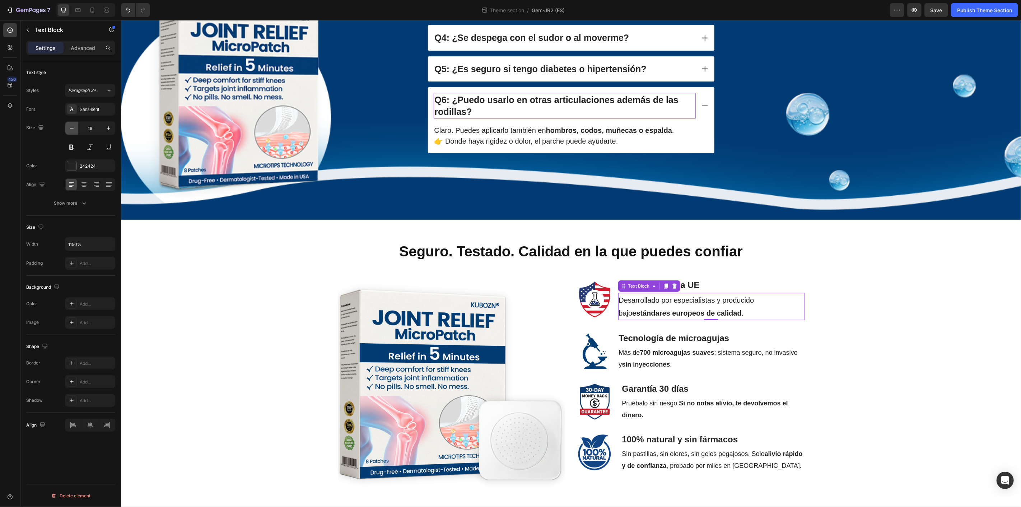
click at [69, 126] on icon "button" at bounding box center [71, 128] width 7 height 7
click at [91, 8] on icon at bounding box center [92, 10] width 4 height 5
type input "12"
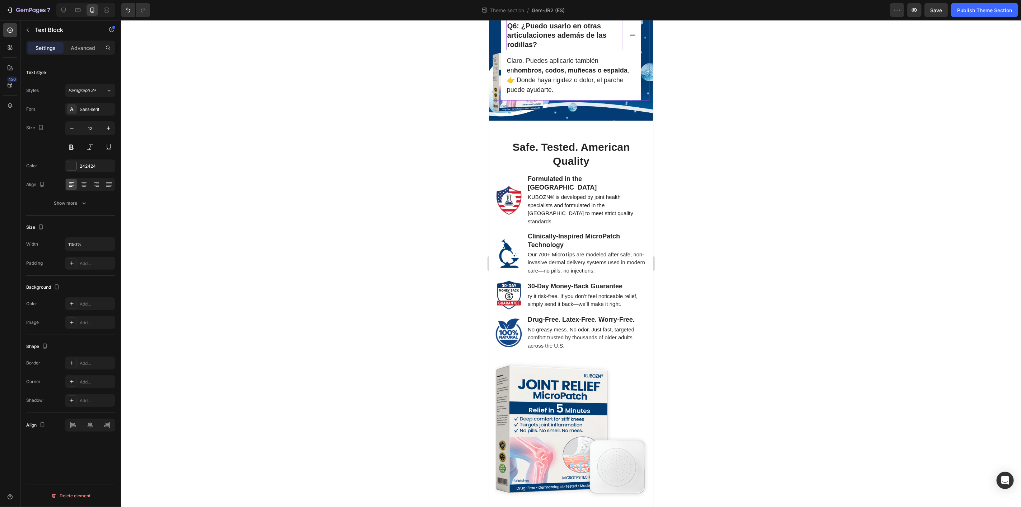
scroll to position [1225, 0]
click at [819, 188] on div at bounding box center [571, 263] width 900 height 487
click at [575, 344] on p "No greasy mess. No odor. Just fast, targeted comfort trusted by thousands of ol…" at bounding box center [586, 337] width 119 height 24
click at [562, 350] on p "No greasy mess. No odor. Just fast, targeted comfort trusted by thousands of ol…" at bounding box center [586, 337] width 119 height 24
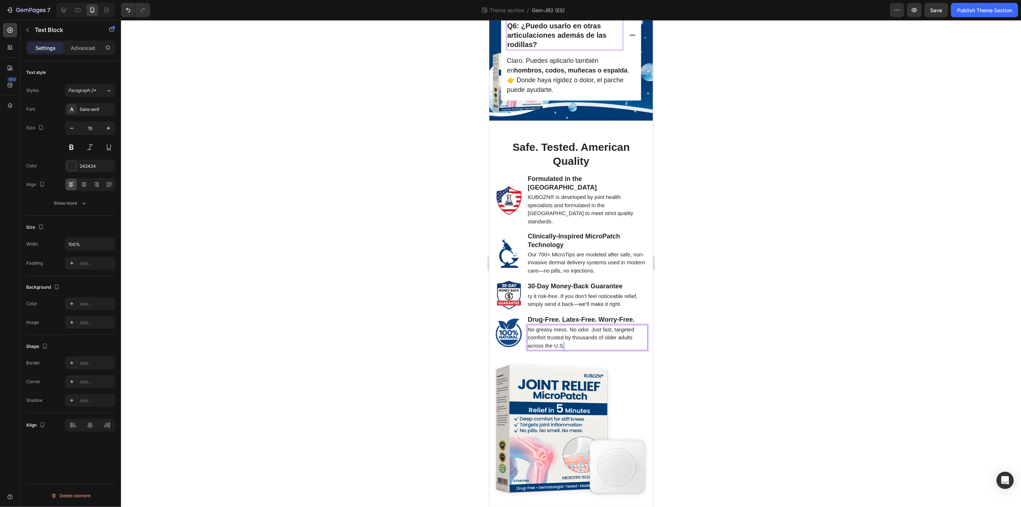
click at [562, 350] on p "No greasy mess. No odor. Just fast, targeted comfort trusted by thousands of ol…" at bounding box center [586, 337] width 119 height 24
click at [601, 323] on strong "Drug-Free. Latex-Free. Worry-Free." at bounding box center [580, 319] width 107 height 7
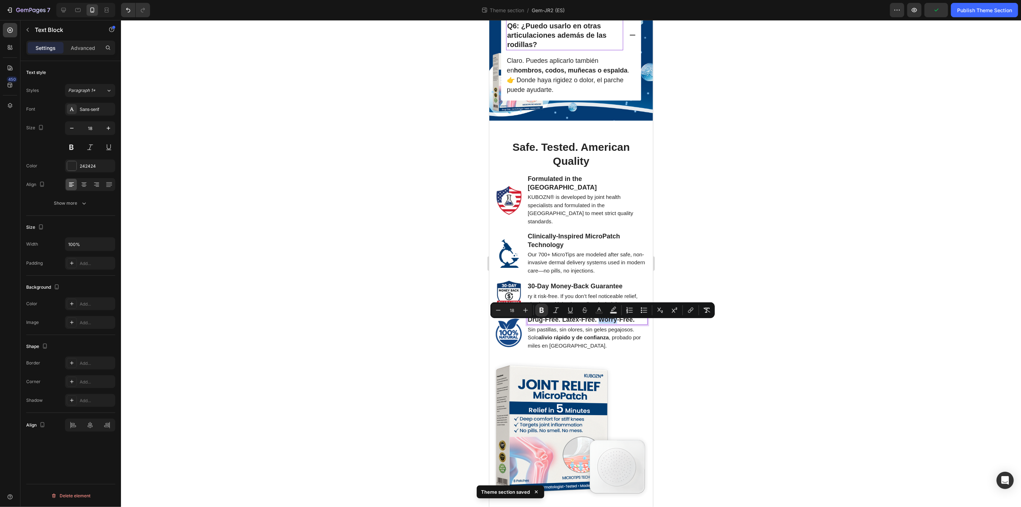
click at [602, 323] on strong "Drug-Free. Latex-Free. Worry-Free." at bounding box center [580, 319] width 107 height 7
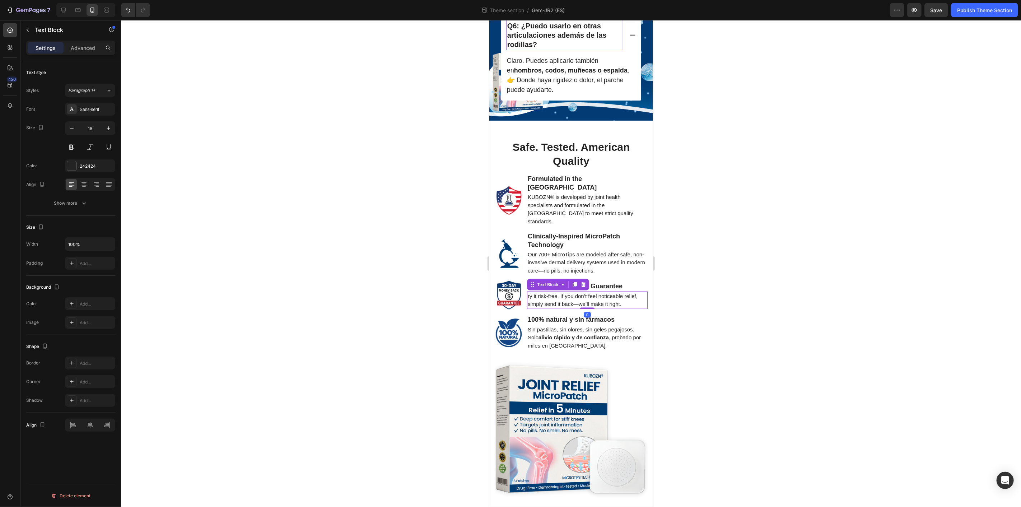
click at [560, 293] on p "ry it risk-free. If you don’t feel noticeable relief, simply send it back—we’ll…" at bounding box center [586, 300] width 119 height 16
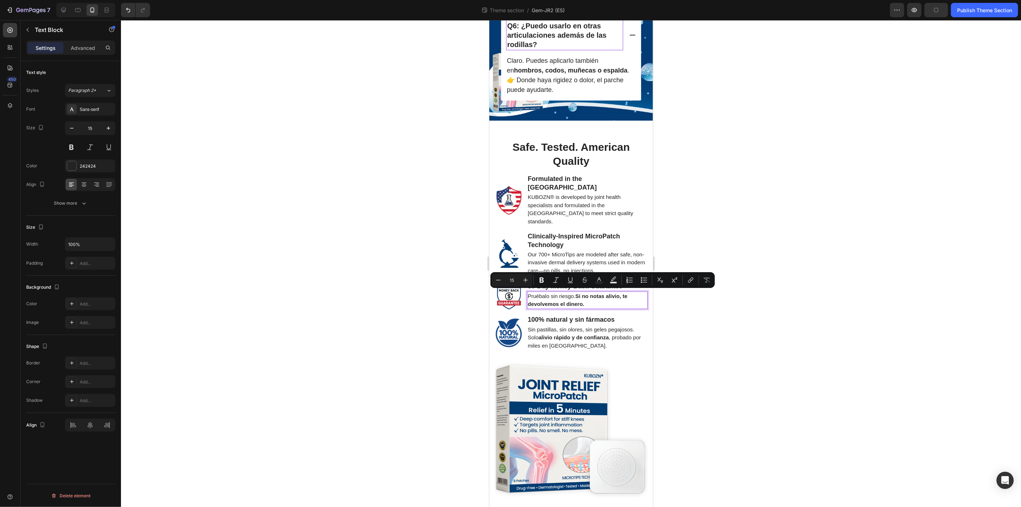
scroll to position [1218, 0]
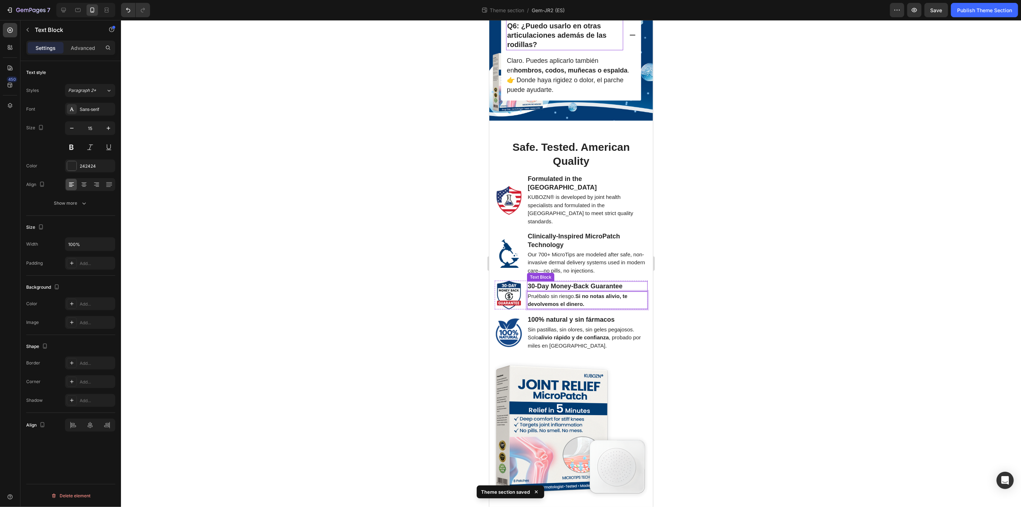
click at [564, 289] on strong "30-Day Money-Back Guarantee" at bounding box center [574, 285] width 95 height 7
click at [565, 269] on p "Our 700+ MicroTips are modeled after safe, non-invasive dermal delivery systems…" at bounding box center [586, 262] width 119 height 24
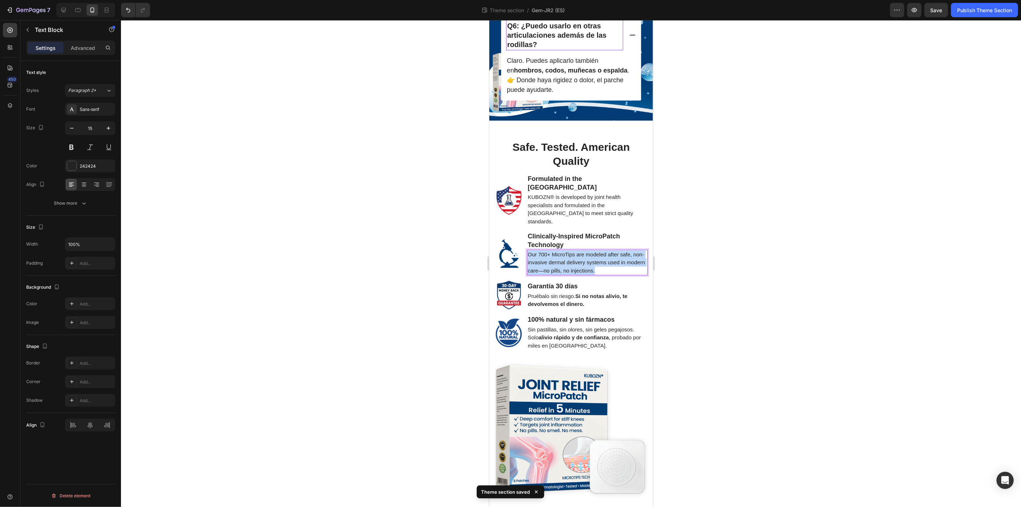
click at [565, 269] on p "Our 700+ MicroTips are modeled after safe, non-invasive dermal delivery systems…" at bounding box center [586, 262] width 119 height 24
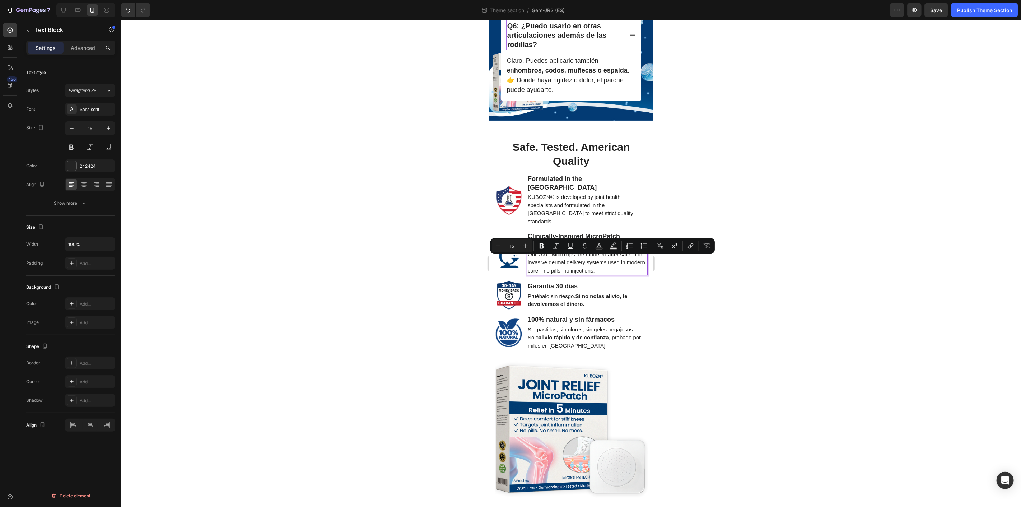
scroll to position [1210, 0]
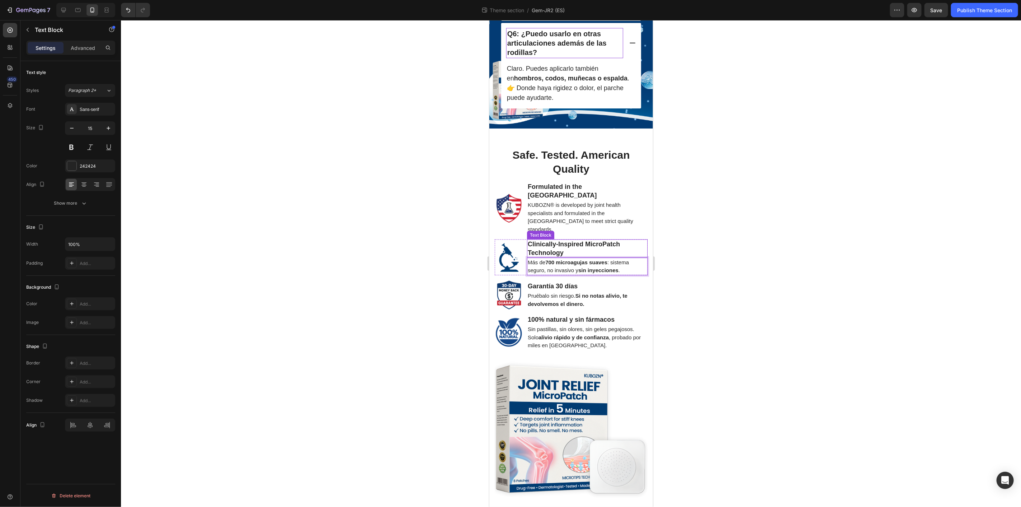
click at [547, 256] on strong "Clinically-Inspired MicroPatch Technology" at bounding box center [573, 247] width 92 height 15
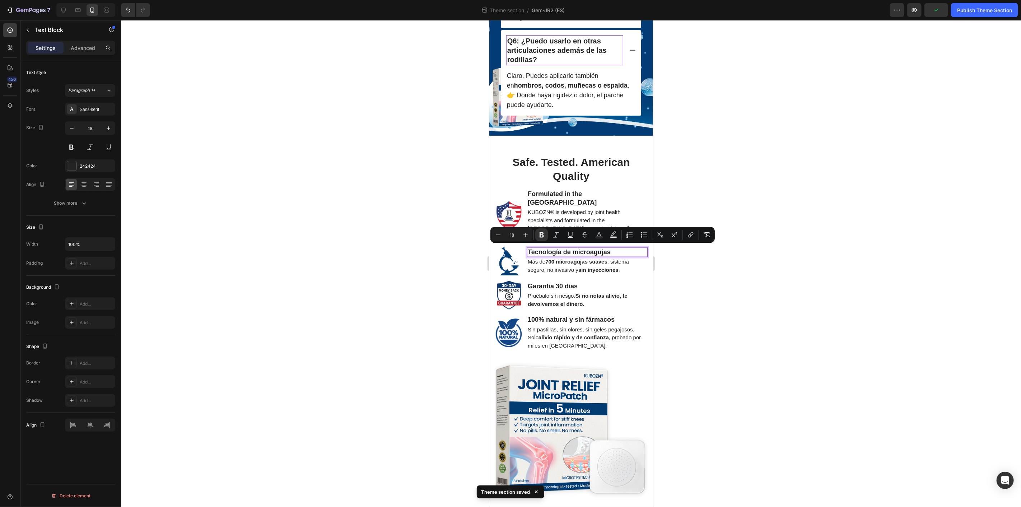
scroll to position [1203, 0]
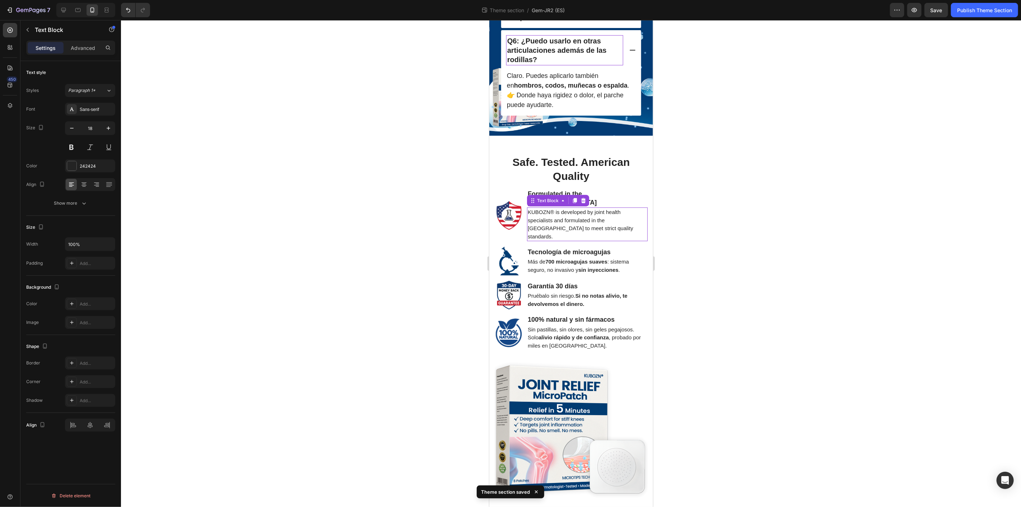
click at [561, 232] on p "KUBOZN® is developed by joint health specialists and formulated in the [GEOGRAP…" at bounding box center [586, 224] width 119 height 32
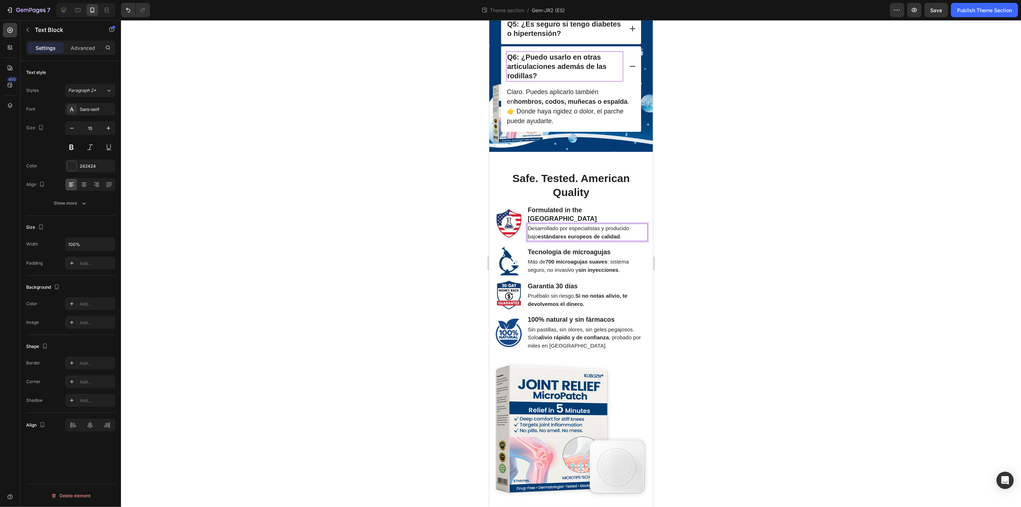
scroll to position [1196, 0]
click at [557, 221] on strong "Formulated in the [GEOGRAPHIC_DATA]" at bounding box center [561, 213] width 69 height 15
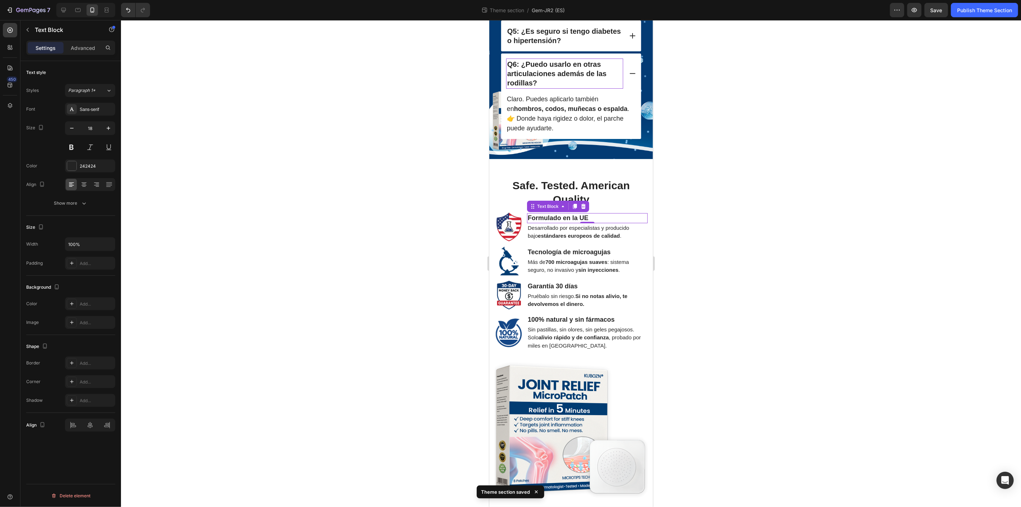
click at [770, 225] on div at bounding box center [571, 263] width 900 height 487
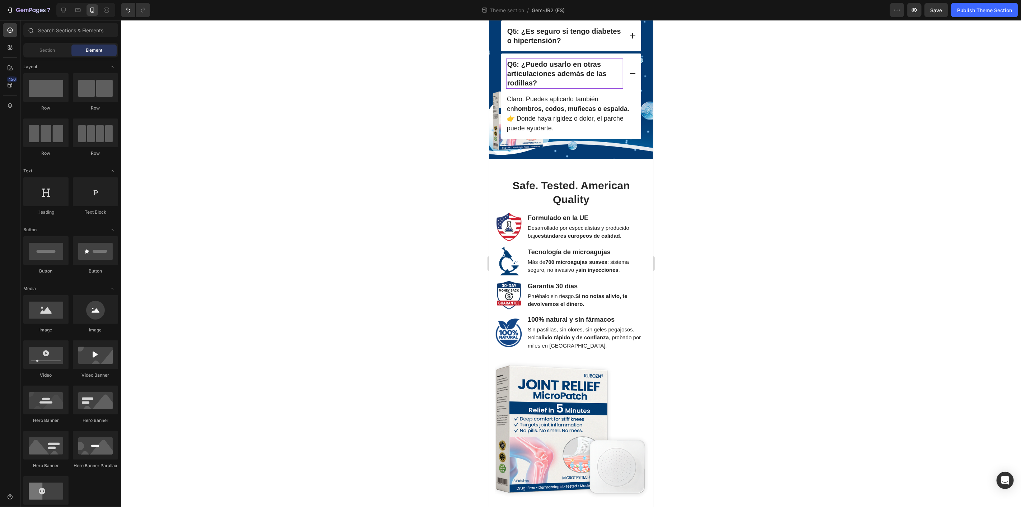
click at [745, 228] on div at bounding box center [571, 263] width 900 height 487
click at [428, 239] on div at bounding box center [571, 263] width 900 height 487
drag, startPoint x: 760, startPoint y: 274, endPoint x: 687, endPoint y: 264, distance: 73.9
click at [760, 274] on div at bounding box center [571, 263] width 900 height 487
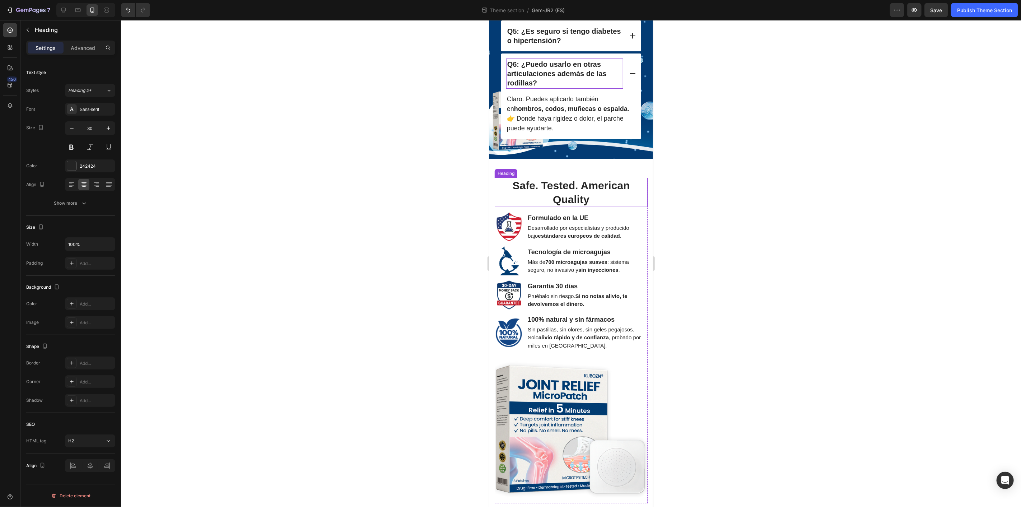
click at [576, 193] on strong "Safe. Tested. American Quality" at bounding box center [570, 192] width 117 height 26
click at [804, 224] on div at bounding box center [571, 263] width 900 height 487
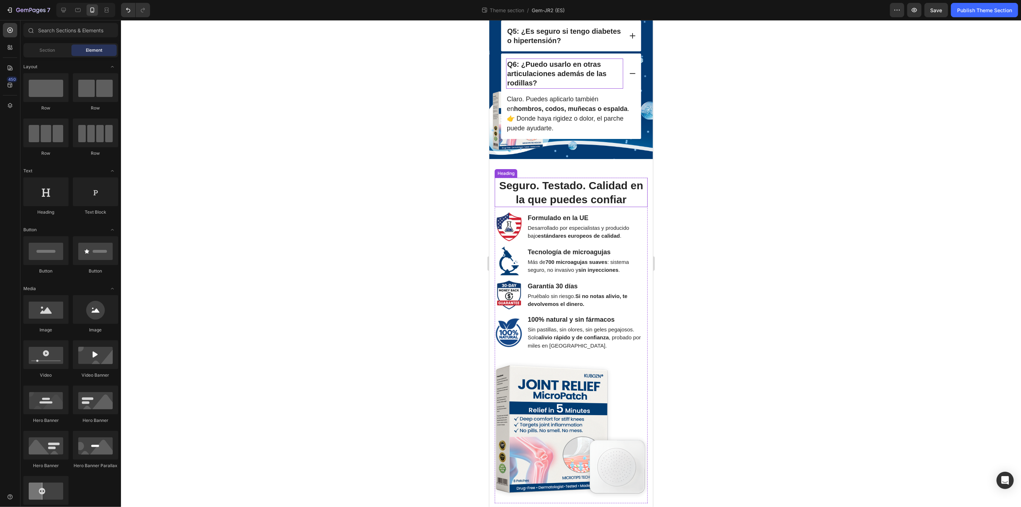
click at [578, 193] on strong "Seguro. Testado. Calidad en la que puedes confiar" at bounding box center [571, 192] width 144 height 26
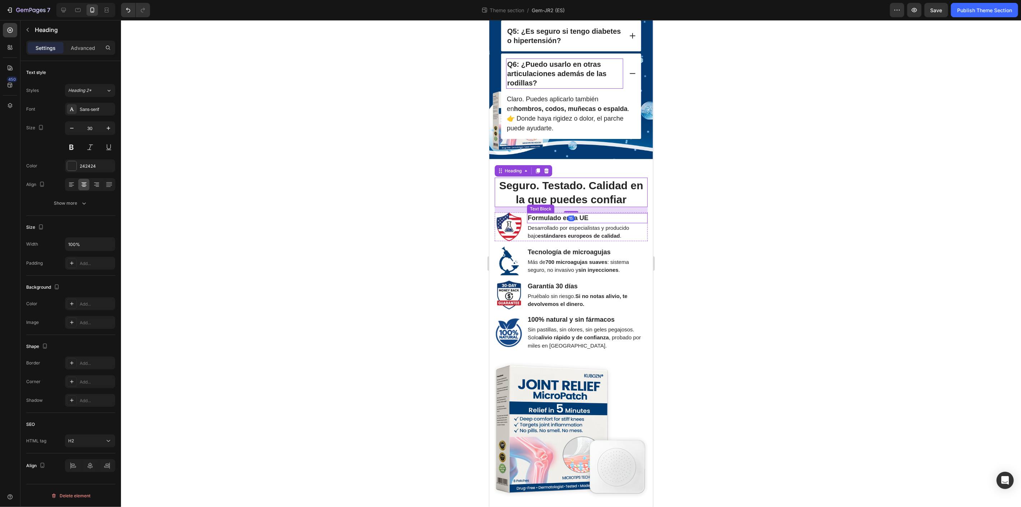
click at [583, 221] on strong "Formulado en la UE" at bounding box center [557, 217] width 61 height 7
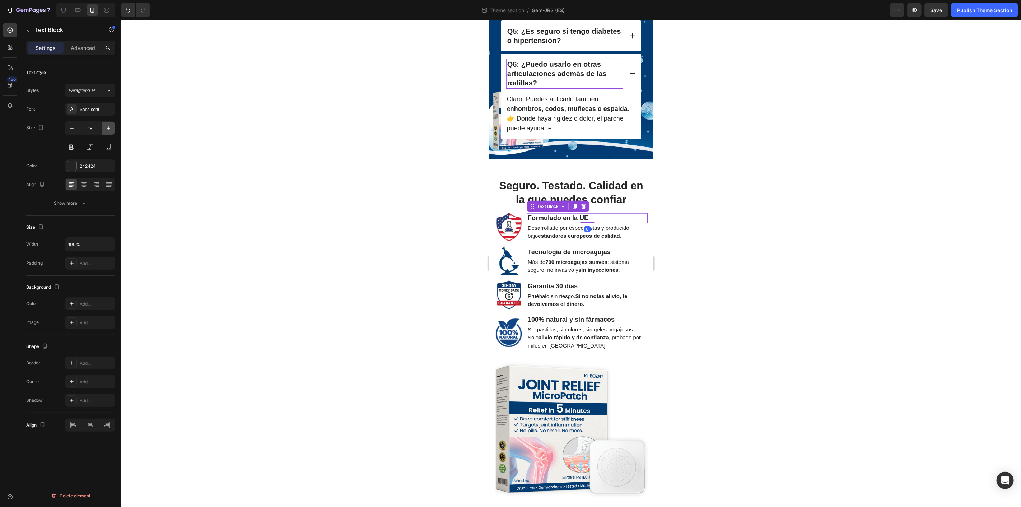
click at [109, 125] on icon "button" at bounding box center [108, 128] width 7 height 7
type input "20"
click at [582, 255] on strong "Tecnología de microagujas" at bounding box center [568, 251] width 83 height 7
click at [105, 129] on icon "button" at bounding box center [108, 128] width 7 height 7
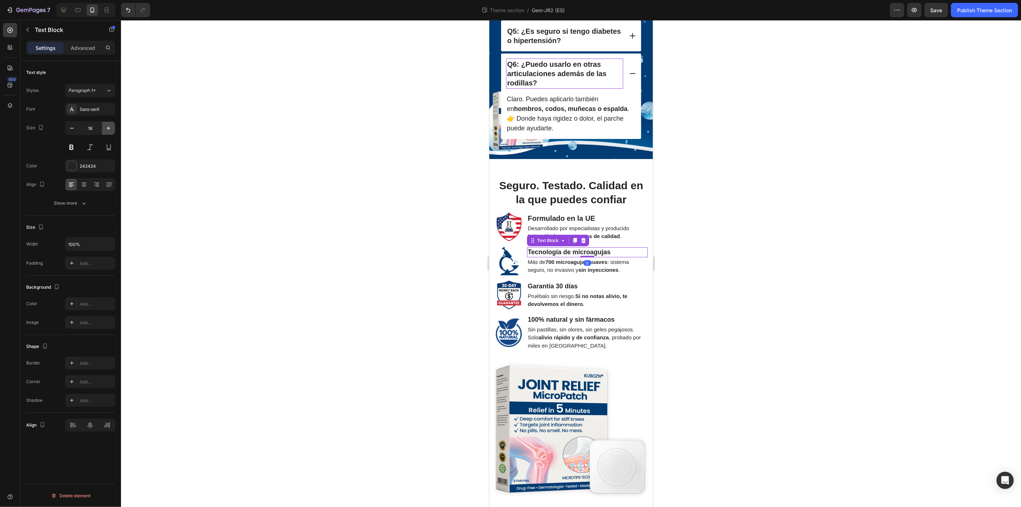
click at [105, 129] on icon "button" at bounding box center [108, 128] width 7 height 7
type input "20"
click at [576, 289] on strong "Garantía 30 días" at bounding box center [552, 285] width 50 height 7
click at [107, 126] on icon "button" at bounding box center [108, 128] width 7 height 7
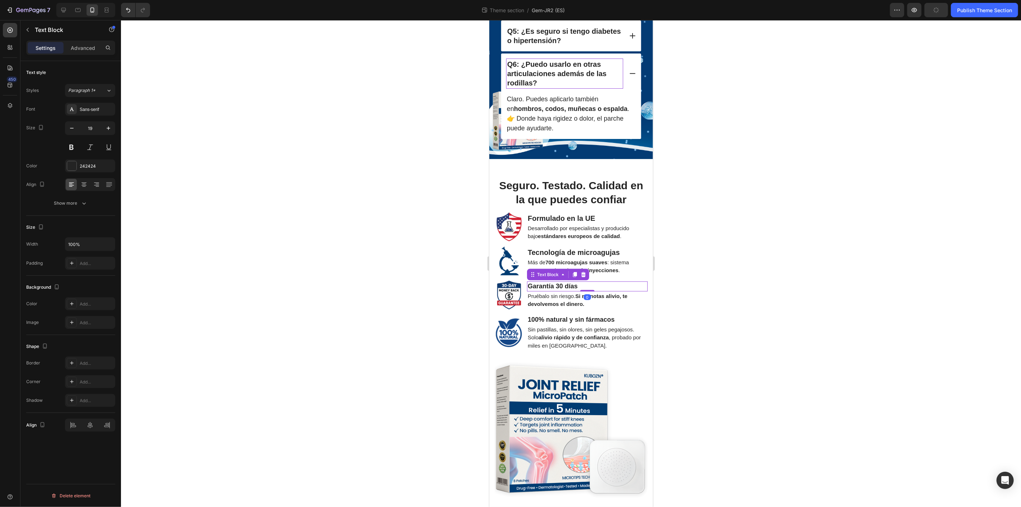
type input "20"
click at [575, 323] on strong "100% natural y sin fármacos" at bounding box center [570, 319] width 87 height 7
click at [111, 128] on icon "button" at bounding box center [108, 128] width 7 height 7
click at [112, 129] on button "button" at bounding box center [108, 128] width 13 height 13
type input "20"
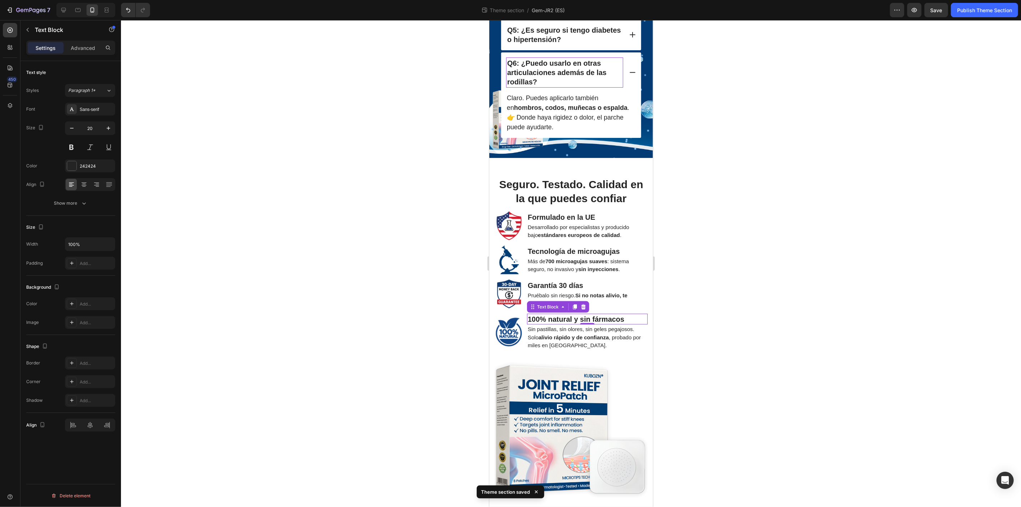
click at [798, 276] on div at bounding box center [571, 263] width 900 height 487
click at [590, 221] on strong "Formulado en la UE" at bounding box center [560, 217] width 67 height 8
click at [577, 237] on p "Desarrollado por especialistas y producido bajo estándares europeos de calidad ." at bounding box center [586, 231] width 119 height 16
click at [704, 257] on div at bounding box center [571, 263] width 900 height 487
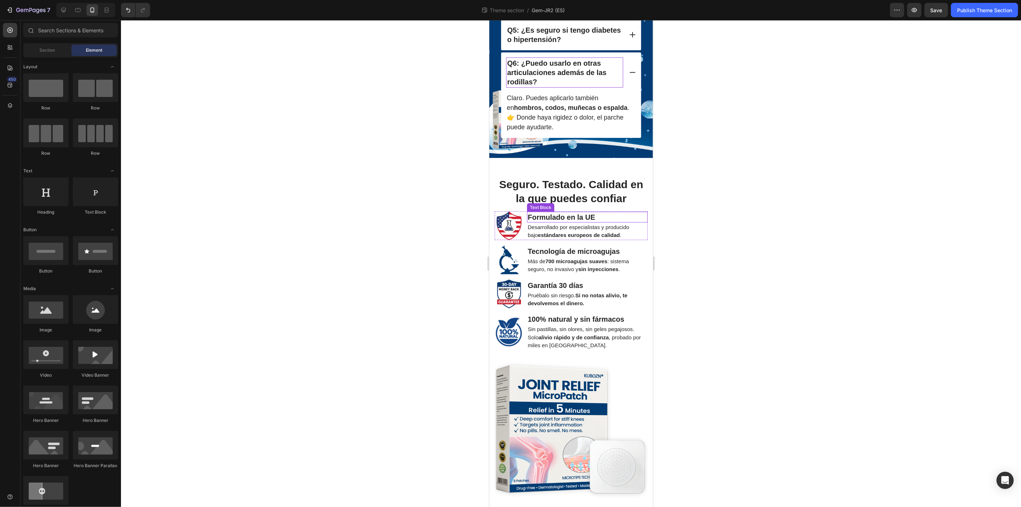
click at [603, 221] on p "Formulado en la UE" at bounding box center [586, 216] width 119 height 9
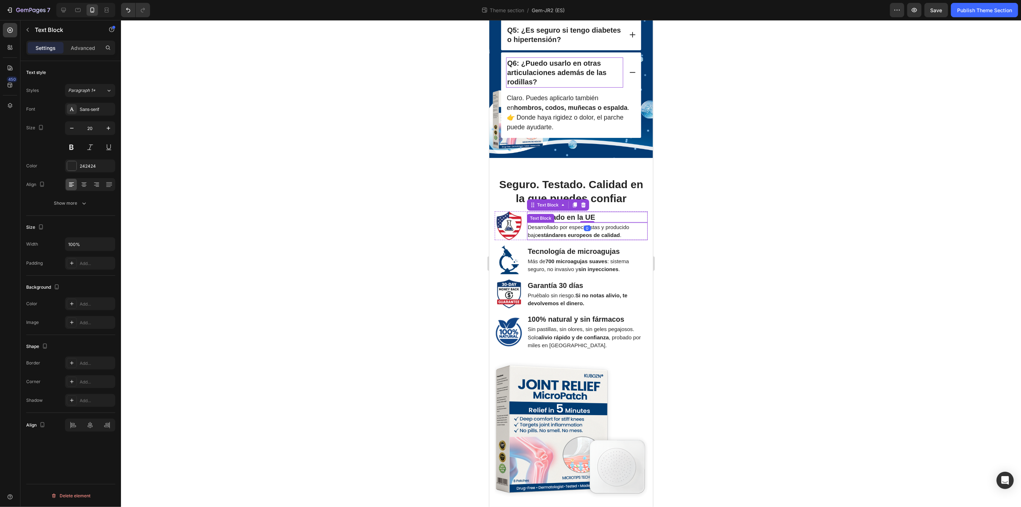
click at [607, 238] on strong "estándares europeos de calidad" at bounding box center [578, 235] width 82 height 6
click at [623, 221] on p "Formulado en la UE" at bounding box center [586, 216] width 119 height 9
click at [108, 126] on icon "button" at bounding box center [108, 128] width 7 height 7
type input "22"
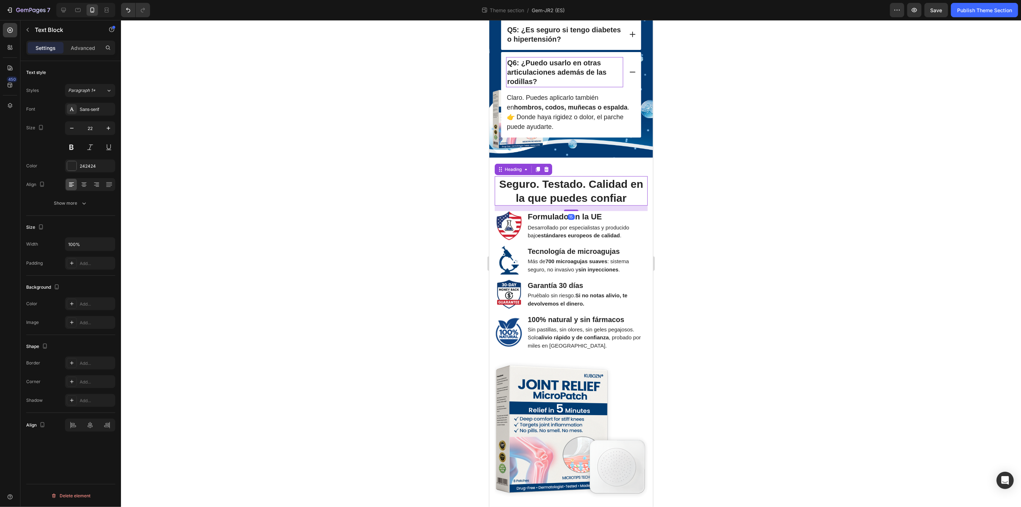
click at [606, 204] on strong "Seguro. Testado. Calidad en la que puedes confiar" at bounding box center [571, 191] width 144 height 26
click at [741, 249] on div at bounding box center [571, 263] width 900 height 487
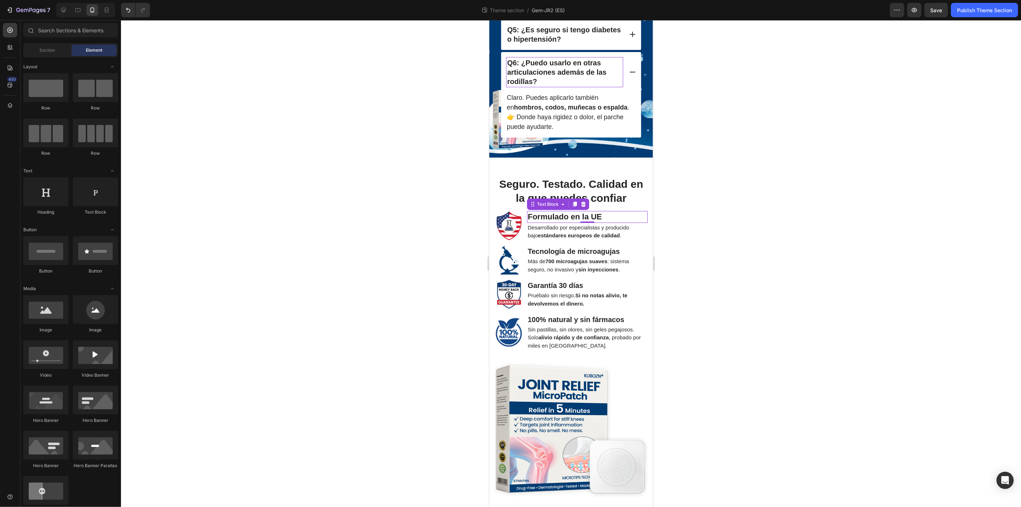
click at [604, 222] on p "Formulado en la UE" at bounding box center [586, 216] width 119 height 10
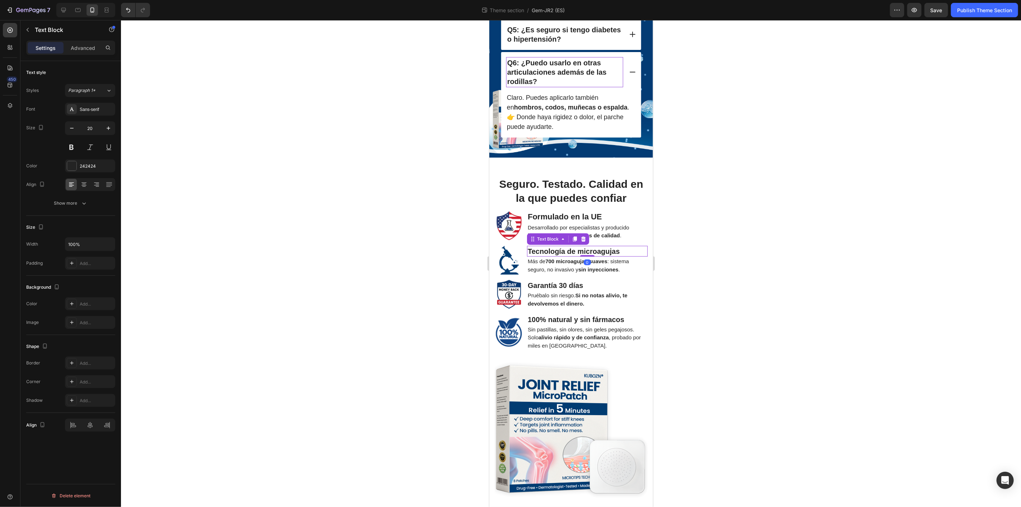
click at [583, 255] on strong "Tecnología de microagujas" at bounding box center [573, 251] width 92 height 8
click at [110, 126] on icon "button" at bounding box center [108, 128] width 7 height 7
type input "22"
click at [590, 290] on p "Garantía 30 días" at bounding box center [586, 284] width 119 height 9
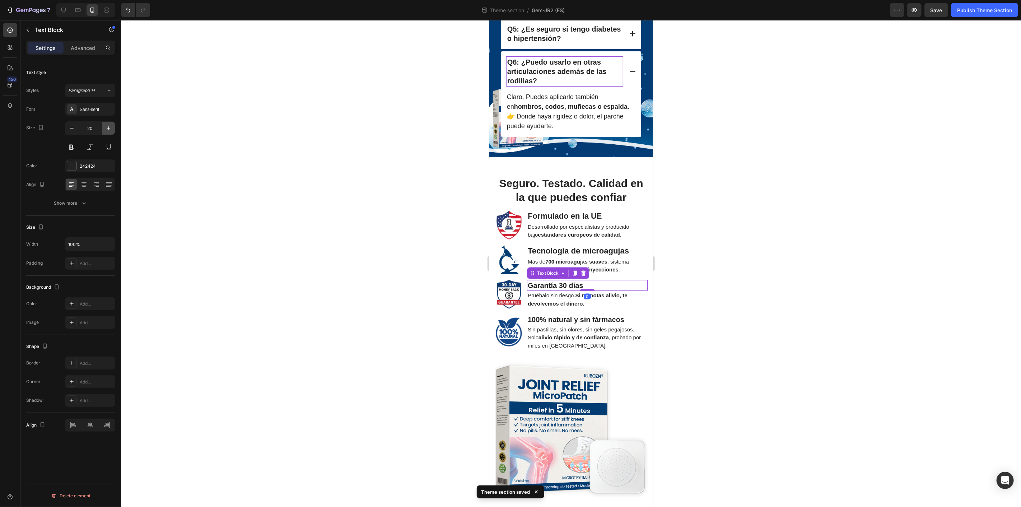
click at [108, 128] on icon "button" at bounding box center [109, 128] width 4 height 4
type input "22"
click at [602, 323] on strong "100% natural y sin fármacos" at bounding box center [575, 319] width 97 height 8
click at [106, 129] on icon "button" at bounding box center [108, 128] width 7 height 7
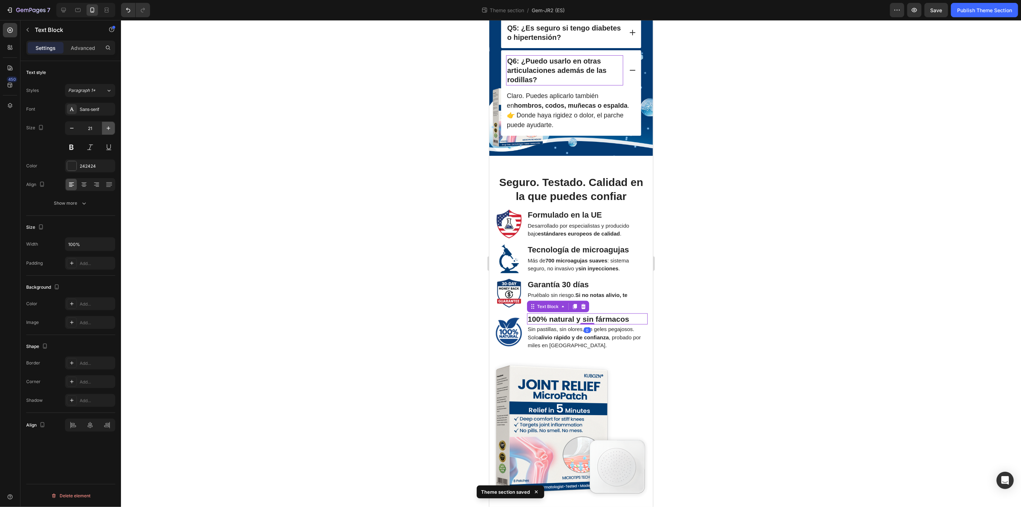
click at [106, 129] on icon "button" at bounding box center [108, 128] width 7 height 7
type input "22"
click at [739, 265] on div at bounding box center [571, 263] width 900 height 487
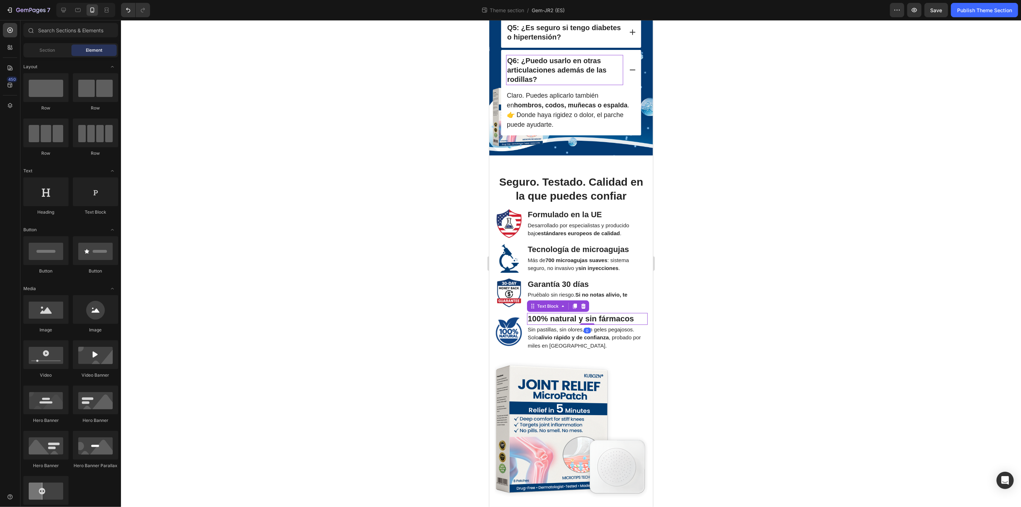
click at [617, 323] on strong "100% natural y sin fármacos" at bounding box center [580, 318] width 106 height 9
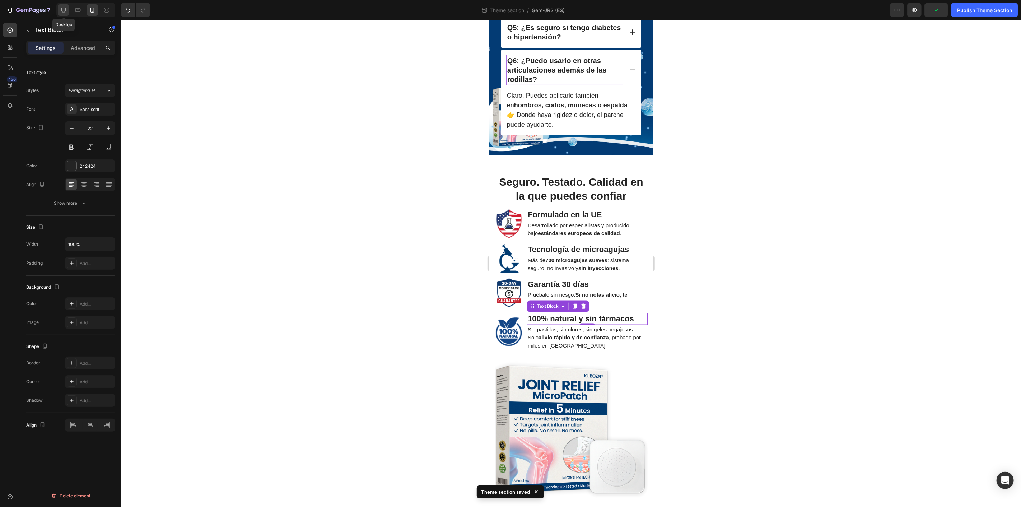
click at [61, 10] on icon at bounding box center [63, 10] width 5 height 5
type input "19"
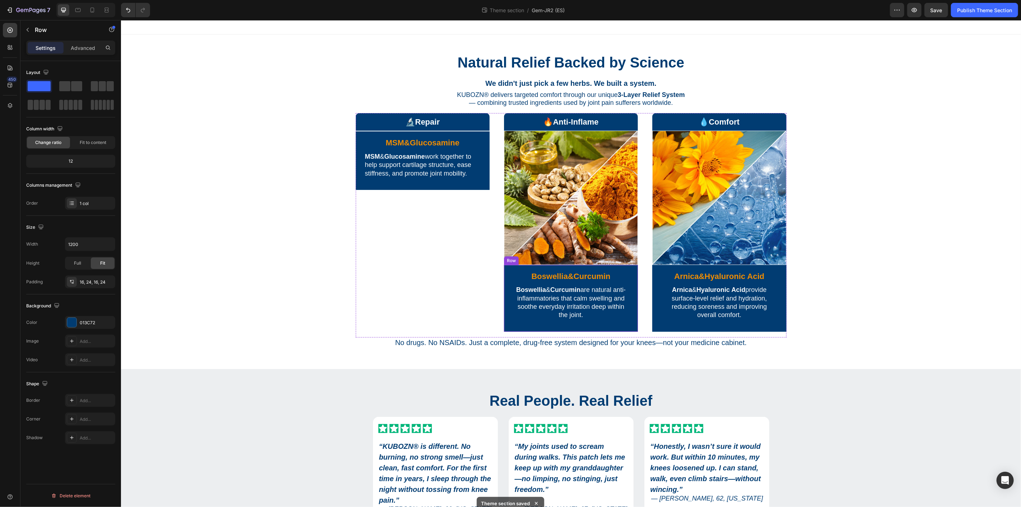
click at [512, 322] on div "Boswellia & Curcumin Text Block Boswellia & Curcumin are natural anti-inflammat…" at bounding box center [570, 297] width 117 height 55
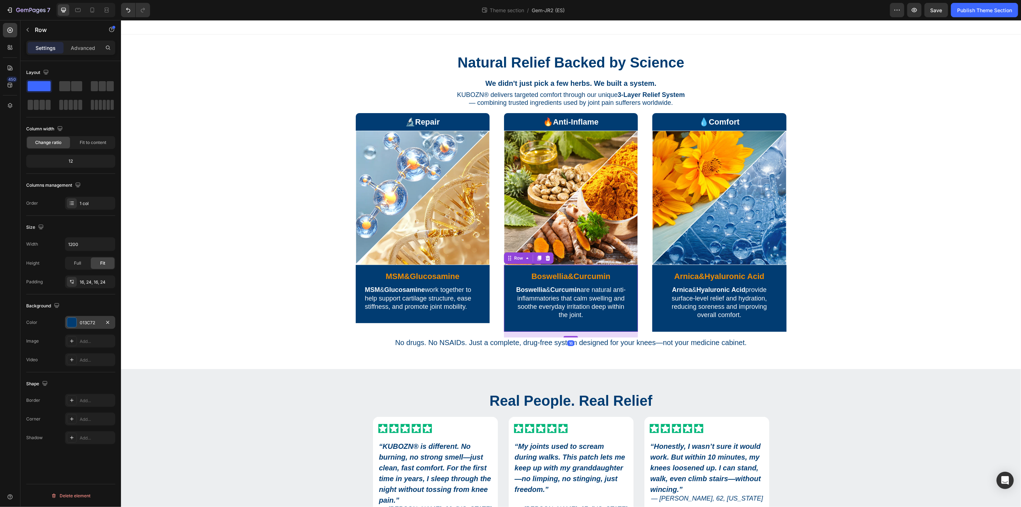
click at [69, 323] on div at bounding box center [71, 322] width 9 height 9
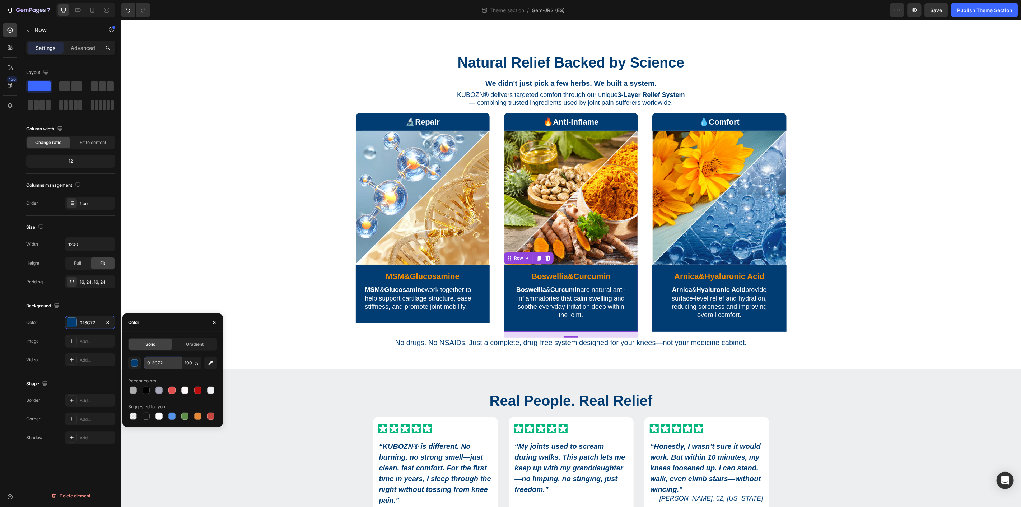
click at [167, 361] on input "013C72" at bounding box center [162, 362] width 37 height 13
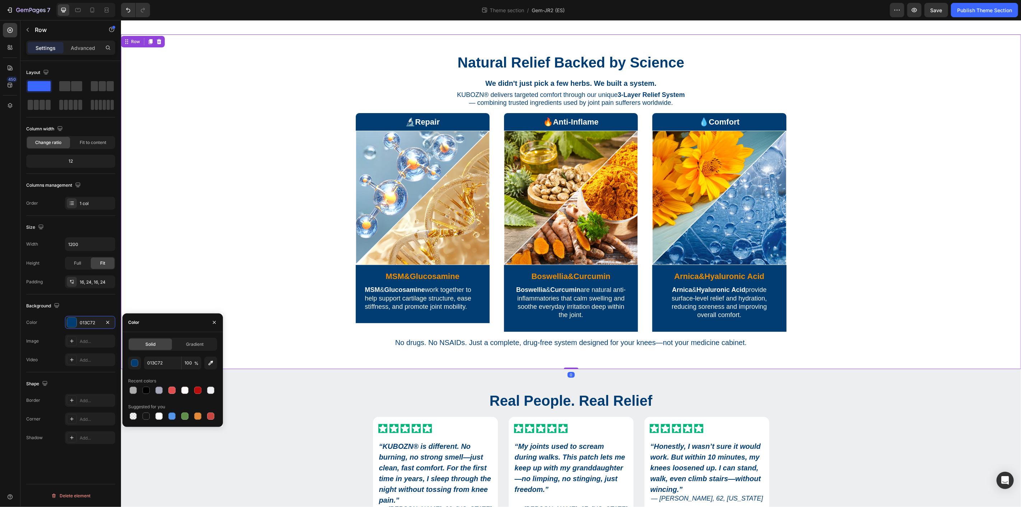
click at [218, 154] on div "Natural Relief Backed by Science Text Block We didn't just pick a few herbs. We…" at bounding box center [570, 197] width 889 height 299
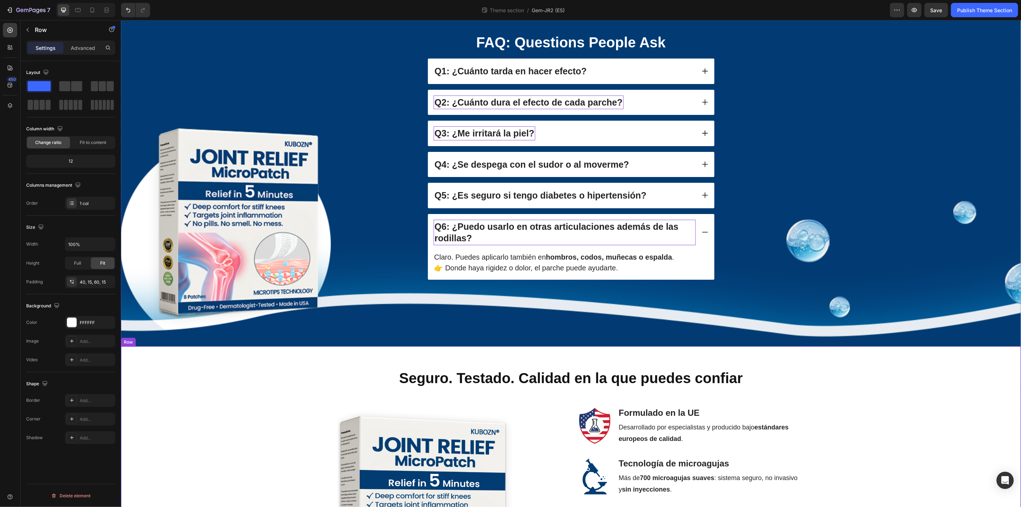
scroll to position [790, 0]
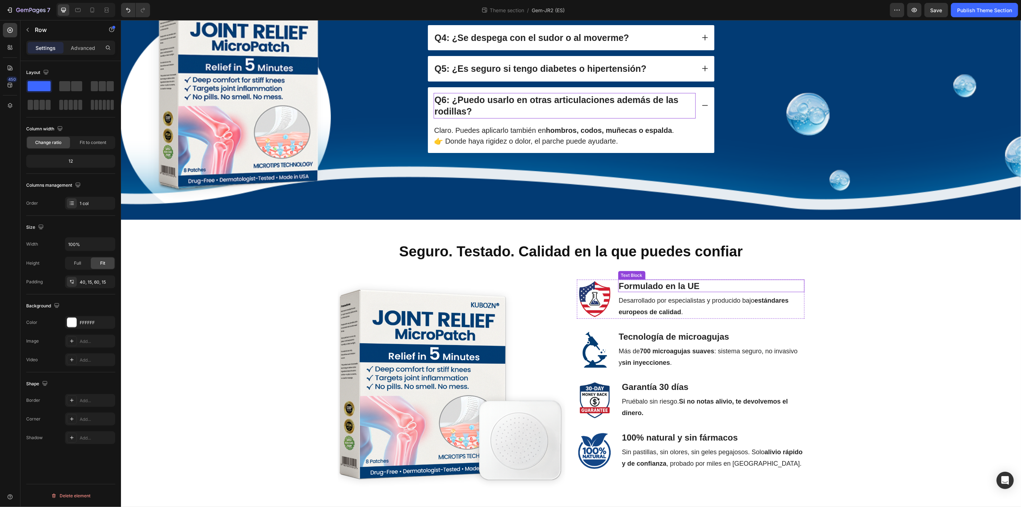
click at [661, 283] on strong "Formulado en la UE" at bounding box center [658, 286] width 81 height 10
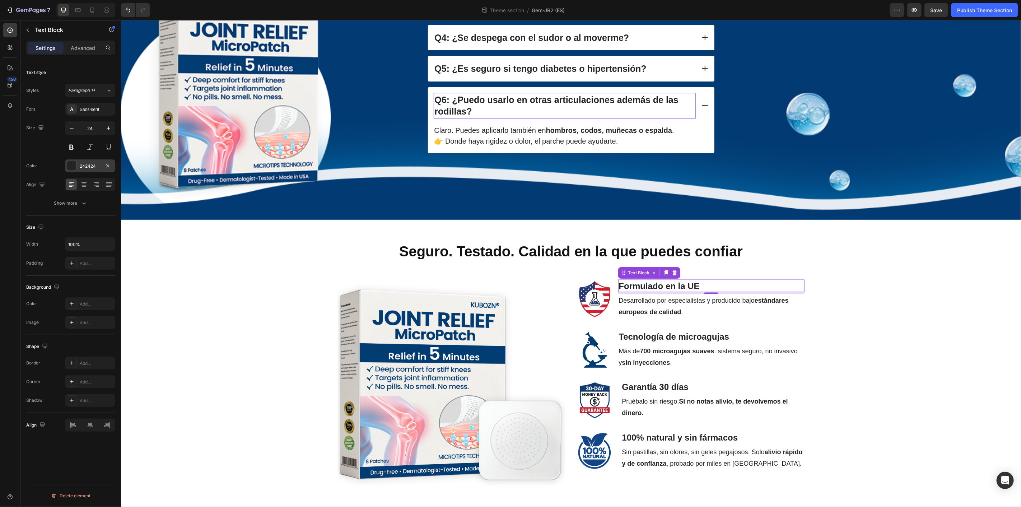
click at [67, 166] on div at bounding box center [71, 165] width 9 height 9
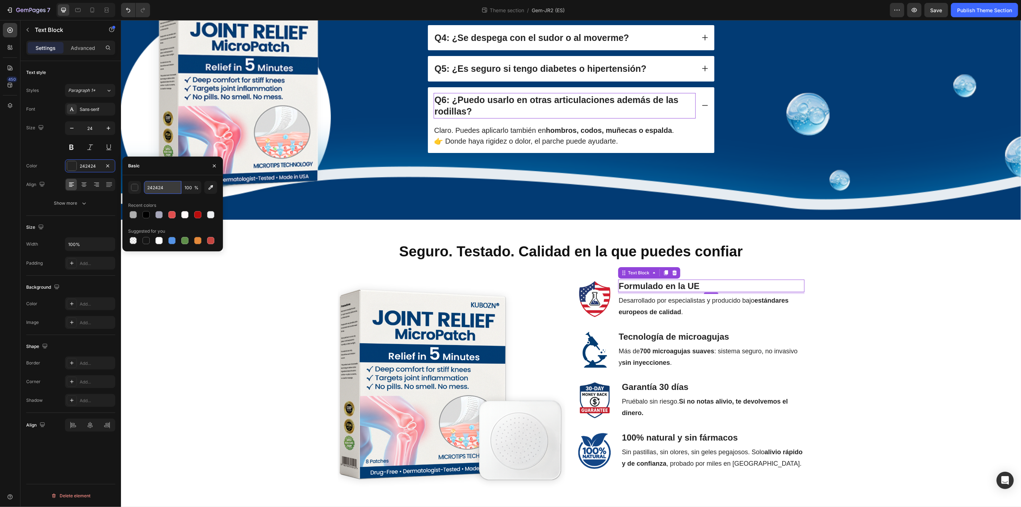
click at [169, 187] on input "242424" at bounding box center [162, 187] width 37 height 13
paste input "013C72"
type input "013C72"
click at [685, 336] on strong "Tecnología de microagujas" at bounding box center [673, 336] width 111 height 10
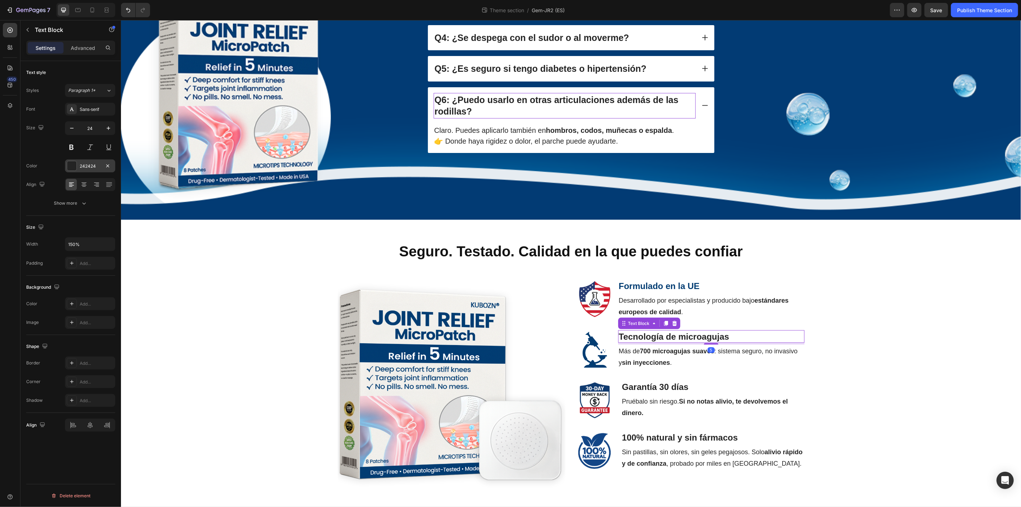
click at [73, 168] on div at bounding box center [71, 165] width 9 height 9
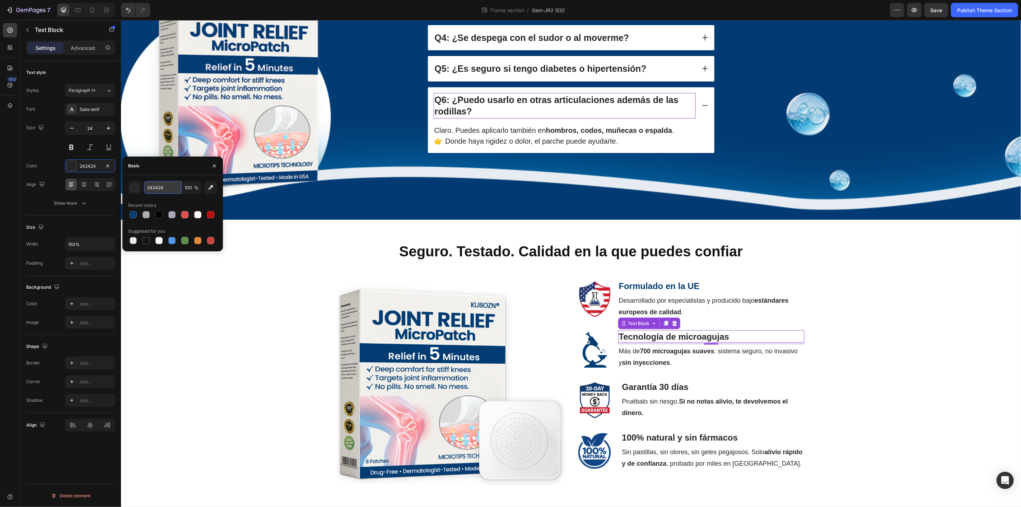
click at [171, 188] on input "242424" at bounding box center [162, 187] width 37 height 13
paste input "013C72"
type input "013C72"
click at [638, 385] on strong "Garantía 30 días" at bounding box center [655, 387] width 66 height 10
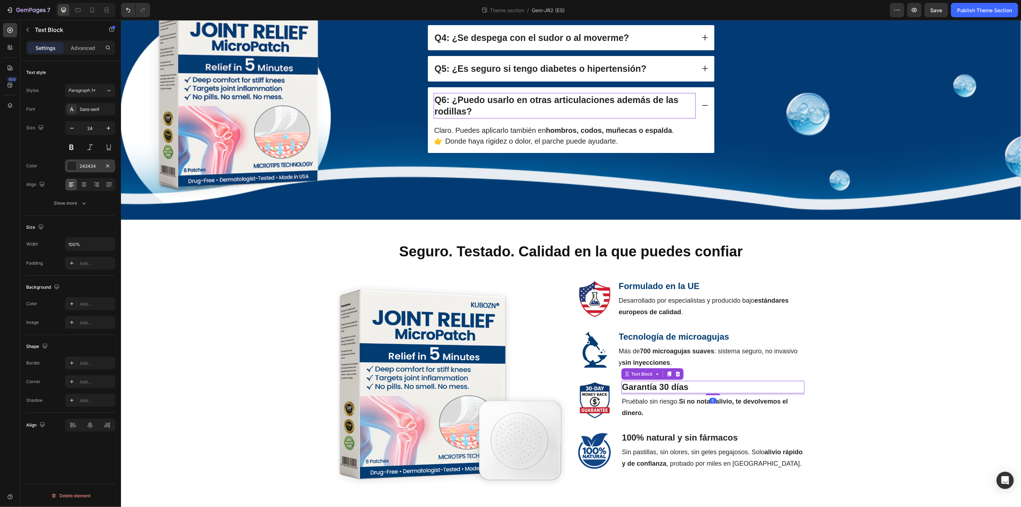
click at [70, 167] on div at bounding box center [71, 165] width 9 height 9
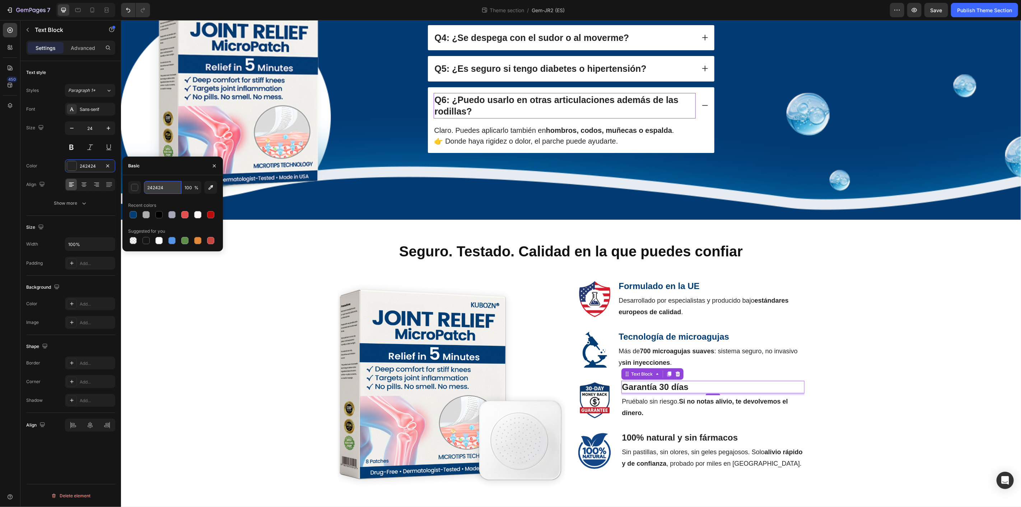
click at [165, 187] on input "242424" at bounding box center [162, 187] width 37 height 13
paste input "013C72"
type input "013C72"
click at [662, 438] on strong "100% natural y sin fármacos" at bounding box center [680, 438] width 116 height 10
